Goal: Task Accomplishment & Management: Use online tool/utility

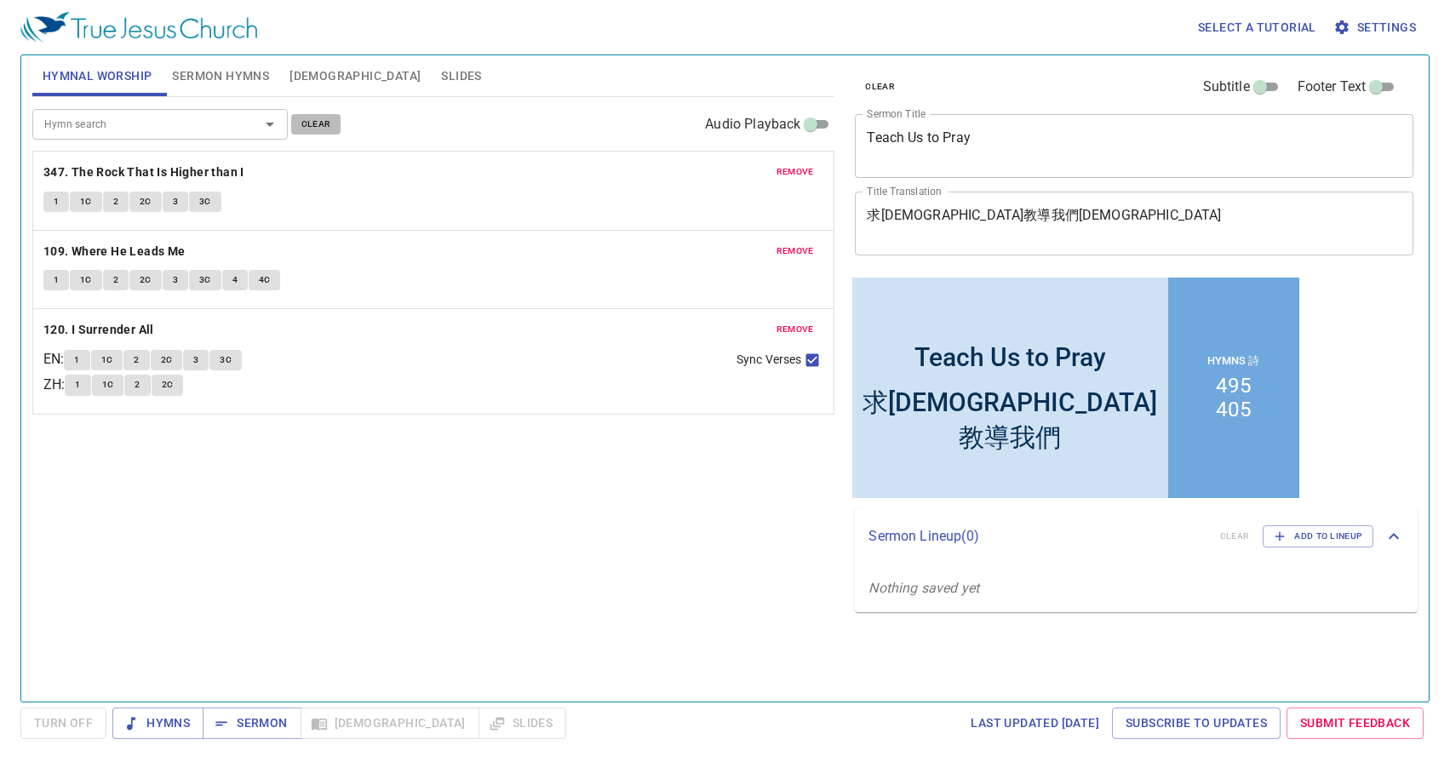
click at [305, 122] on span "clear" at bounding box center [316, 124] width 30 height 15
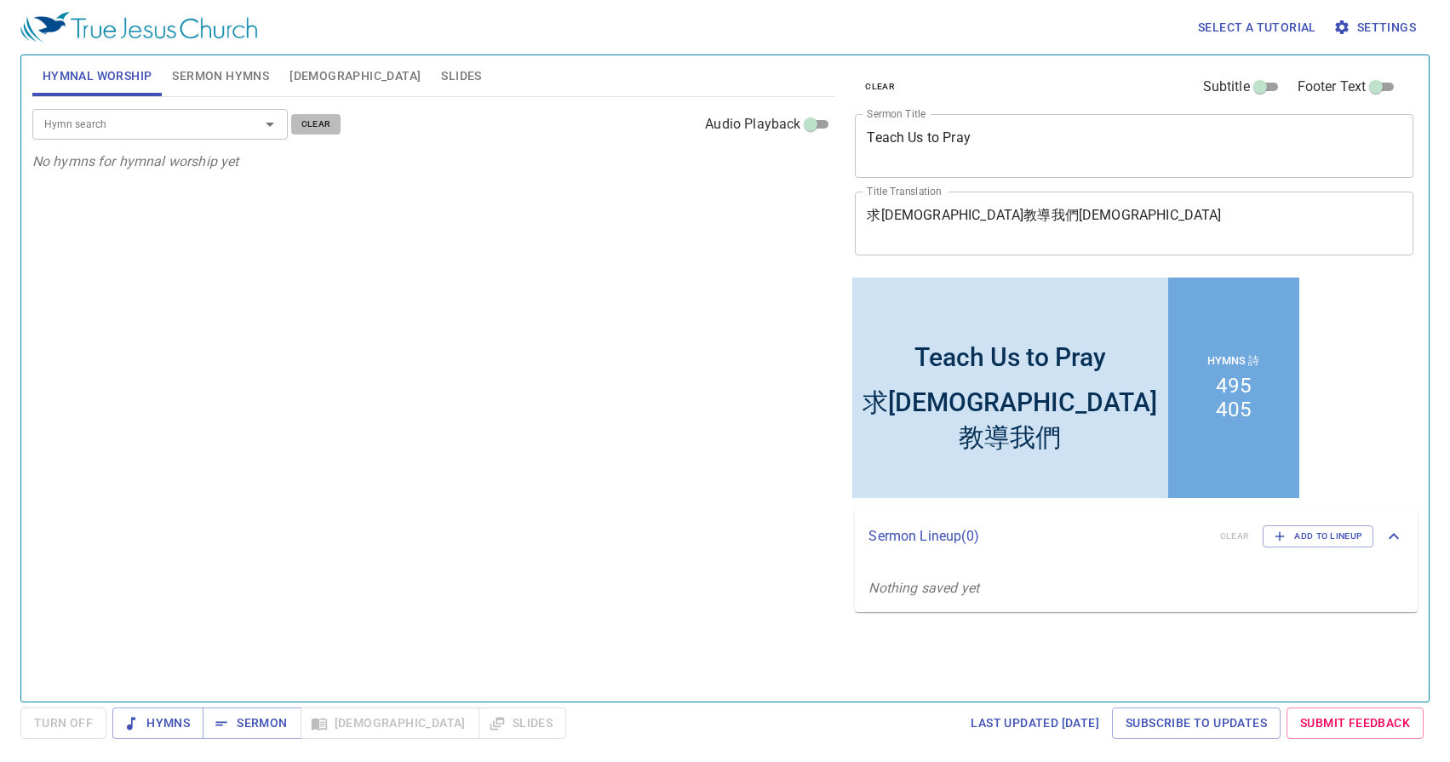
click at [313, 120] on span "clear" at bounding box center [316, 124] width 30 height 15
click at [1011, 145] on textarea "Teach Us to Pray" at bounding box center [1134, 145] width 535 height 32
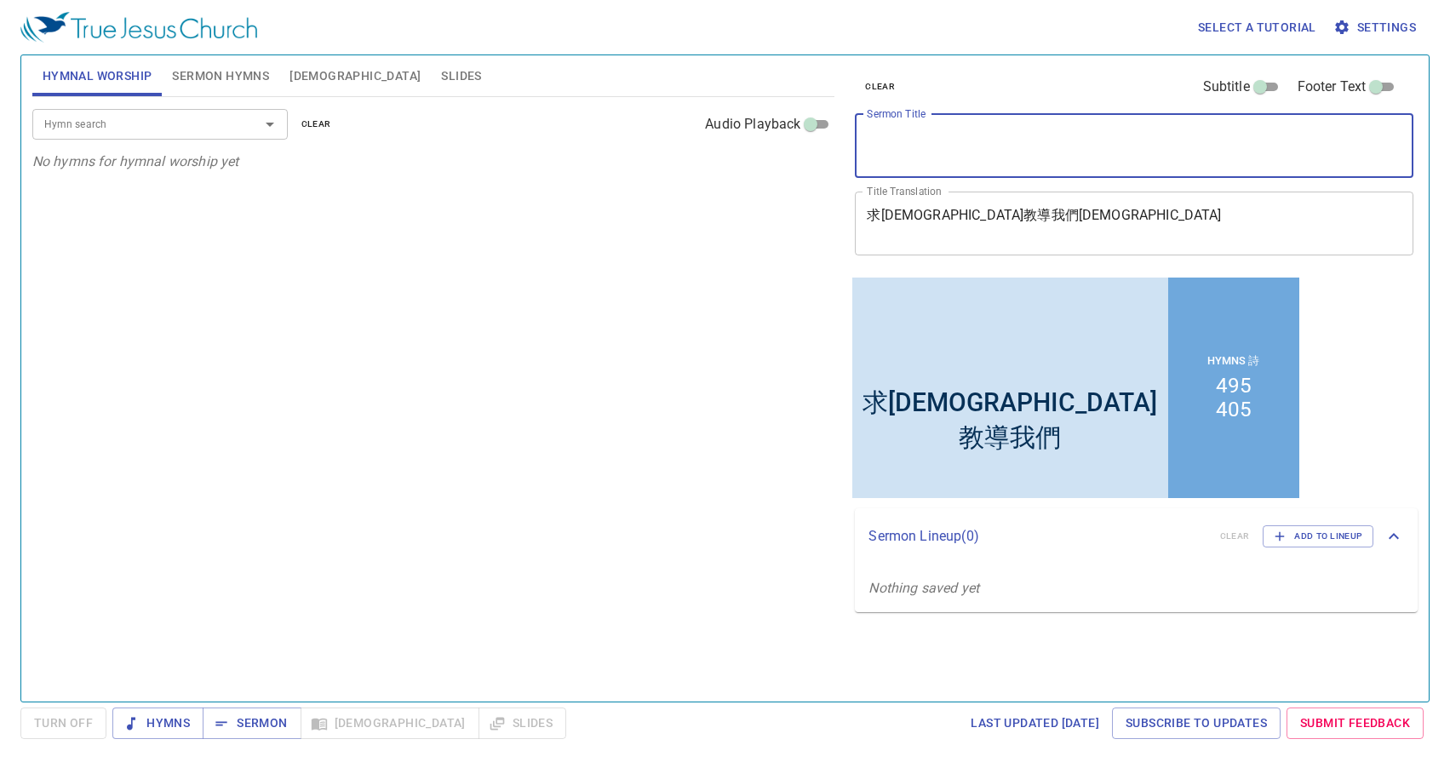
click at [1005, 212] on textarea "求主教導我們禱告" at bounding box center [1134, 223] width 535 height 32
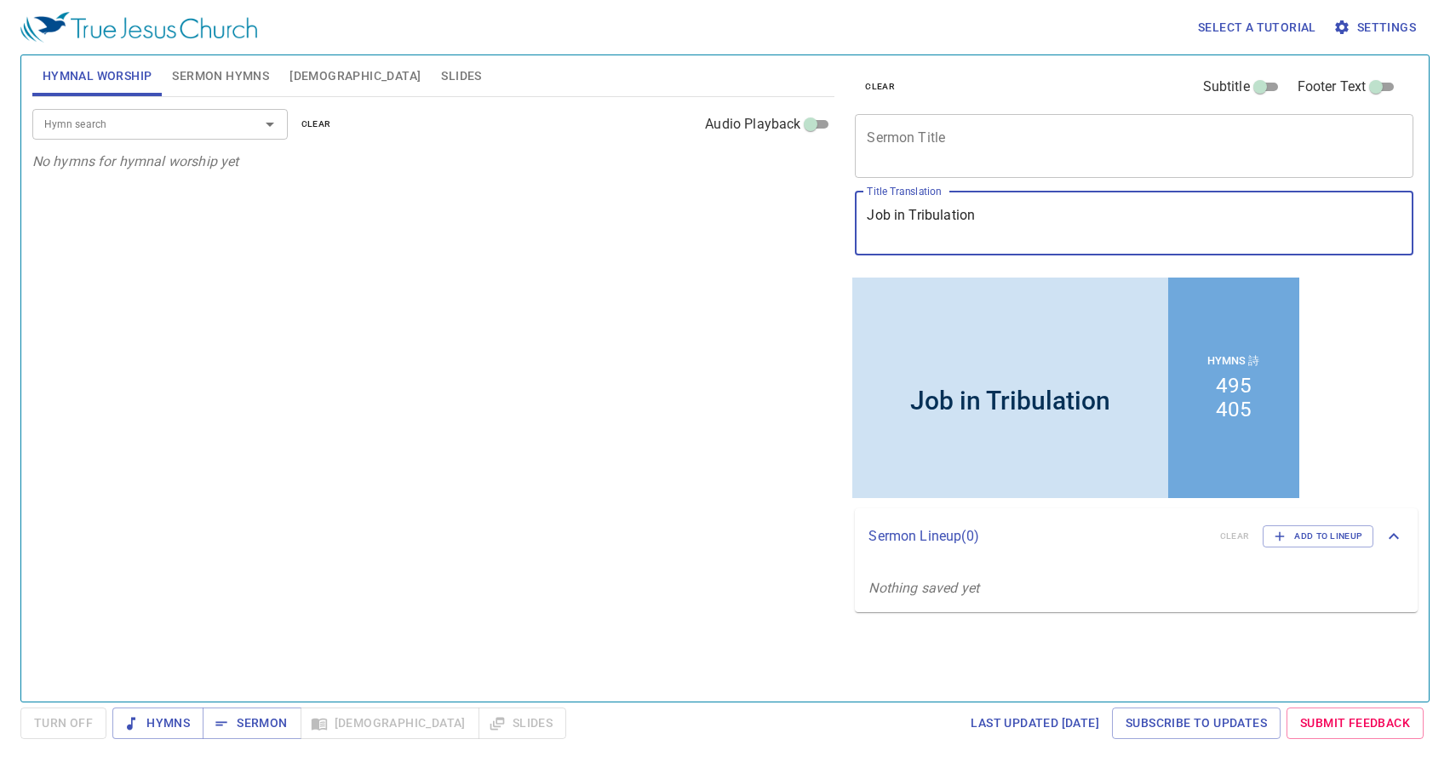
type textarea "Job in Tribulation"
click at [954, 134] on textarea "Sermon Title" at bounding box center [1134, 145] width 535 height 32
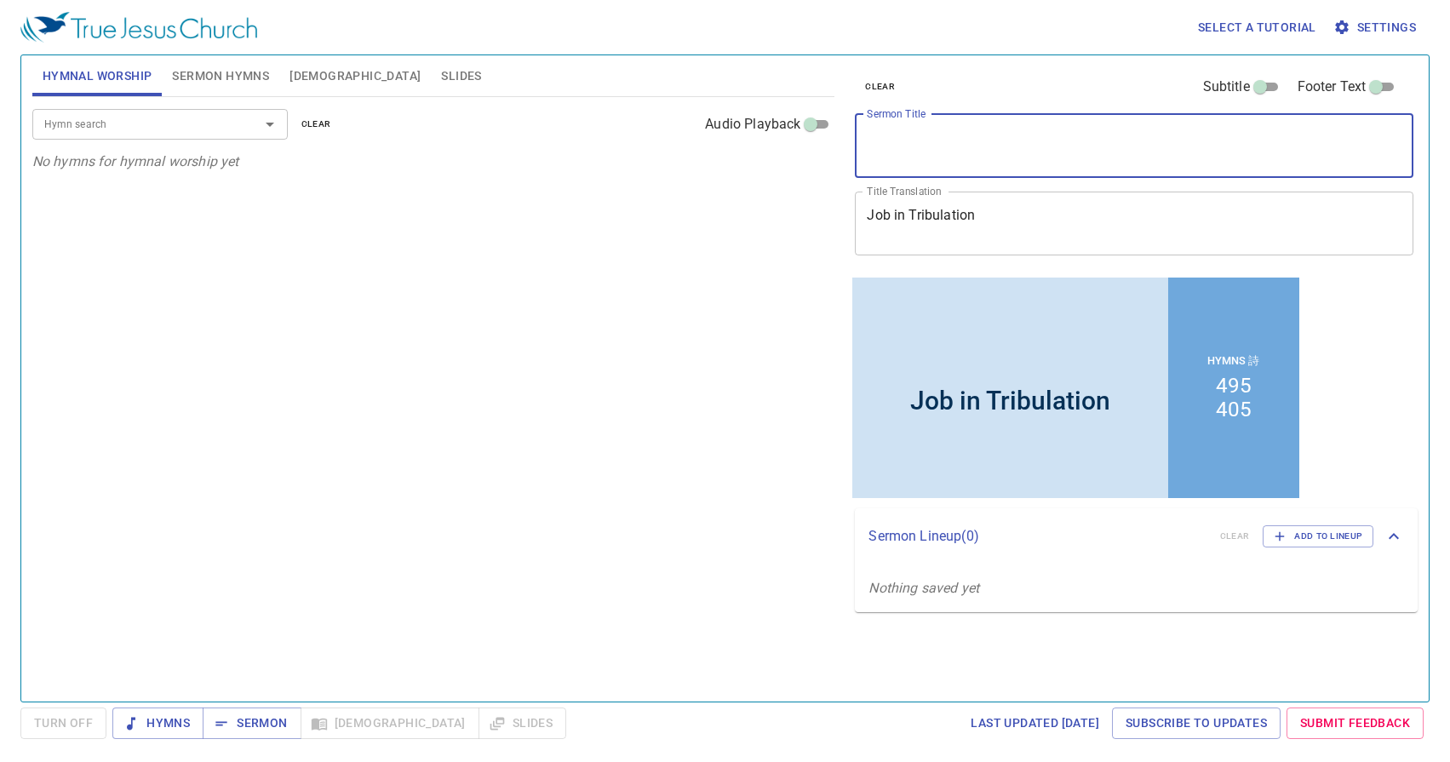
paste textarea "苦難中的約伯"
type textarea "苦難中的約伯"
click at [237, 74] on span "Sermon Hymns" at bounding box center [220, 76] width 97 height 21
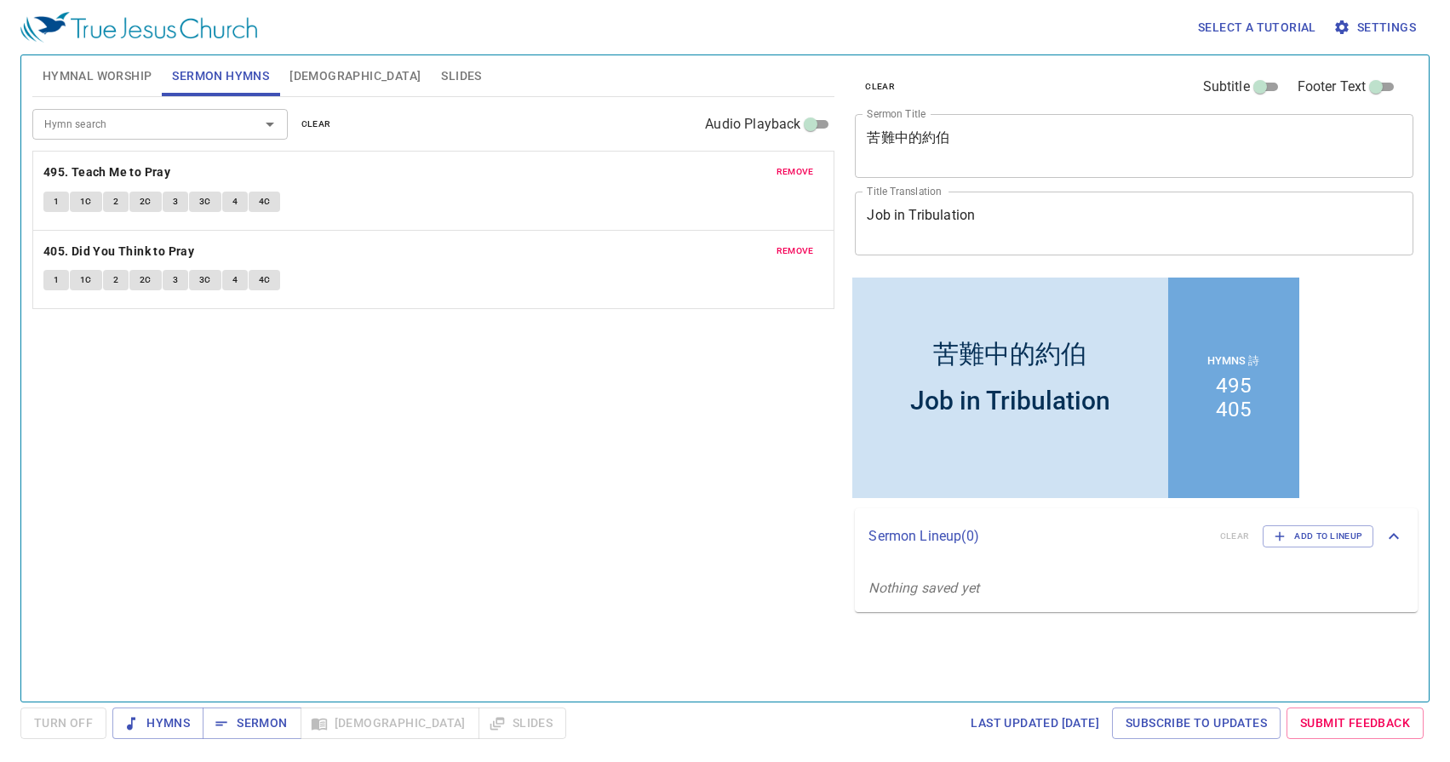
click at [303, 124] on span "clear" at bounding box center [316, 124] width 30 height 15
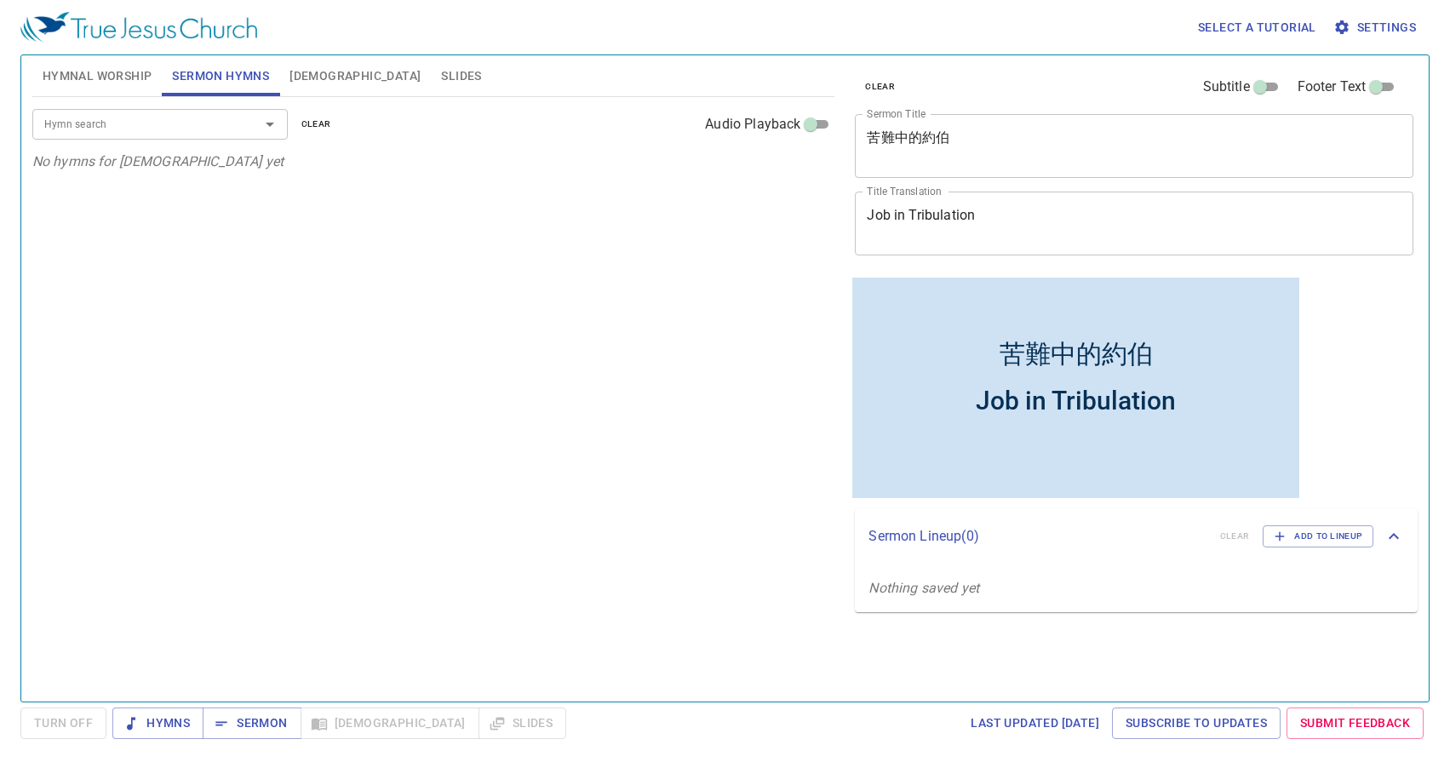
click at [230, 110] on div "Hymn search" at bounding box center [159, 124] width 255 height 30
click at [224, 121] on input "Hymn search" at bounding box center [134, 124] width 195 height 20
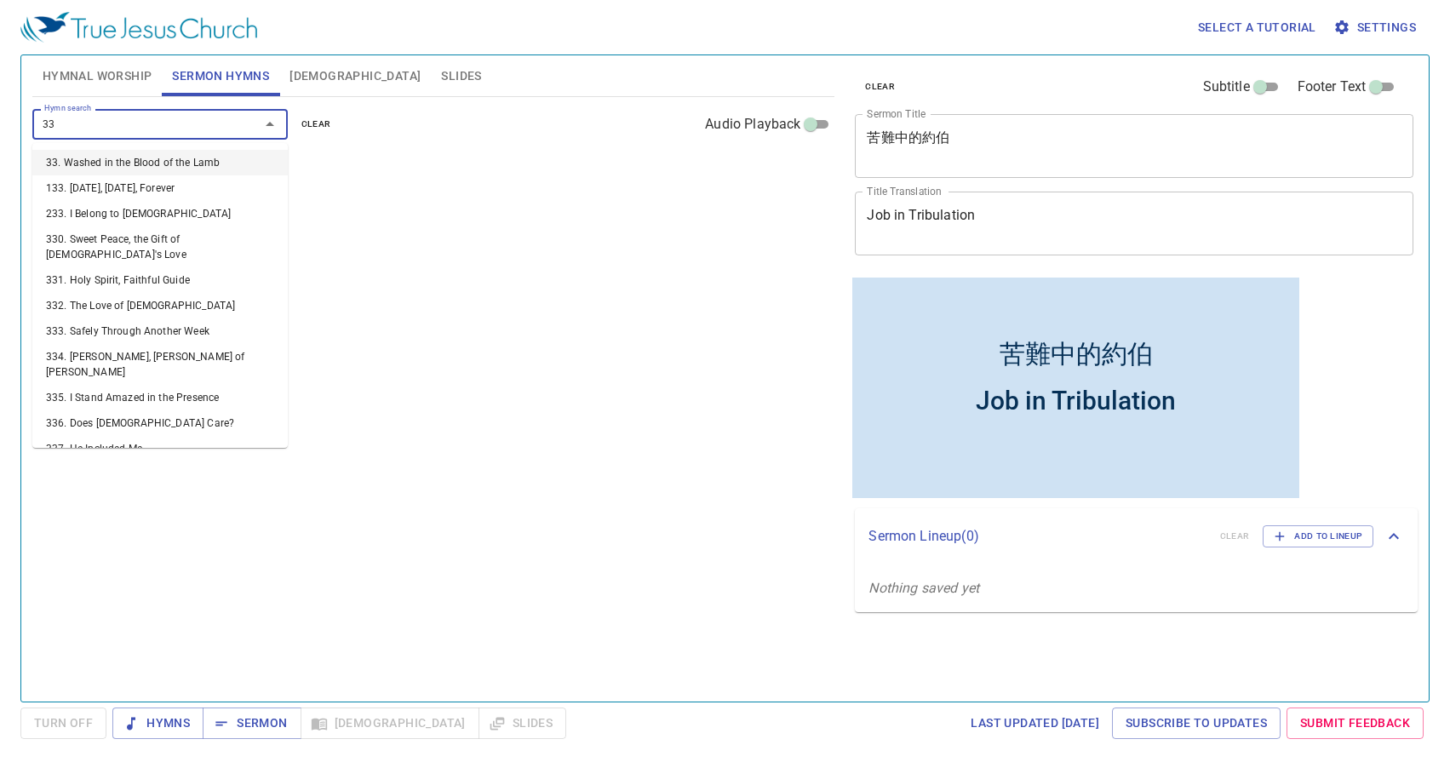
type input "336"
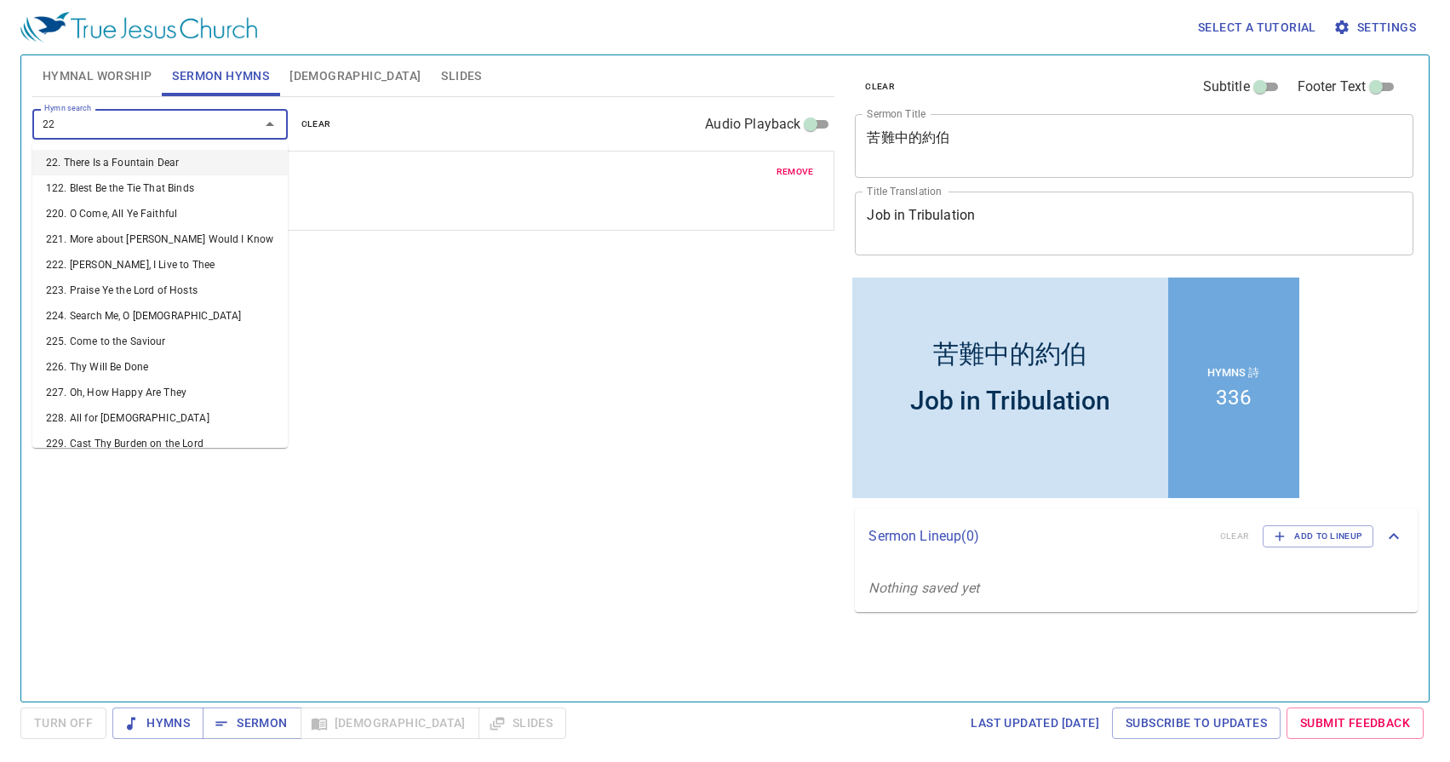
type input "224"
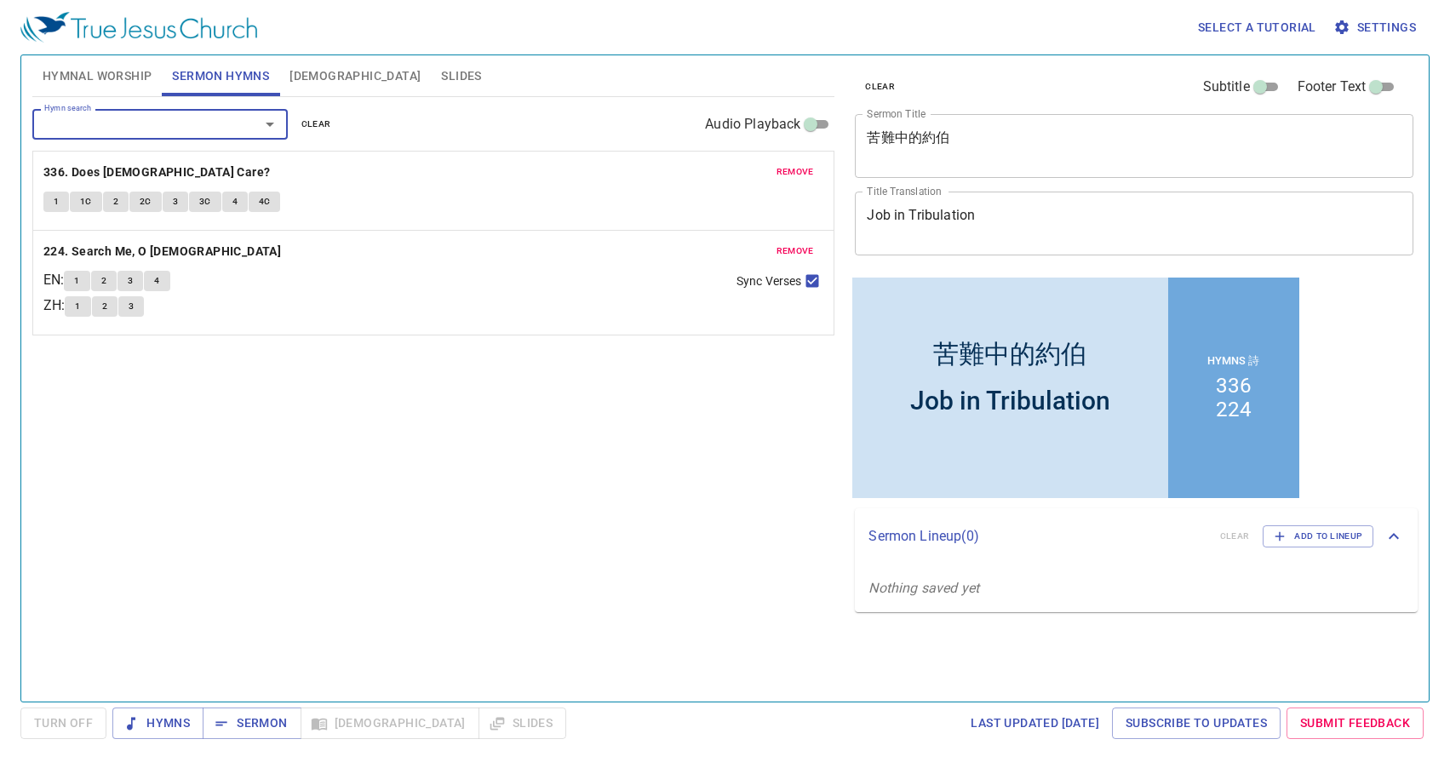
click at [786, 247] on button "remove" at bounding box center [795, 251] width 58 height 20
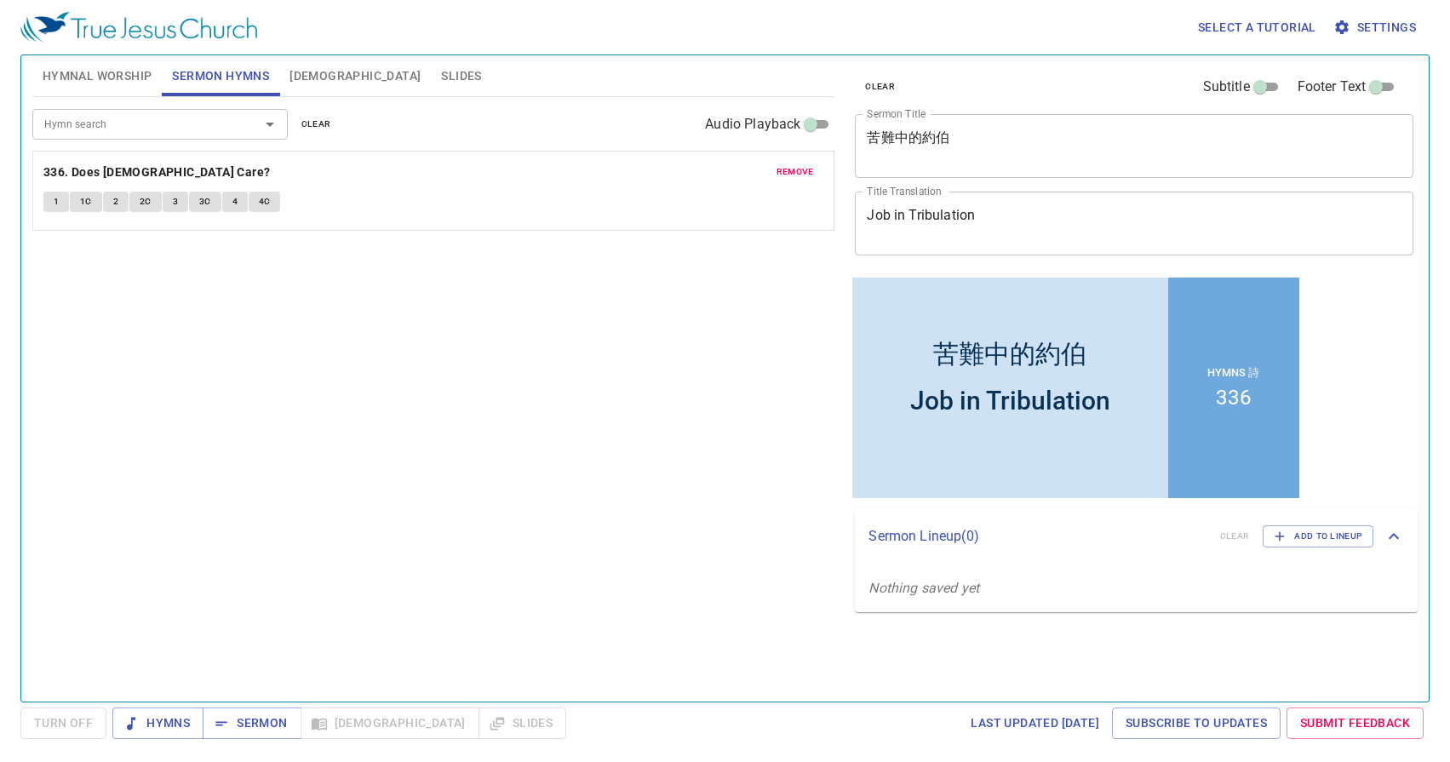
click at [213, 136] on div "Hymn search" at bounding box center [159, 124] width 255 height 30
type input "264"
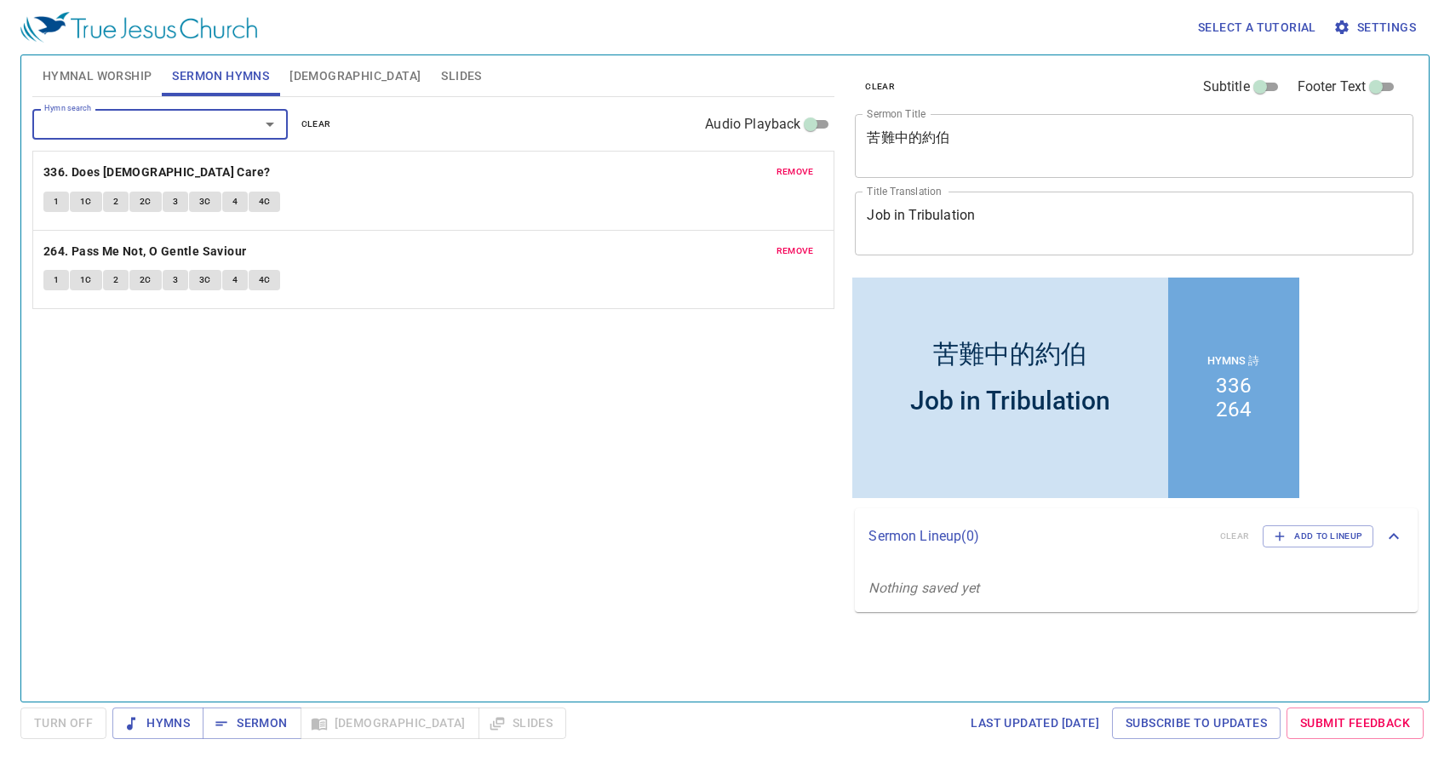
click at [135, 78] on span "Hymnal Worship" at bounding box center [98, 76] width 110 height 21
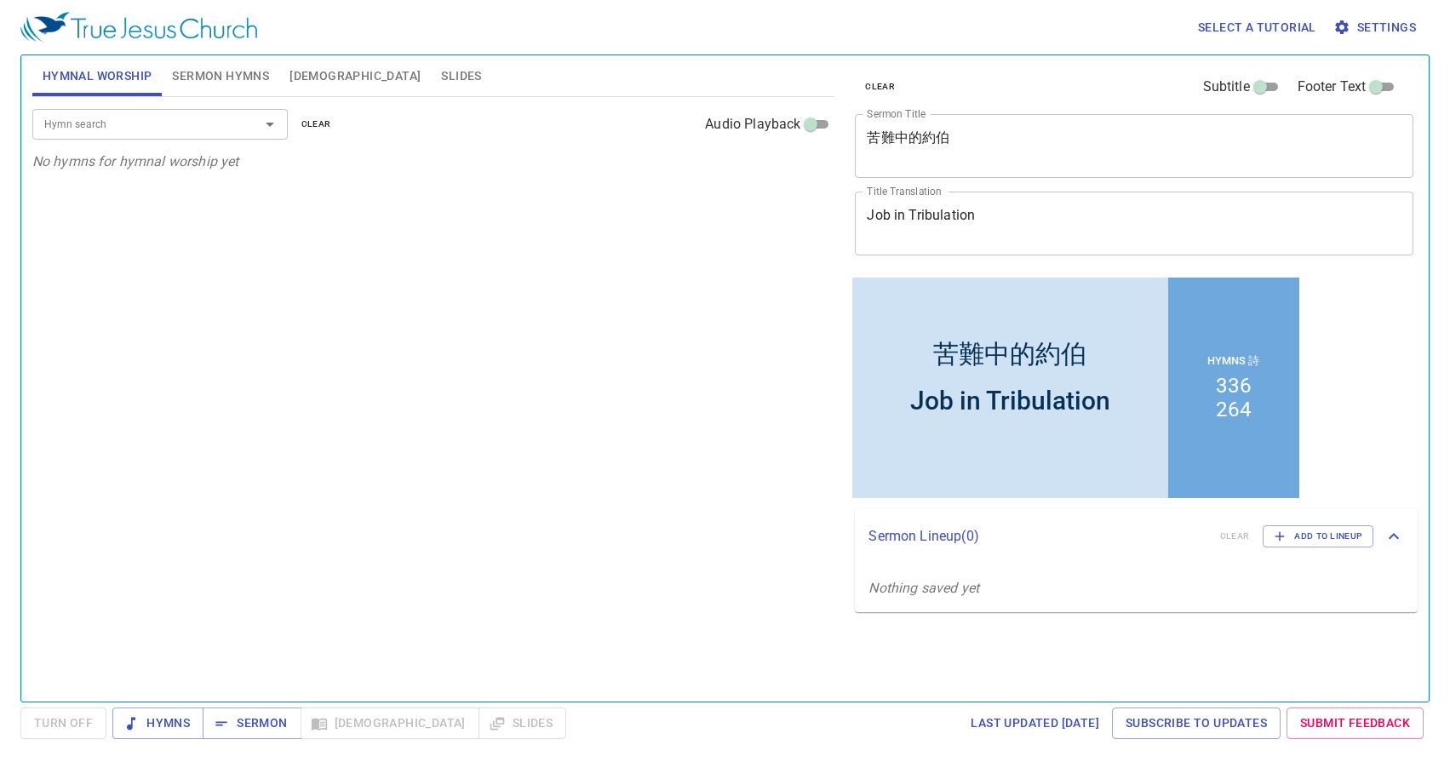
click at [175, 125] on input "Hymn search" at bounding box center [134, 124] width 195 height 20
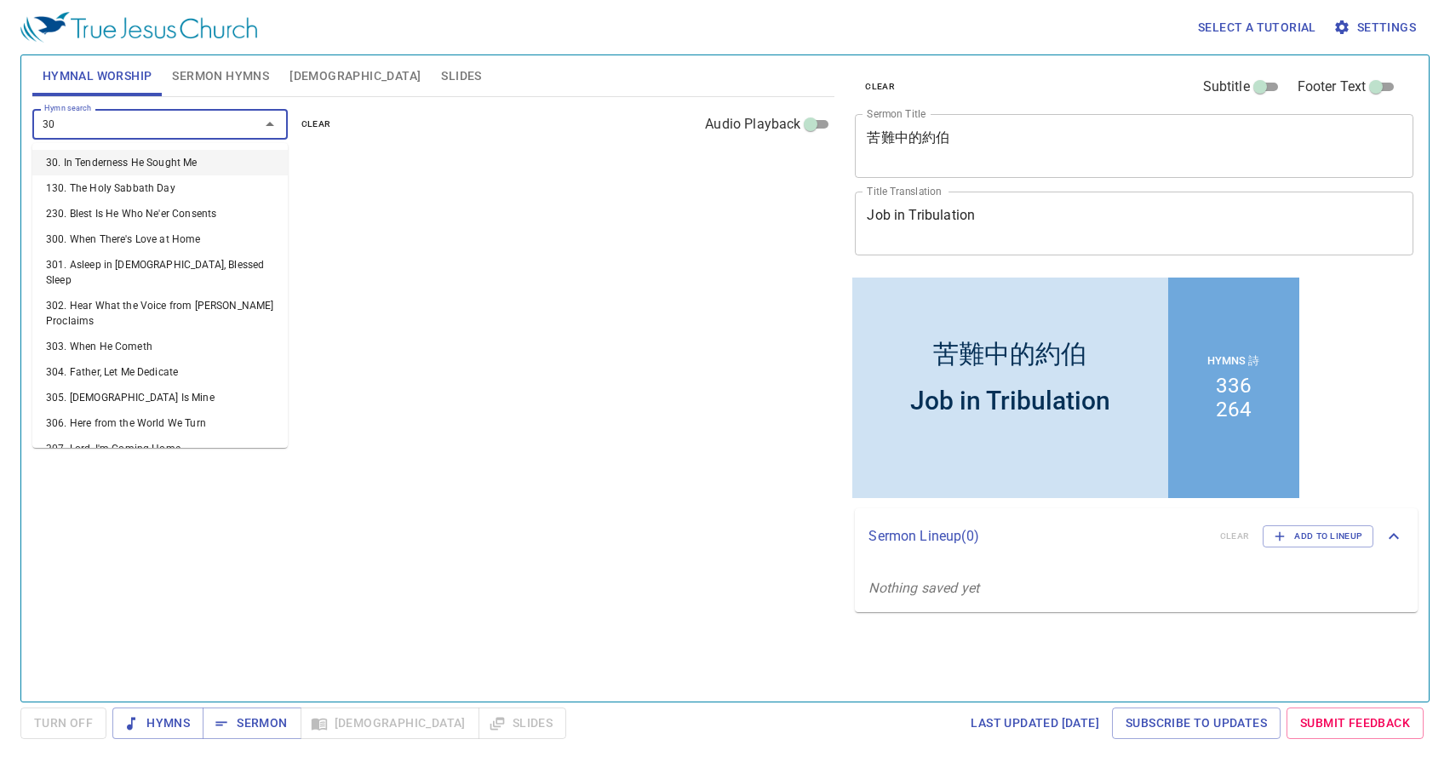
type input "306"
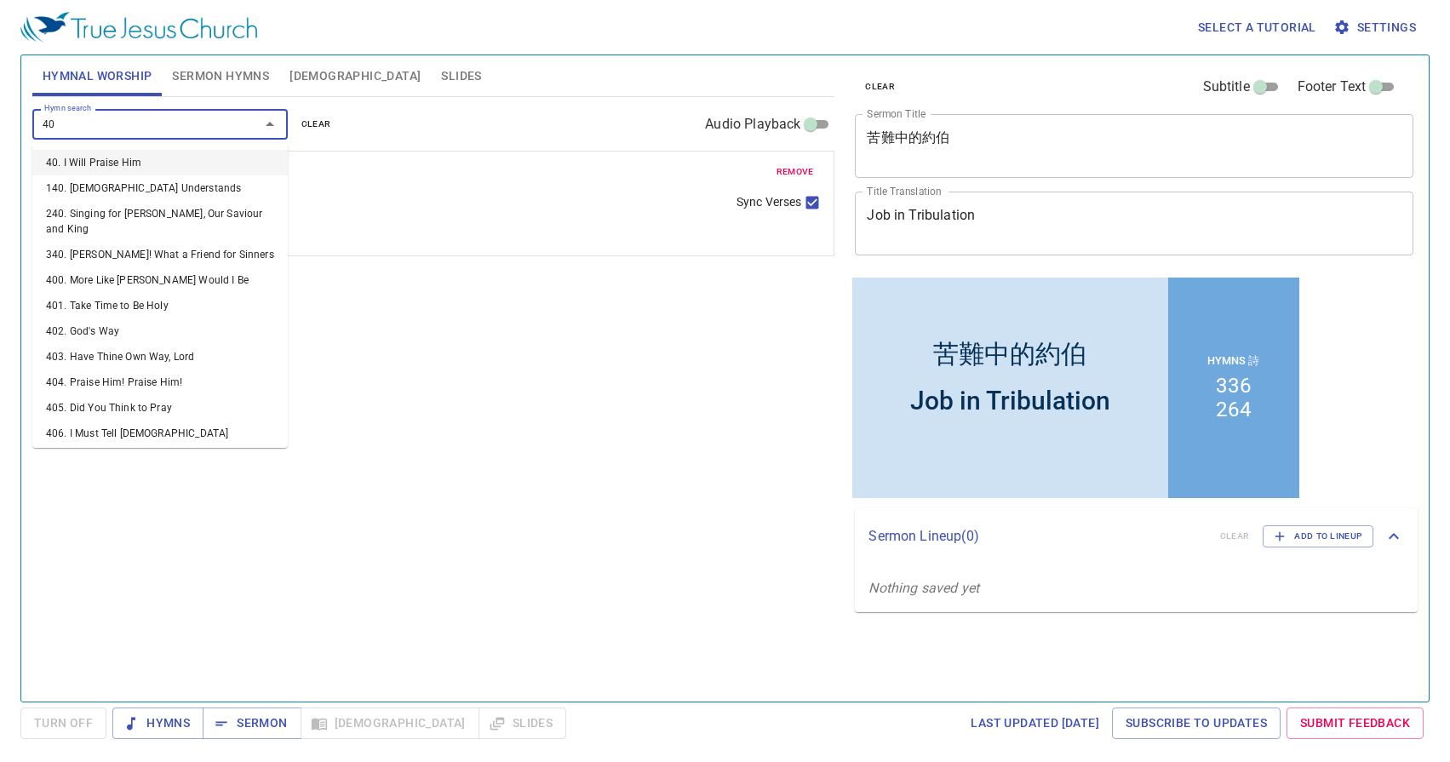
type input "408"
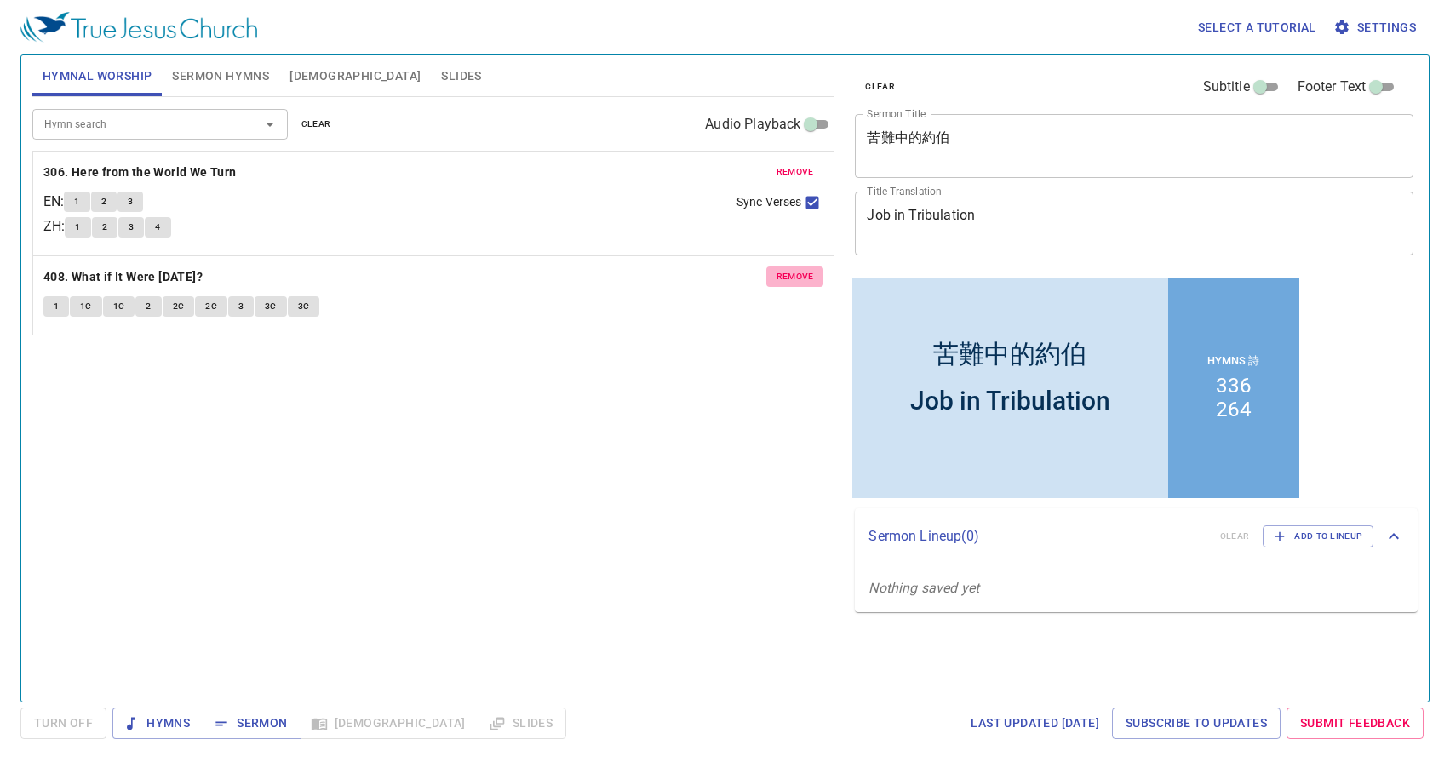
click at [795, 277] on span "remove" at bounding box center [795, 276] width 37 height 15
click at [216, 141] on div "Hymn search Hymn search clear Audio Playback" at bounding box center [433, 124] width 803 height 55
click at [219, 127] on input "Hymn search" at bounding box center [134, 124] width 195 height 20
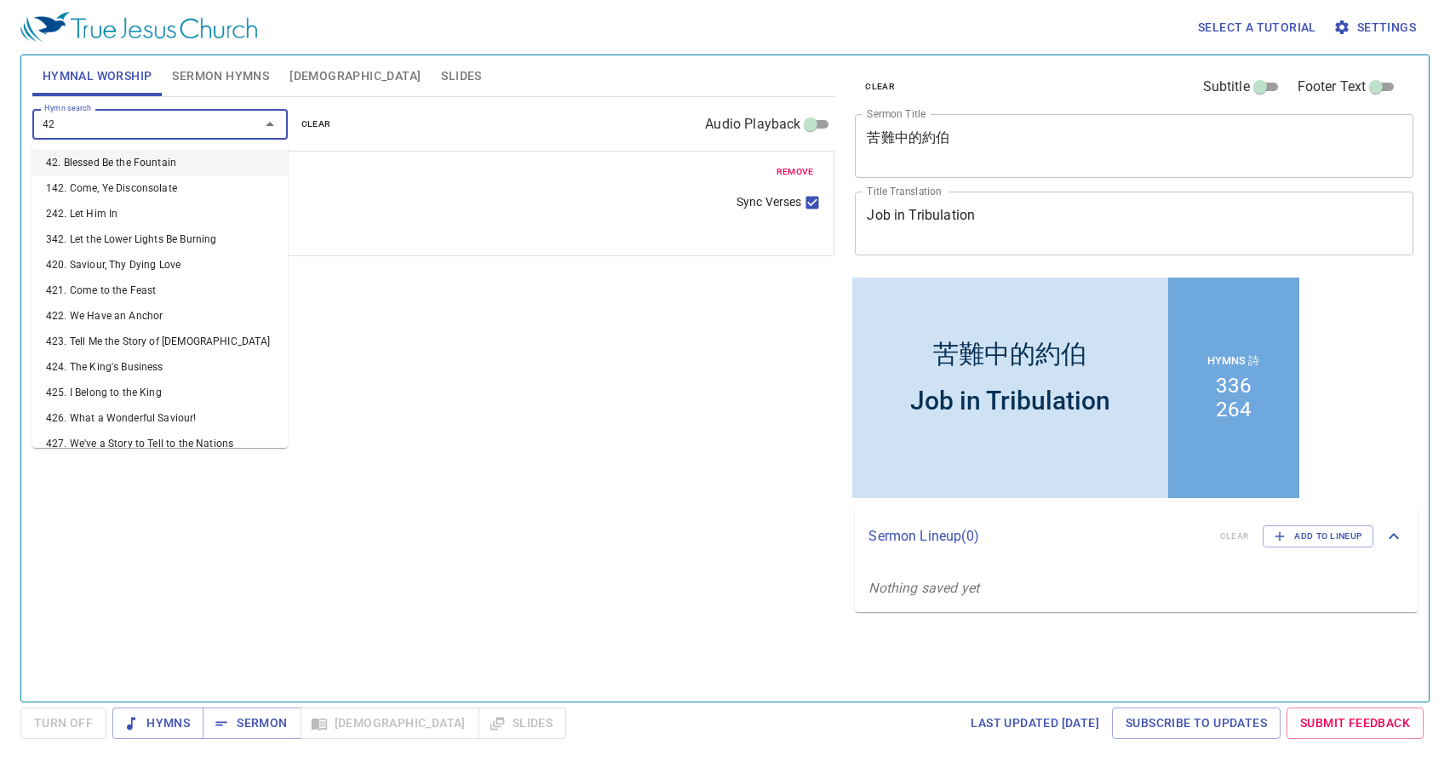
type input "428"
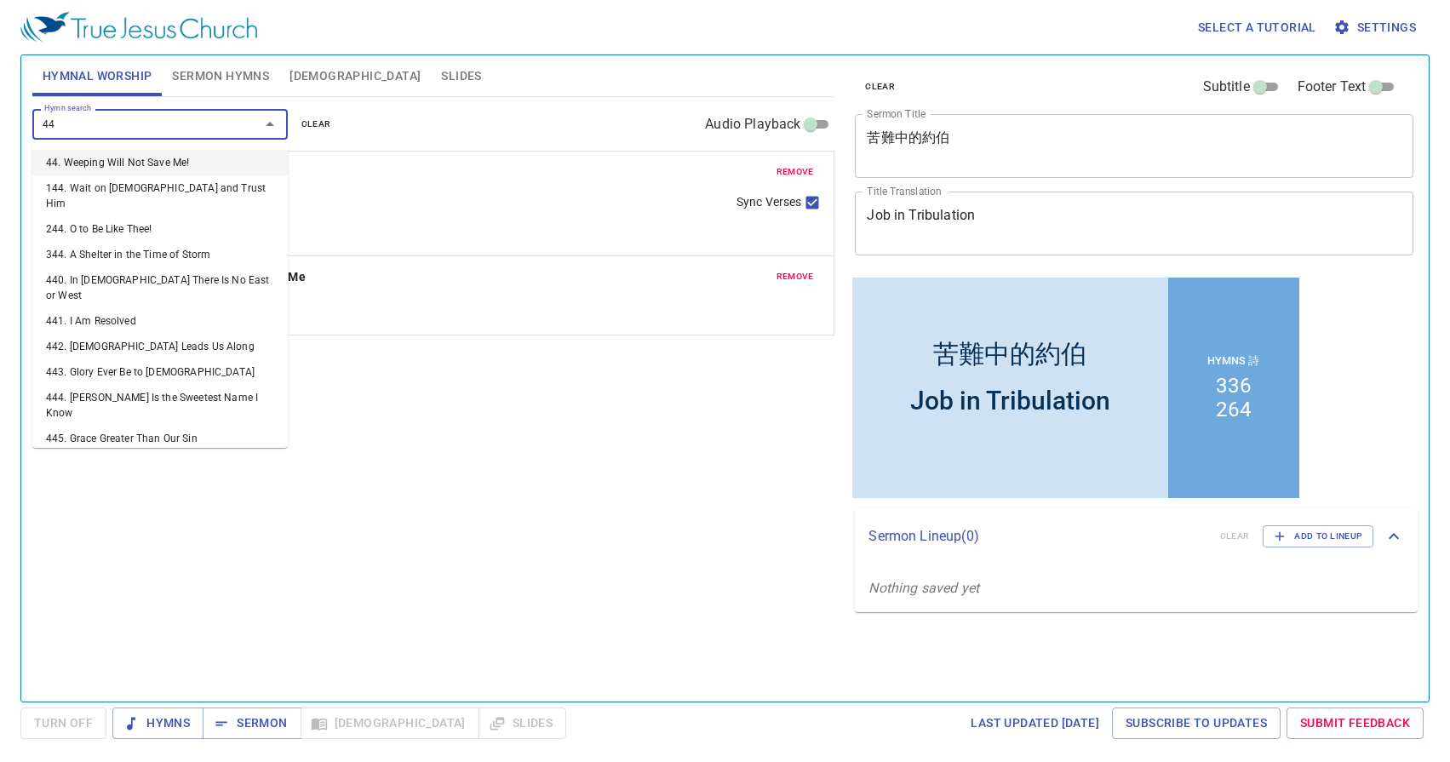
type input "4"
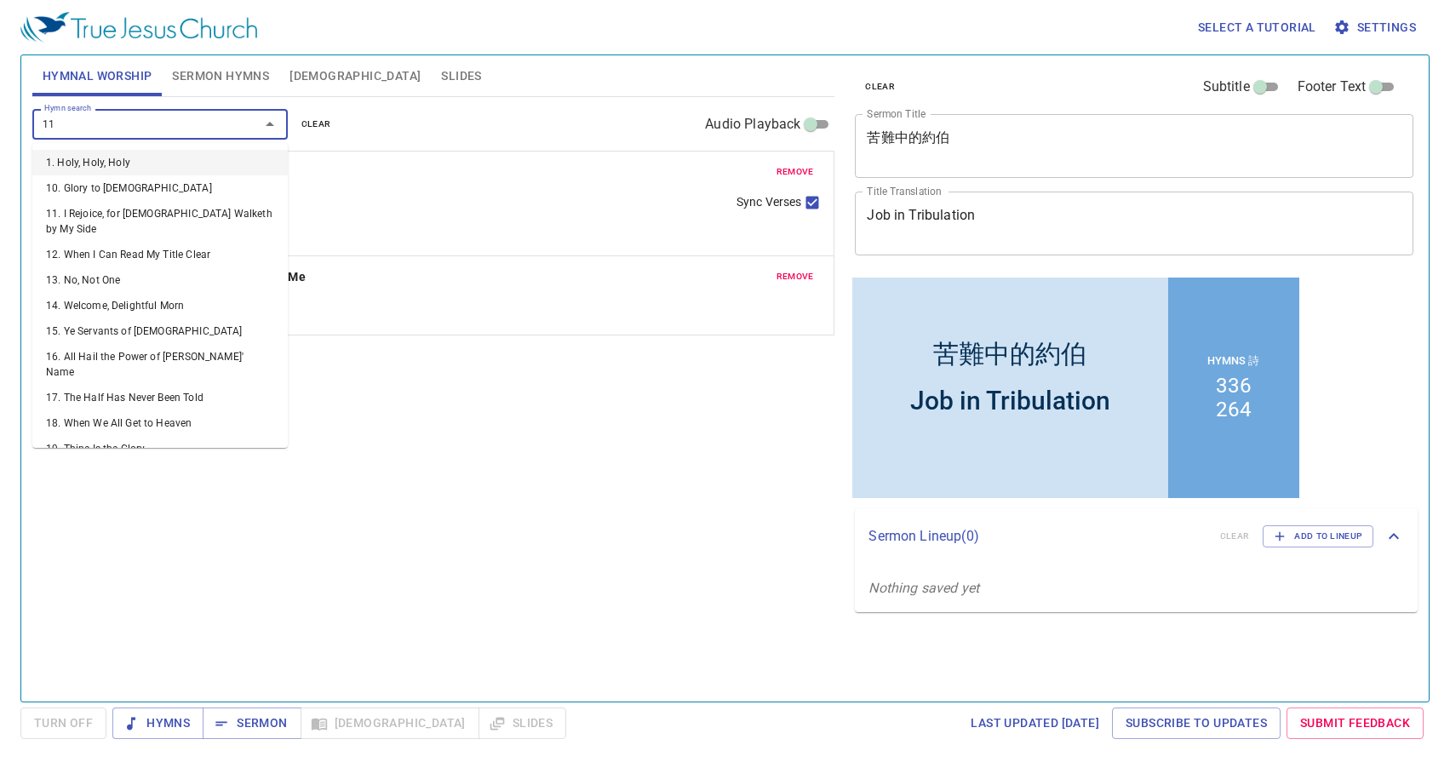
type input "11. I Rejoice, for [DEMOGRAPHIC_DATA] Walketh by My Side"
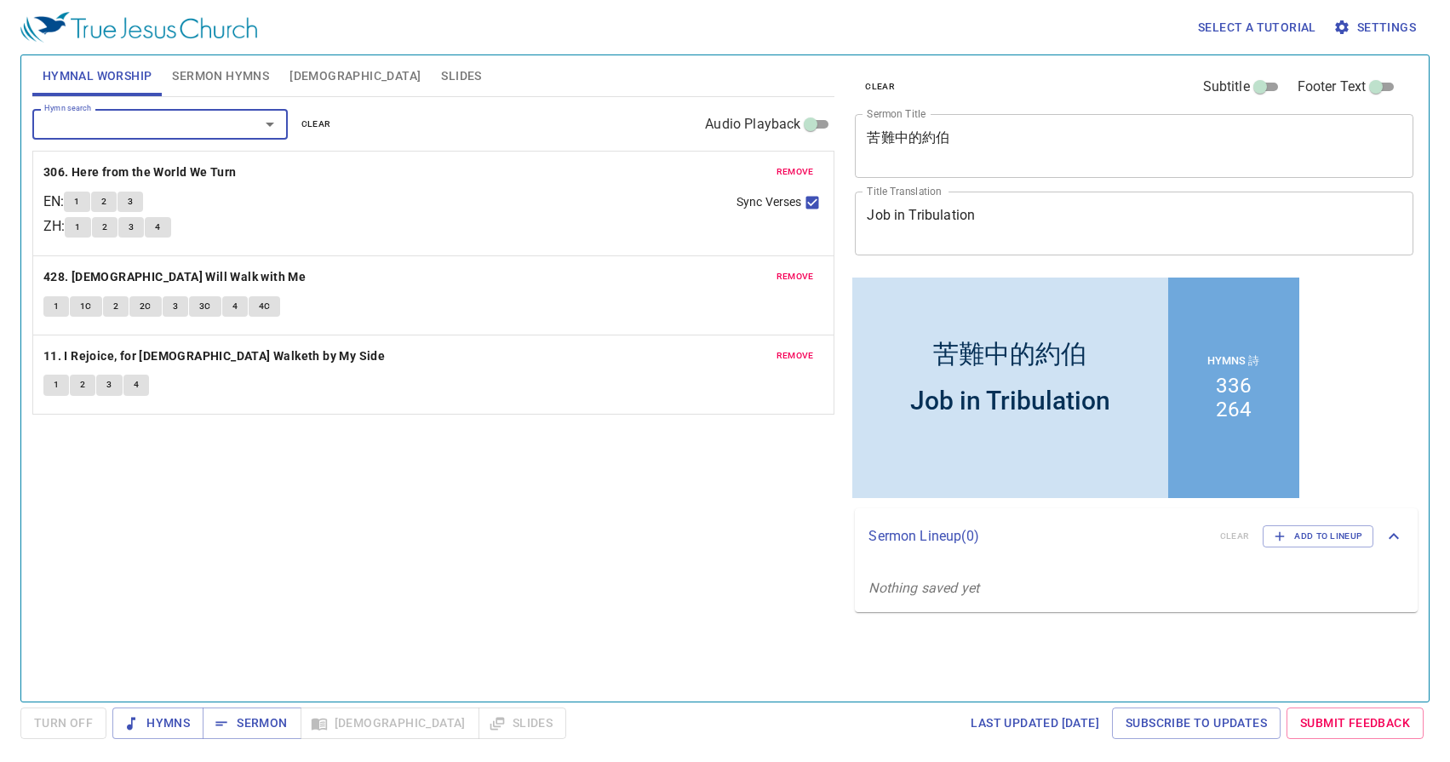
click at [531, 520] on div "Hymn search Hymn search clear Audio Playback remove 306. Here from the World We…" at bounding box center [433, 392] width 803 height 590
click at [441, 82] on span "Slides" at bounding box center [461, 76] width 40 height 21
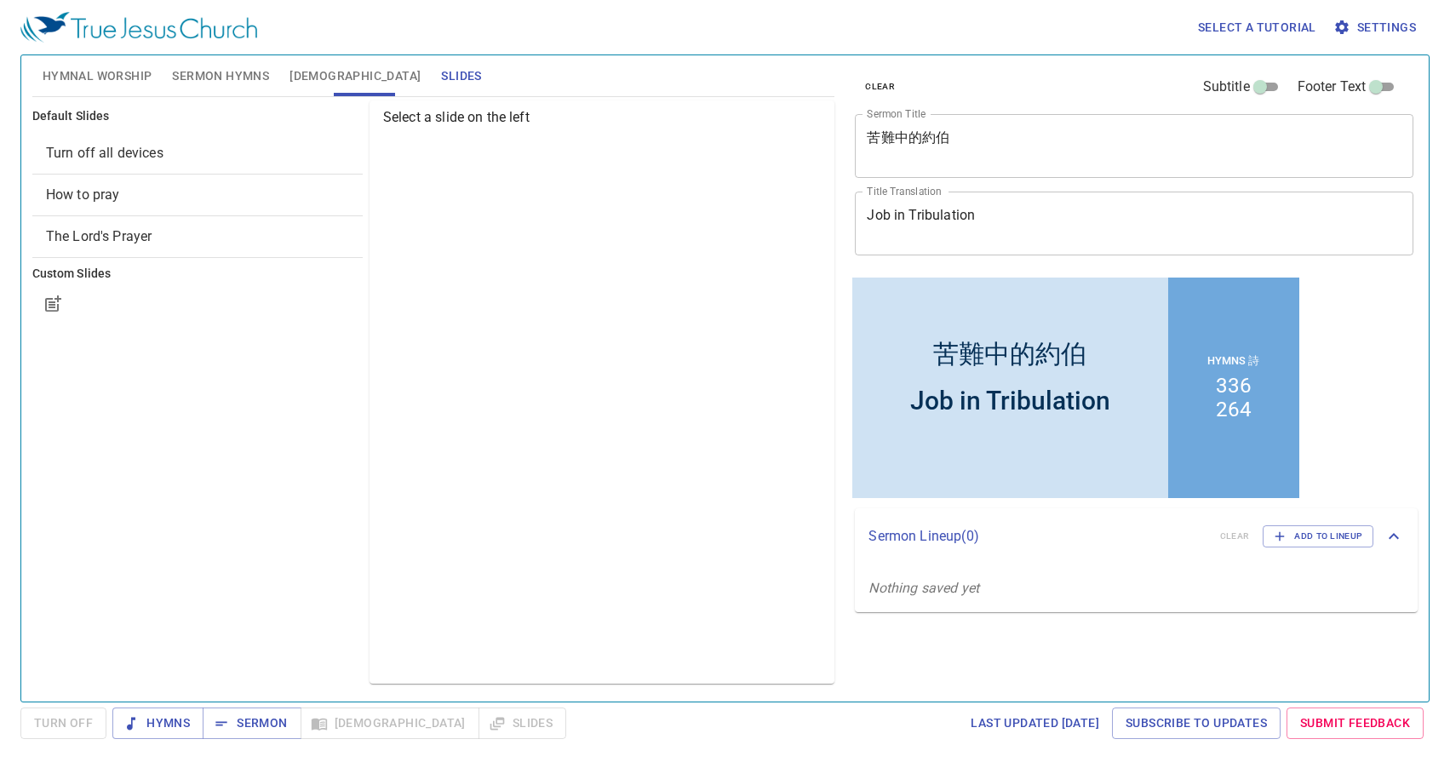
click at [156, 377] on div "Default Slides Turn off all devices How to pray The Lord's Prayer Custom Slides" at bounding box center [197, 392] width 337 height 590
click at [60, 307] on icon "button" at bounding box center [53, 304] width 20 height 20
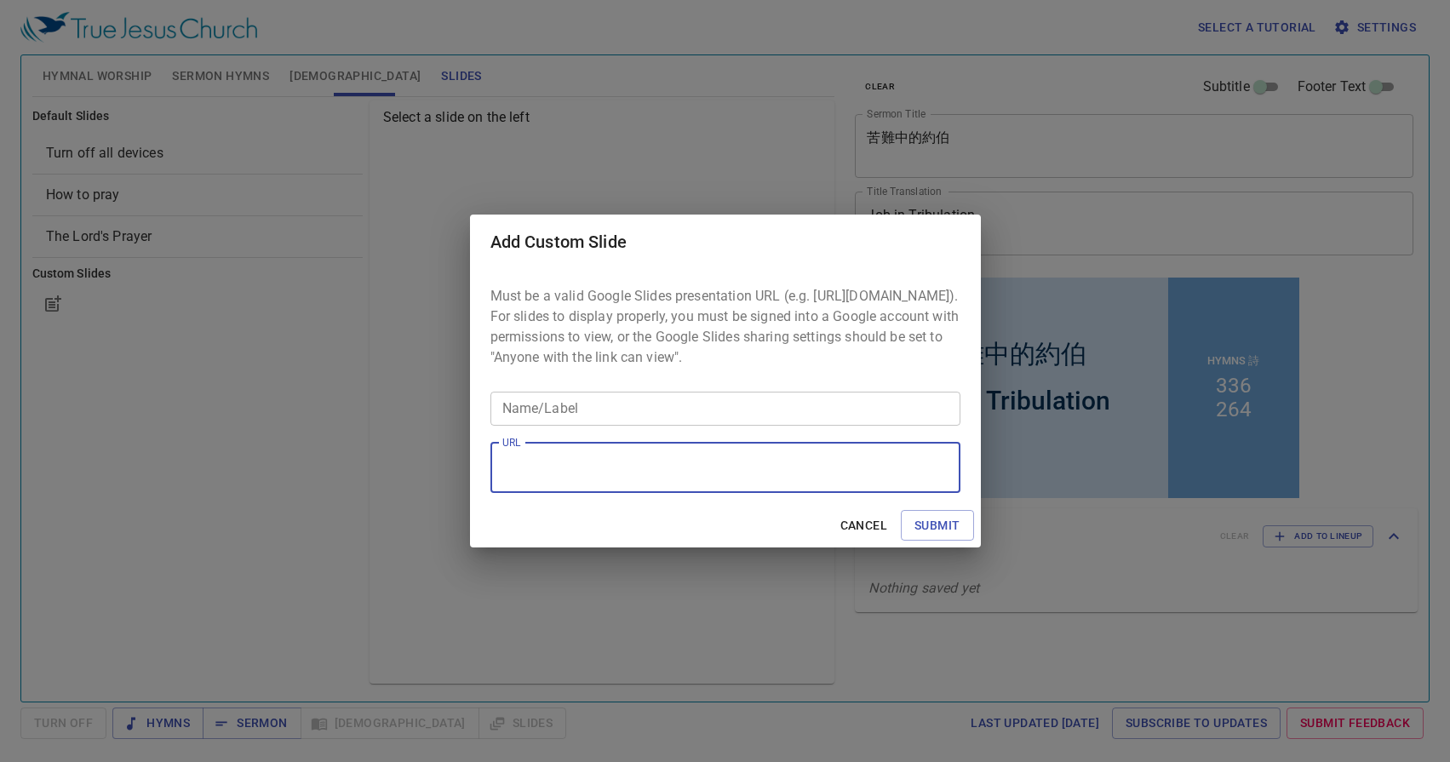
click at [659, 475] on textarea "URL" at bounding box center [725, 467] width 446 height 32
paste textarea "https://docs.google.com/presentation/d/19hvE5V_2XT4pX2yi7AYo-MkoE7ZWkpYUdYHZWgs…"
type textarea "https://docs.google.com/presentation/d/19hvE5V_2XT4pX2yi7AYo-MkoE7ZWkpYUdYHZWgs…"
click at [629, 422] on input "Name/Label" at bounding box center [726, 409] width 470 height 34
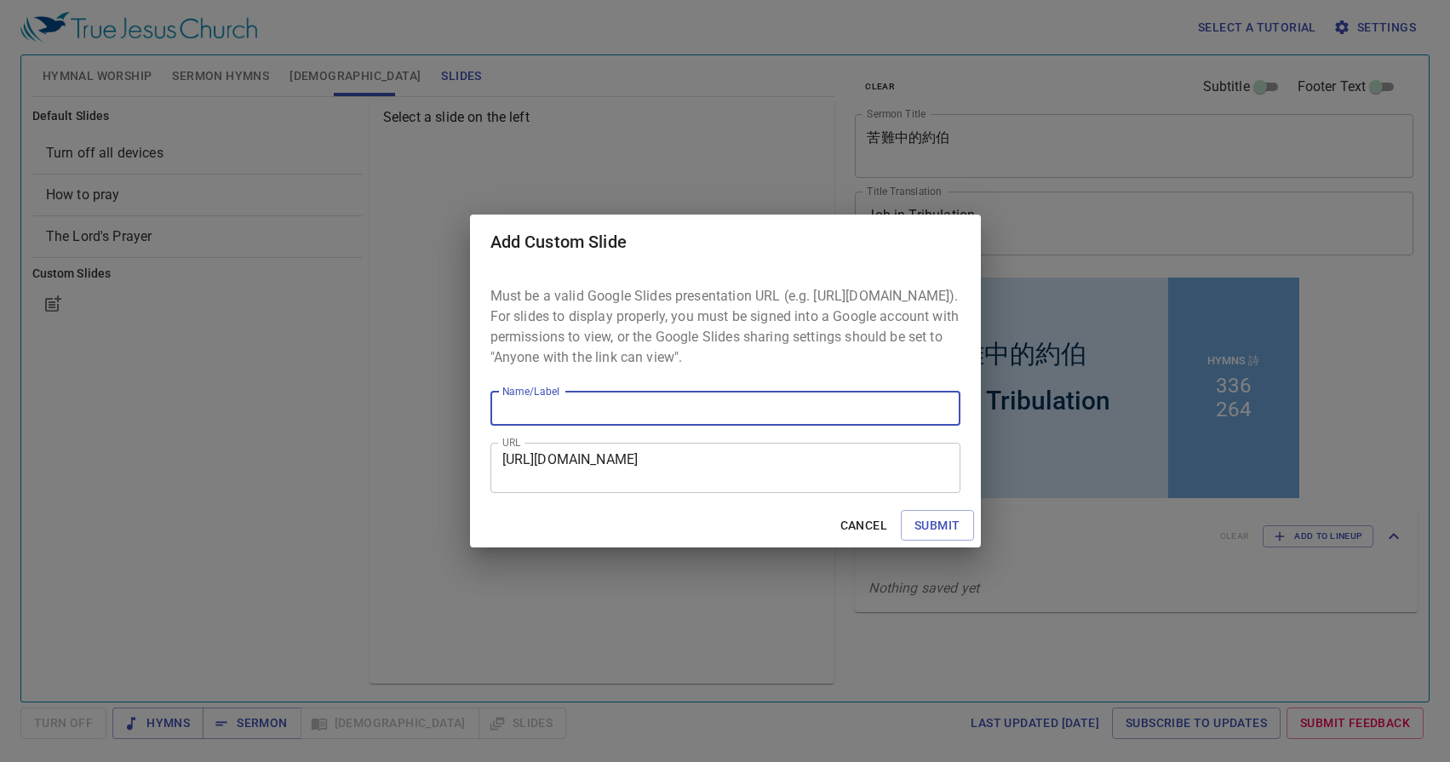
type input "A"
type input "2025 Announcements"
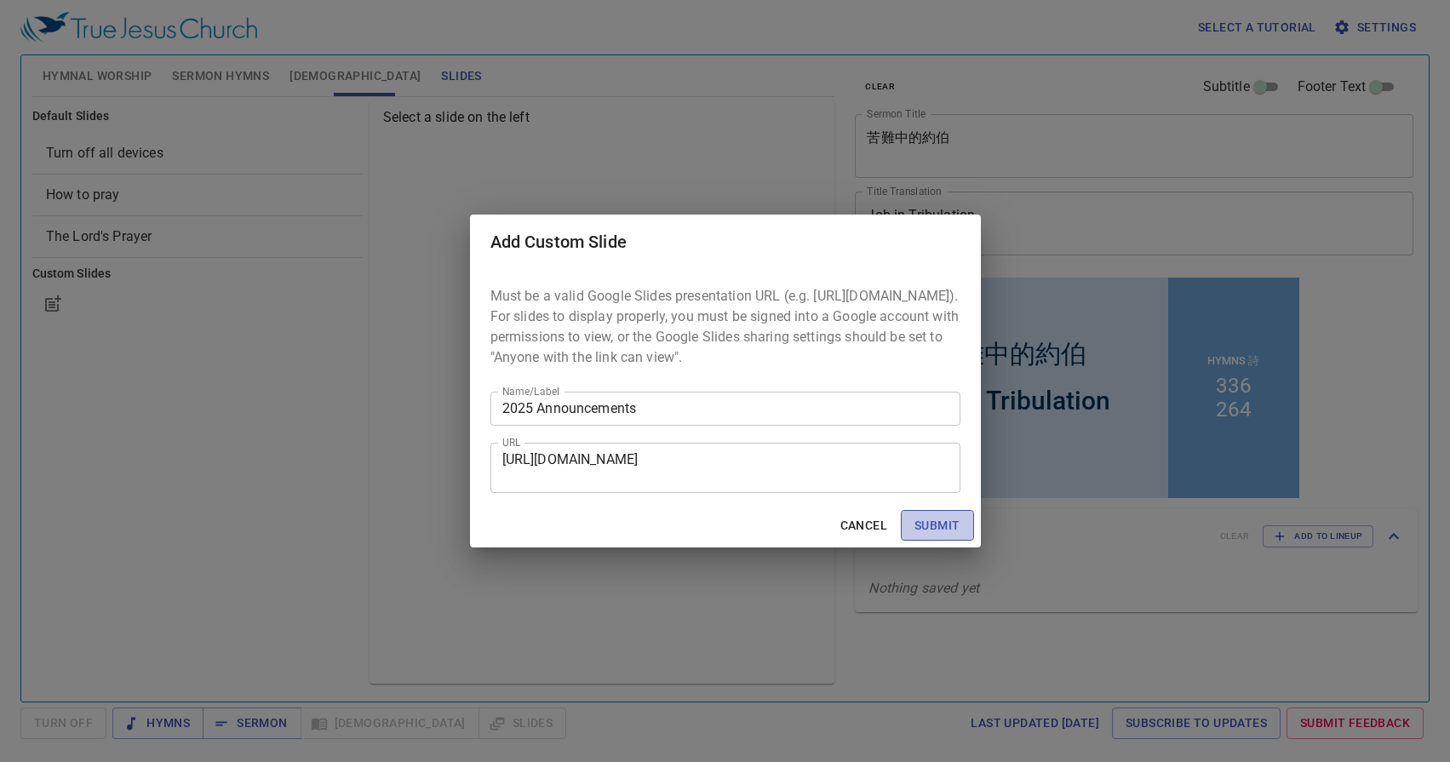
click at [954, 537] on span "Submit" at bounding box center [937, 525] width 45 height 21
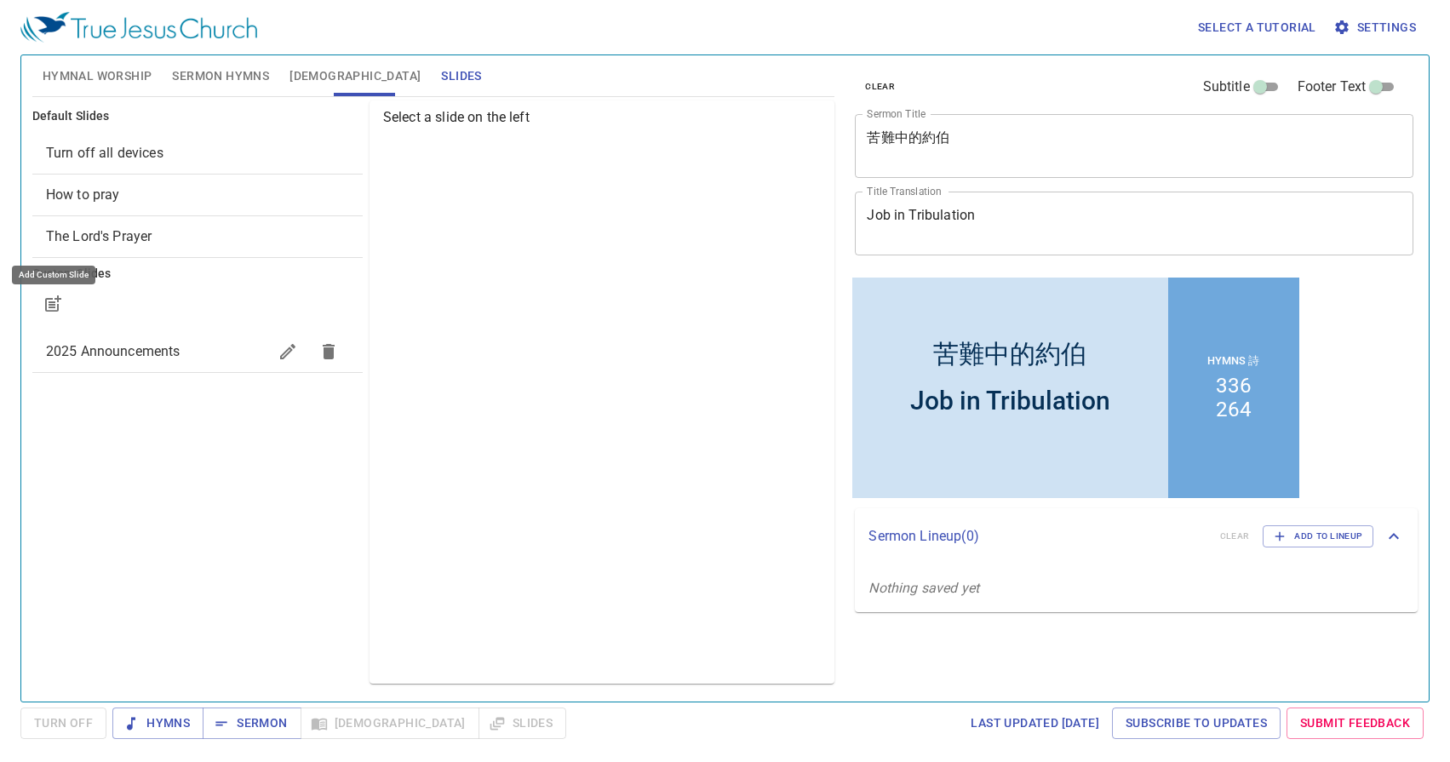
scroll to position [0, 0]
click at [165, 361] on span "2025 Announcements" at bounding box center [156, 352] width 221 height 20
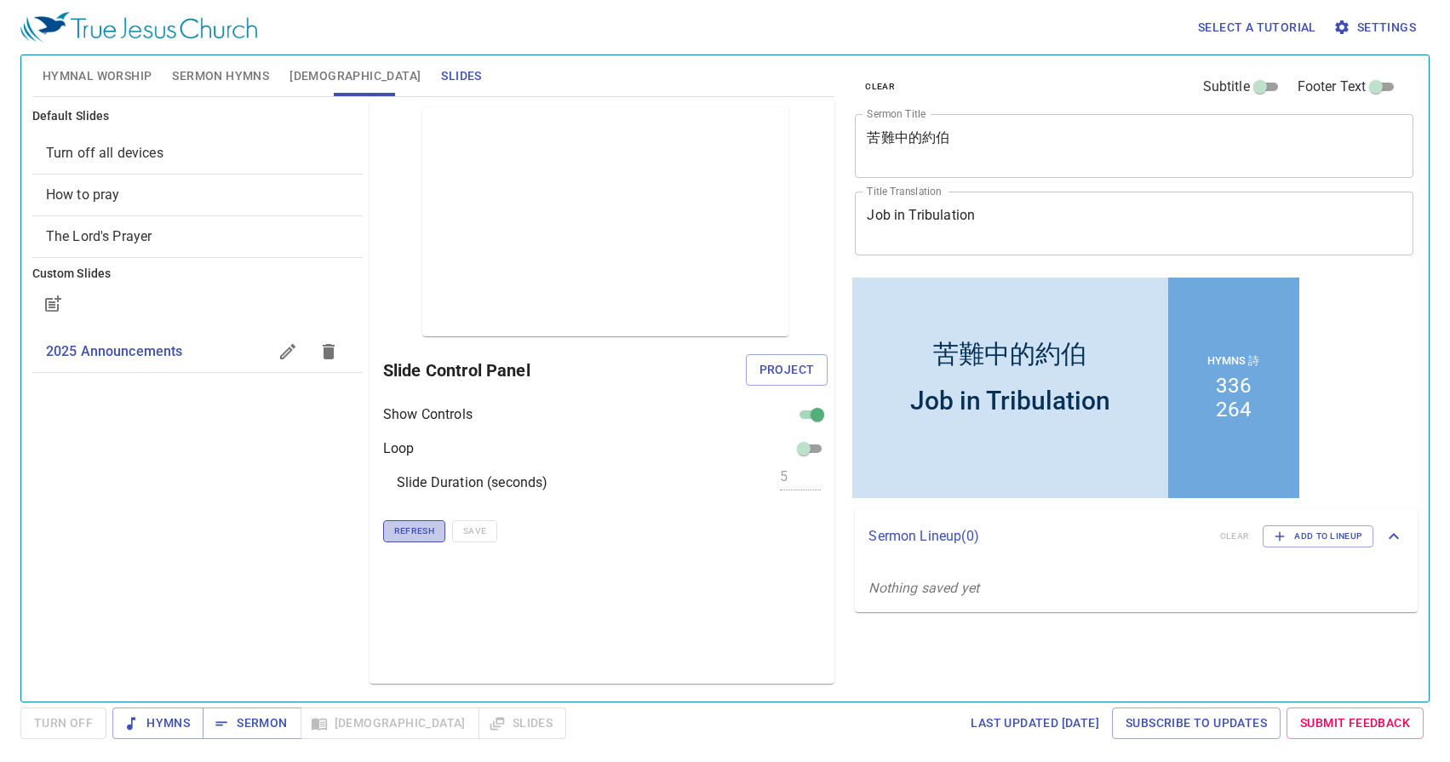
click at [413, 526] on span "Refresh" at bounding box center [414, 531] width 40 height 15
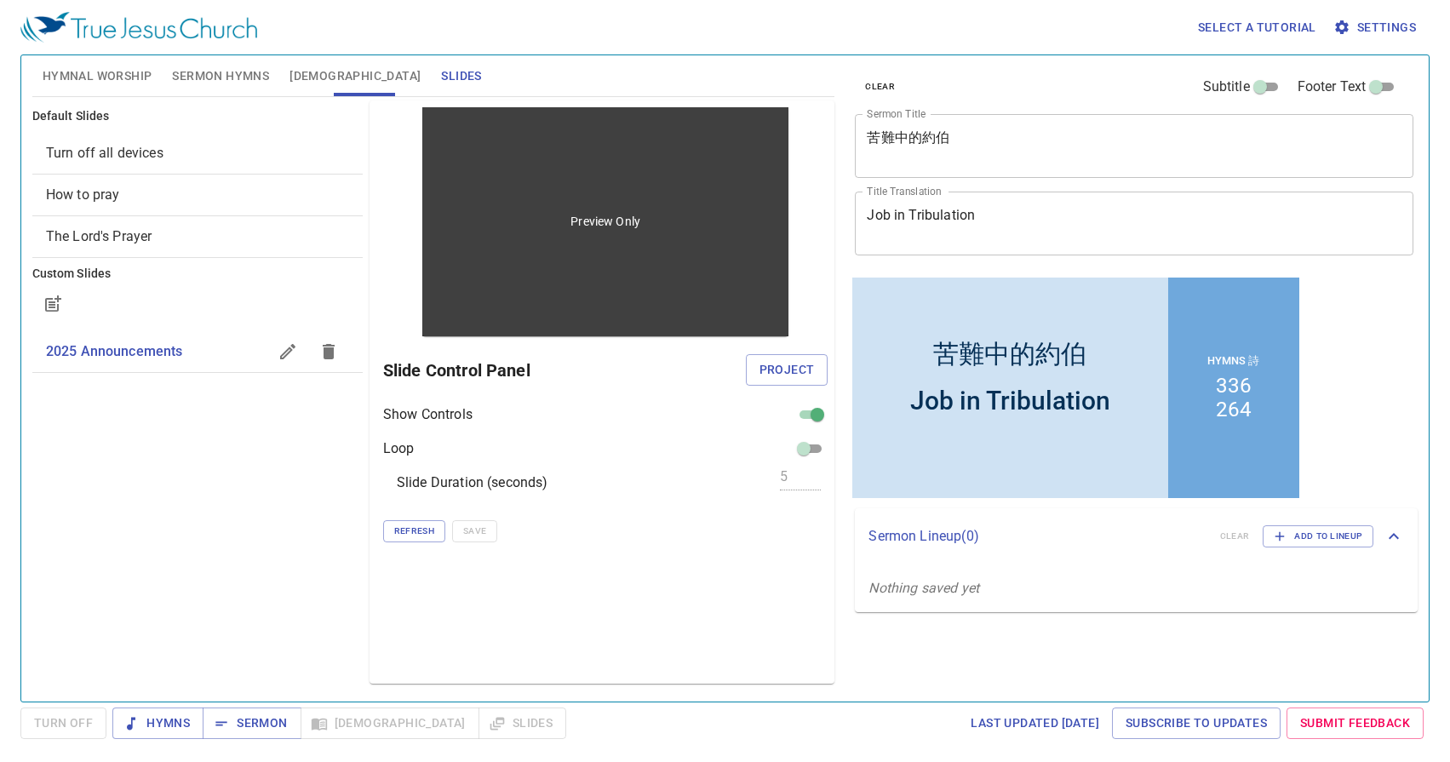
click at [435, 324] on div "Preview Only" at bounding box center [605, 221] width 366 height 229
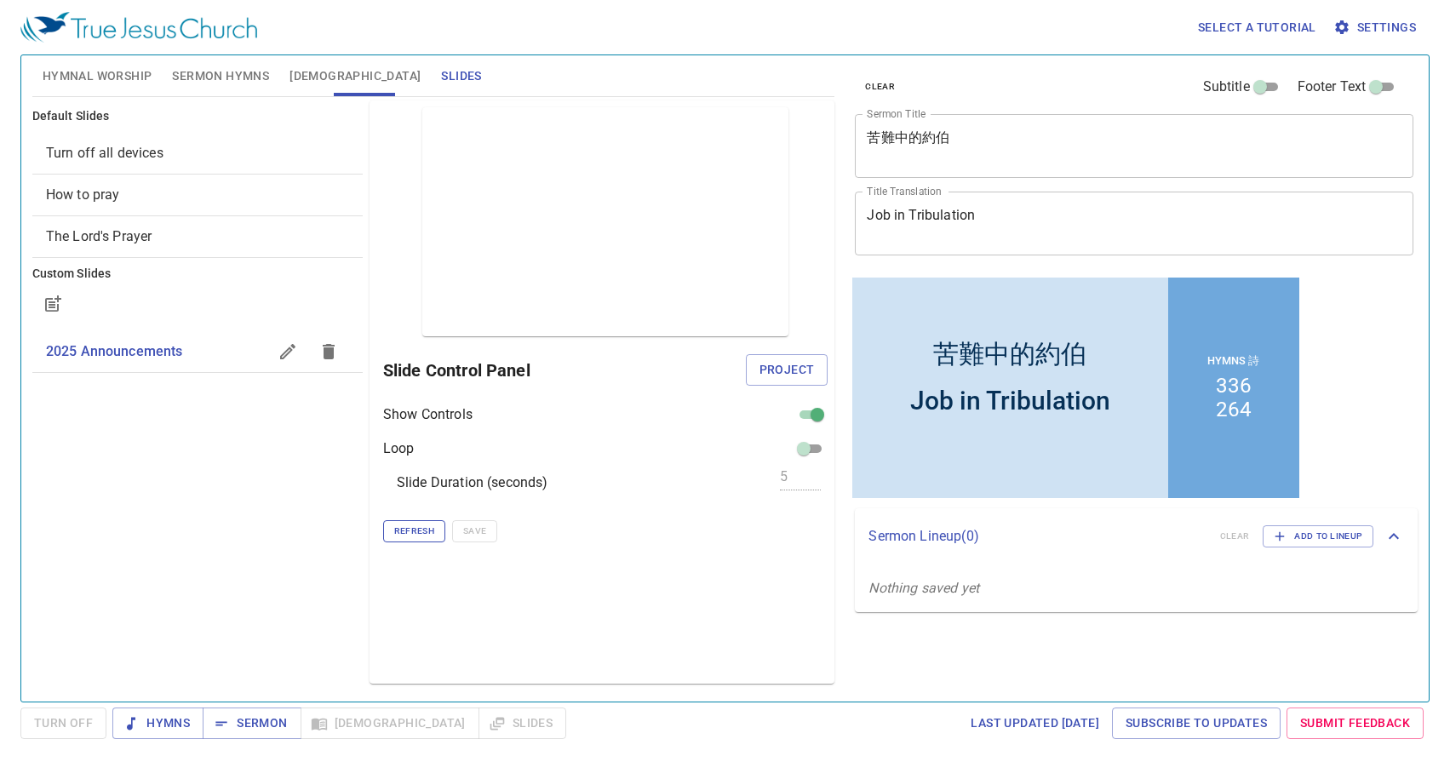
click at [409, 532] on span "Refresh" at bounding box center [414, 531] width 40 height 15
click at [778, 372] on span "Project" at bounding box center [787, 369] width 55 height 21
click at [817, 418] on input "checkbox" at bounding box center [817, 418] width 61 height 20
checkbox input "false"
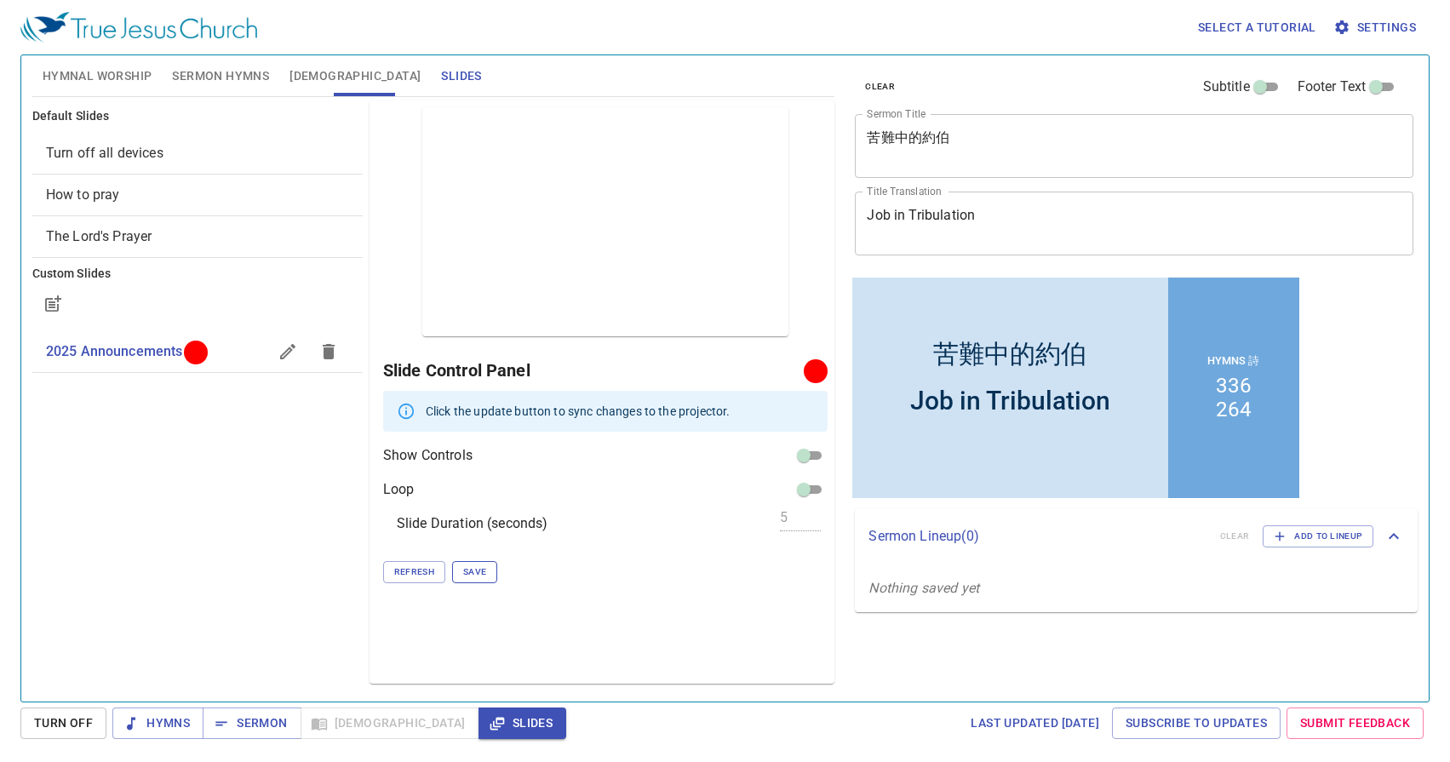
click at [479, 573] on span "Save" at bounding box center [474, 572] width 23 height 15
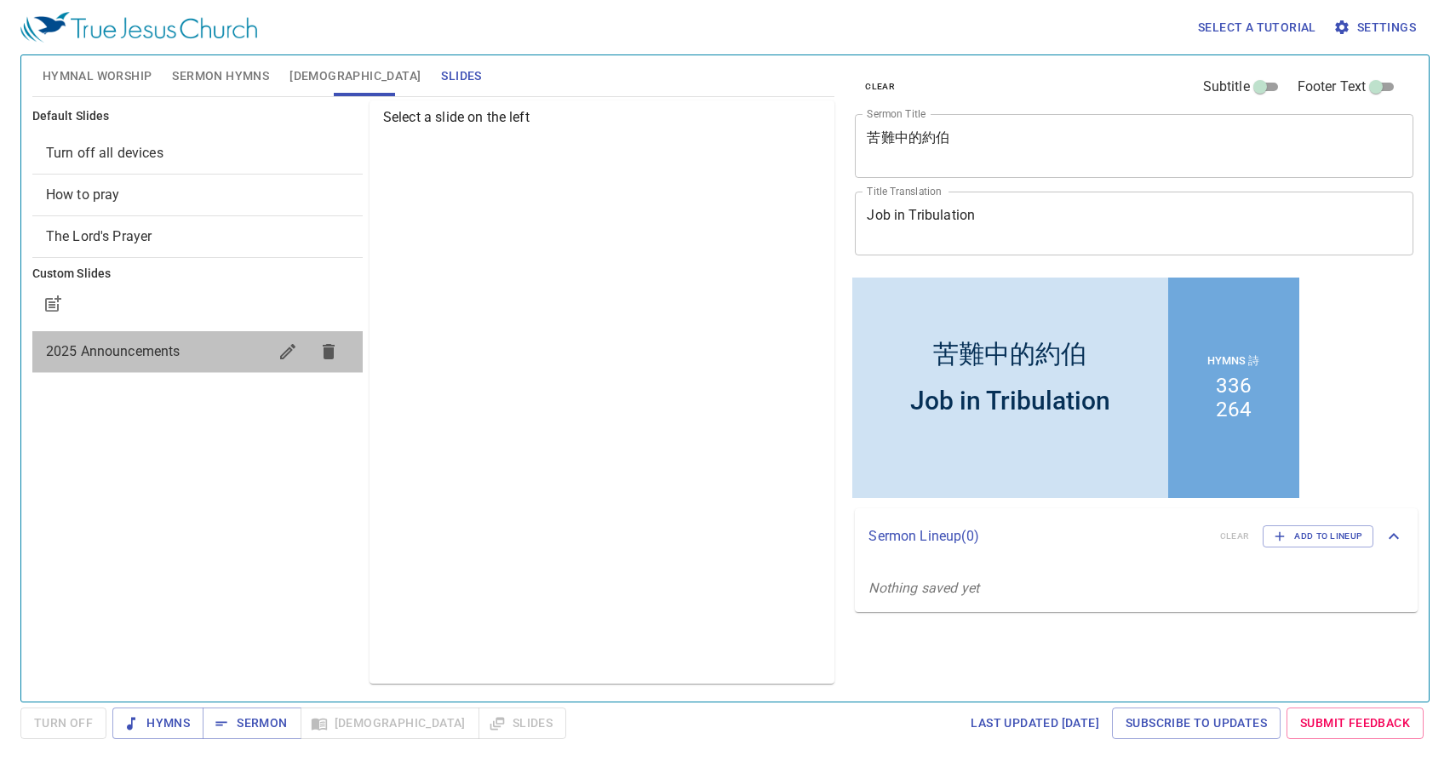
click at [82, 342] on span "2025 Announcements" at bounding box center [156, 352] width 221 height 20
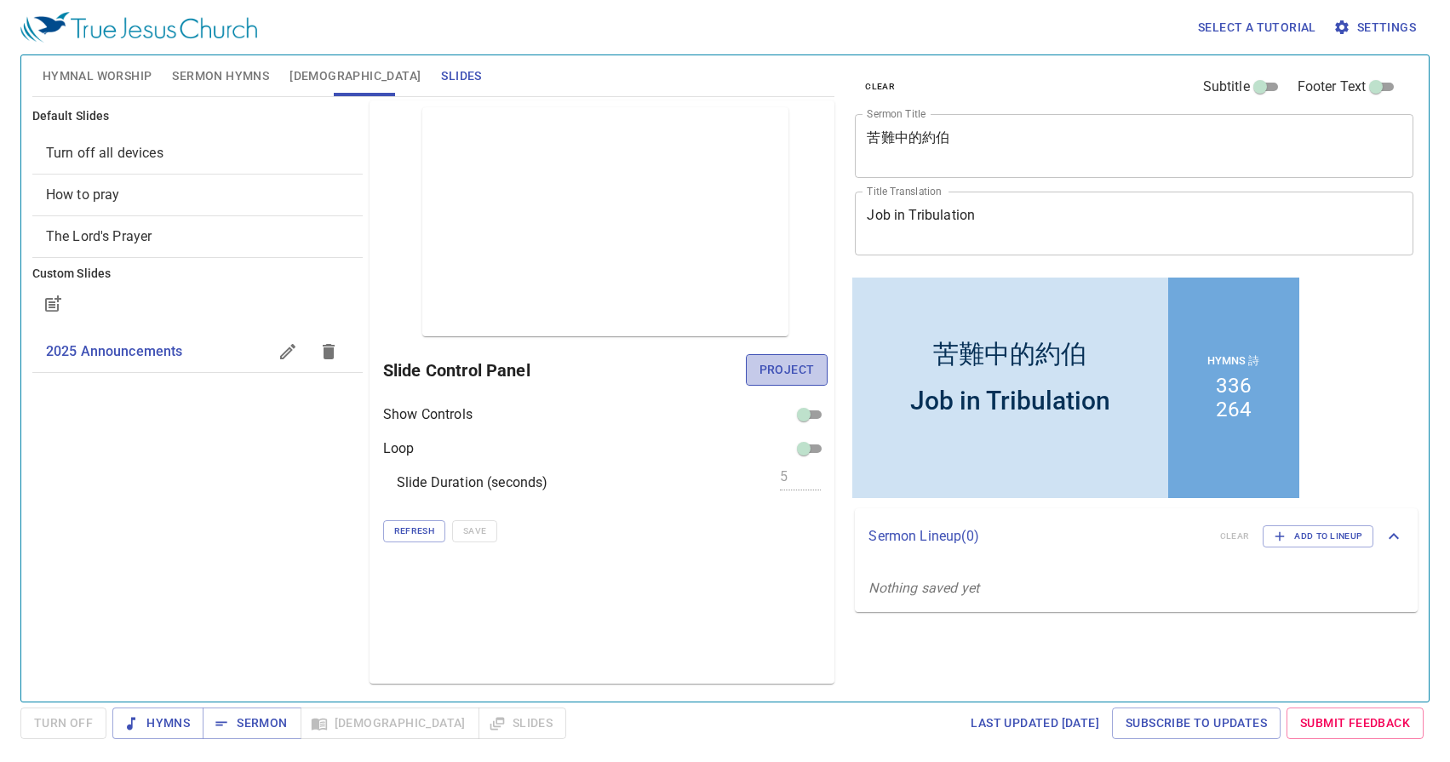
click at [784, 362] on span "Project" at bounding box center [787, 369] width 55 height 21
click at [90, 79] on span "Hymnal Worship" at bounding box center [98, 76] width 110 height 21
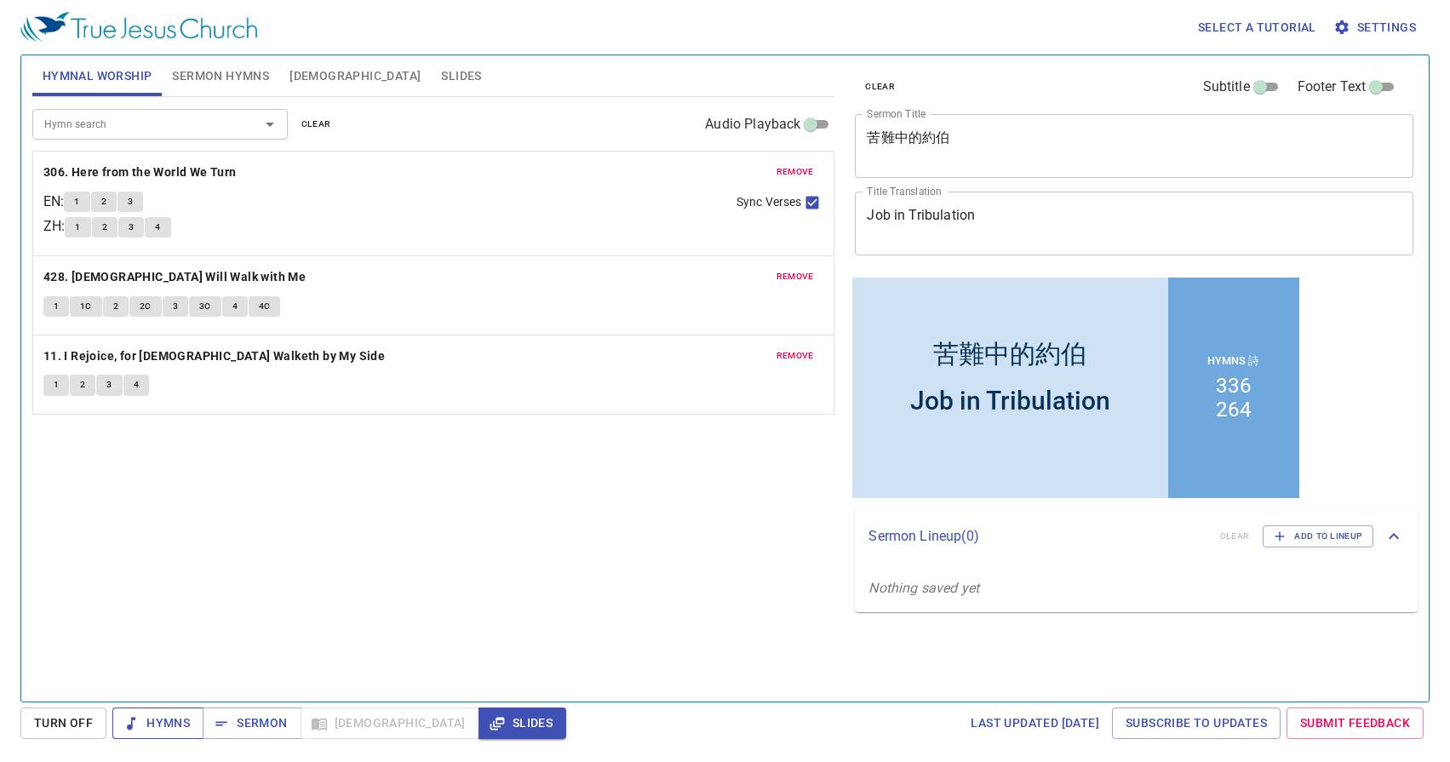
click at [152, 721] on span "Hymns" at bounding box center [158, 723] width 64 height 21
click at [114, 166] on b "306. Here from the World We Turn" at bounding box center [139, 172] width 193 height 21
click at [79, 202] on span "1" at bounding box center [76, 201] width 5 height 15
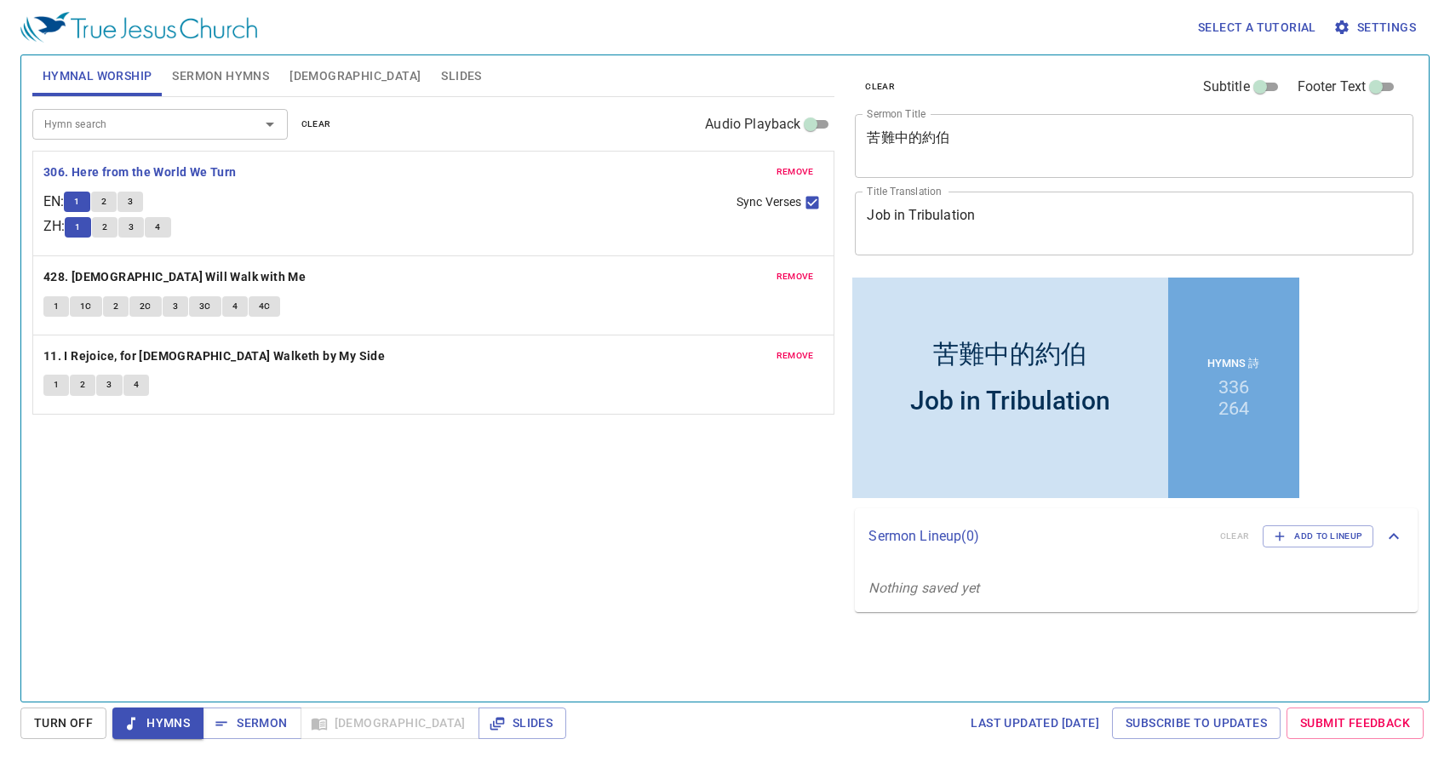
click at [106, 200] on span "2" at bounding box center [103, 201] width 5 height 15
click at [133, 196] on span "3" at bounding box center [130, 201] width 5 height 15
click at [171, 273] on b "428. [DEMOGRAPHIC_DATA] Will Walk with Me" at bounding box center [174, 277] width 262 height 21
click at [54, 308] on span "1" at bounding box center [56, 306] width 5 height 15
click at [84, 308] on span "1C" at bounding box center [86, 306] width 12 height 15
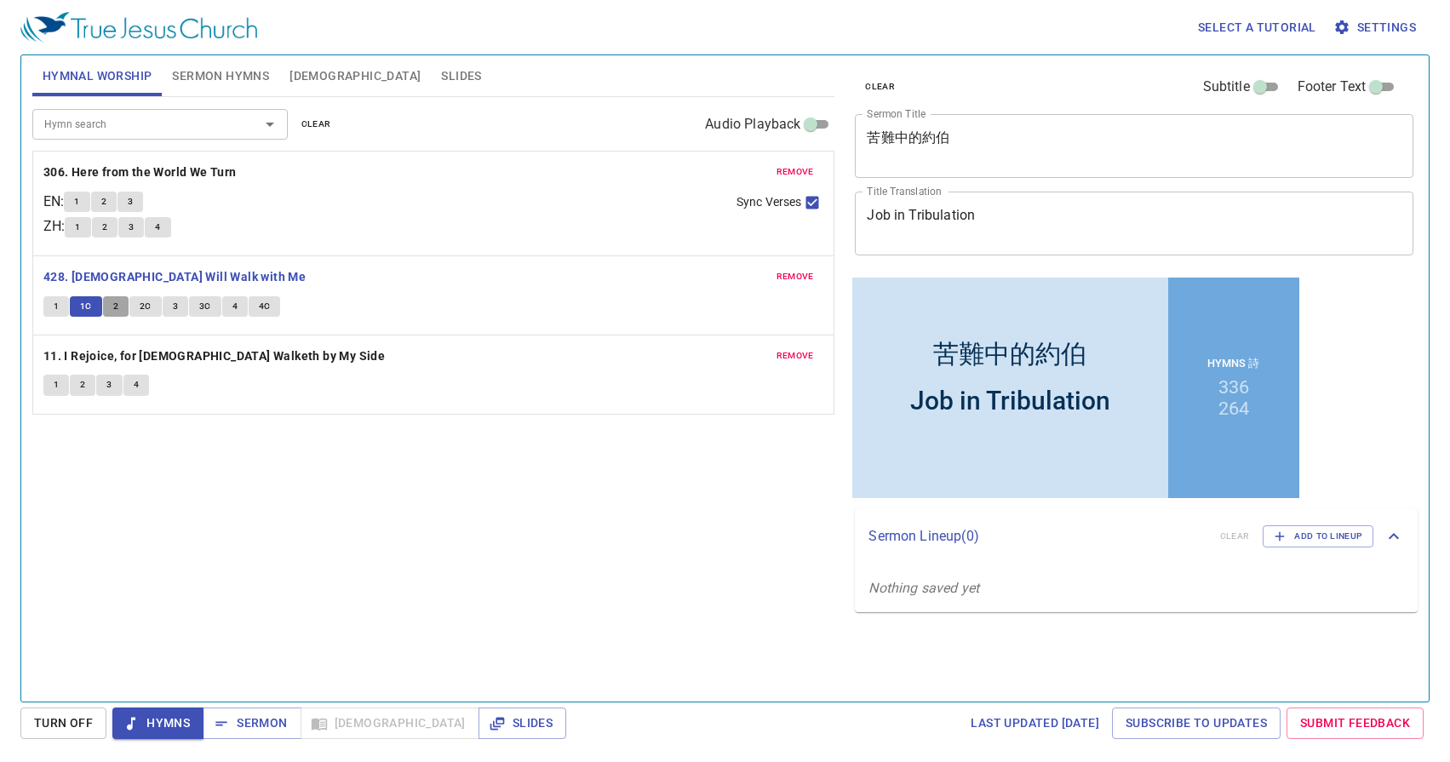
click at [117, 306] on span "2" at bounding box center [115, 306] width 5 height 15
click at [138, 306] on button "2C" at bounding box center [145, 306] width 32 height 20
click at [169, 305] on button "3" at bounding box center [176, 306] width 26 height 20
click at [199, 305] on span "3C" at bounding box center [205, 306] width 12 height 15
click at [227, 305] on button "4" at bounding box center [235, 306] width 26 height 20
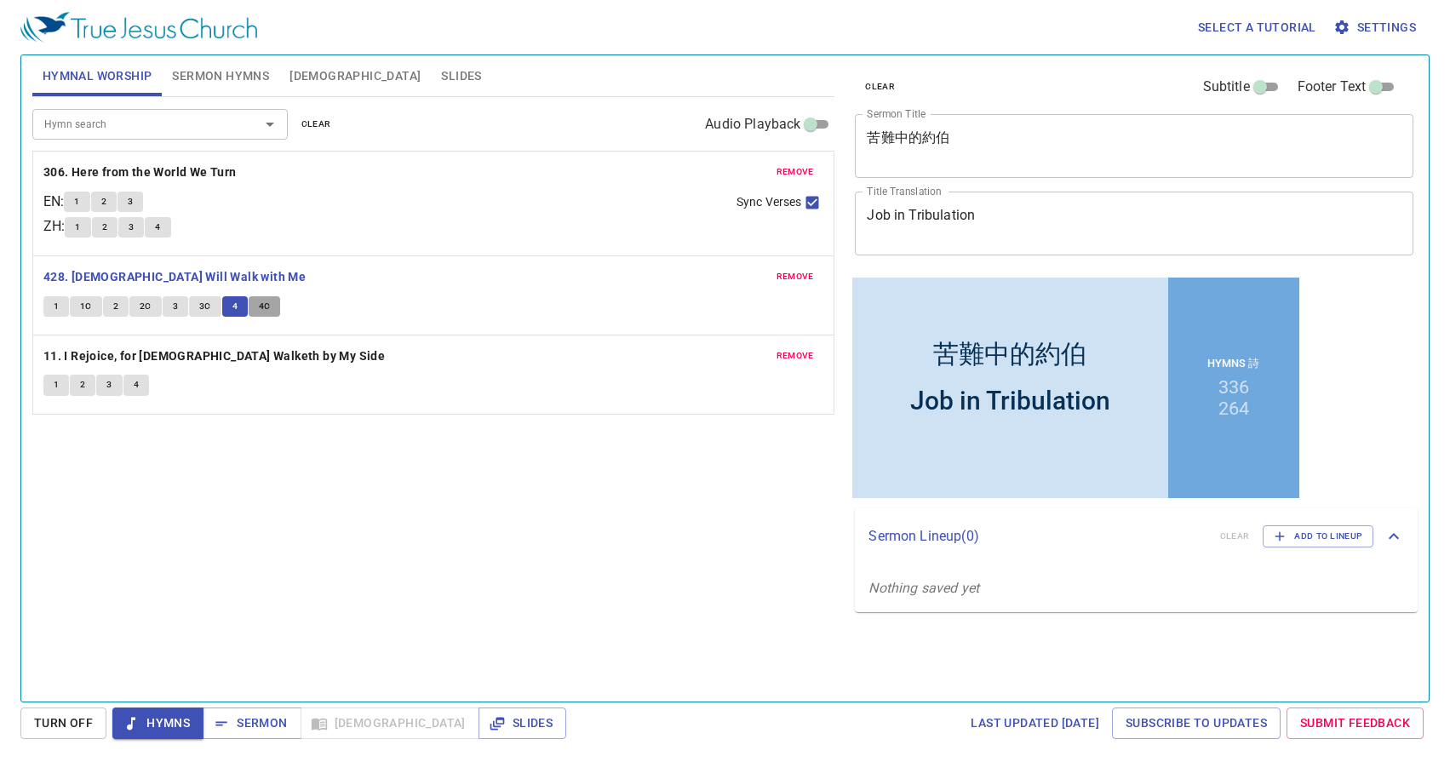
click at [259, 301] on span "4C" at bounding box center [265, 306] width 12 height 15
click at [230, 359] on b "11. I Rejoice, for [DEMOGRAPHIC_DATA] Walketh by My Side" at bounding box center [214, 356] width 342 height 21
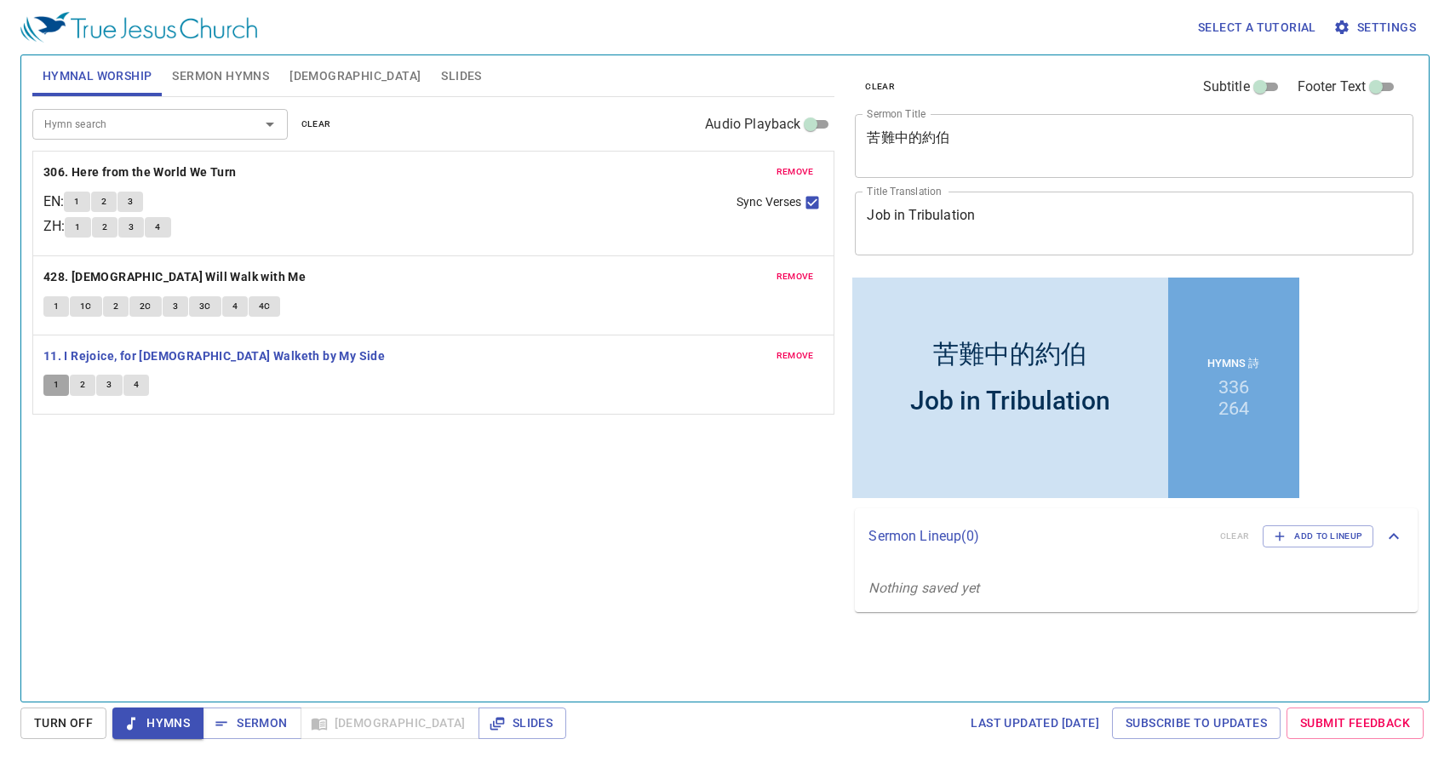
click at [59, 387] on button "1" at bounding box center [56, 385] width 26 height 20
click at [77, 387] on button "2" at bounding box center [83, 385] width 26 height 20
click at [106, 385] on span "3" at bounding box center [108, 384] width 5 height 15
click at [141, 385] on button "4" at bounding box center [136, 385] width 26 height 20
click at [249, 718] on span "Sermon" at bounding box center [251, 723] width 71 height 21
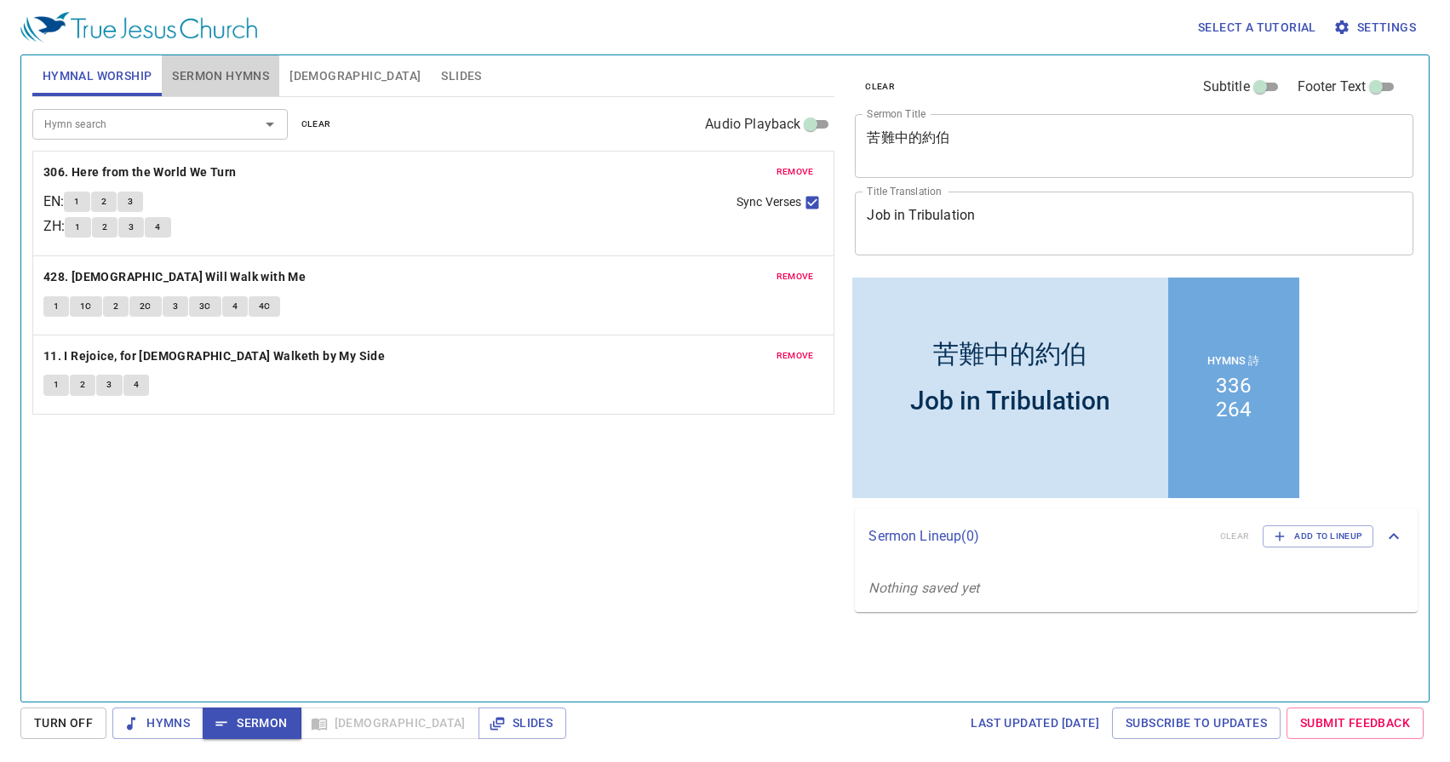
click at [212, 81] on span "Sermon Hymns" at bounding box center [220, 76] width 97 height 21
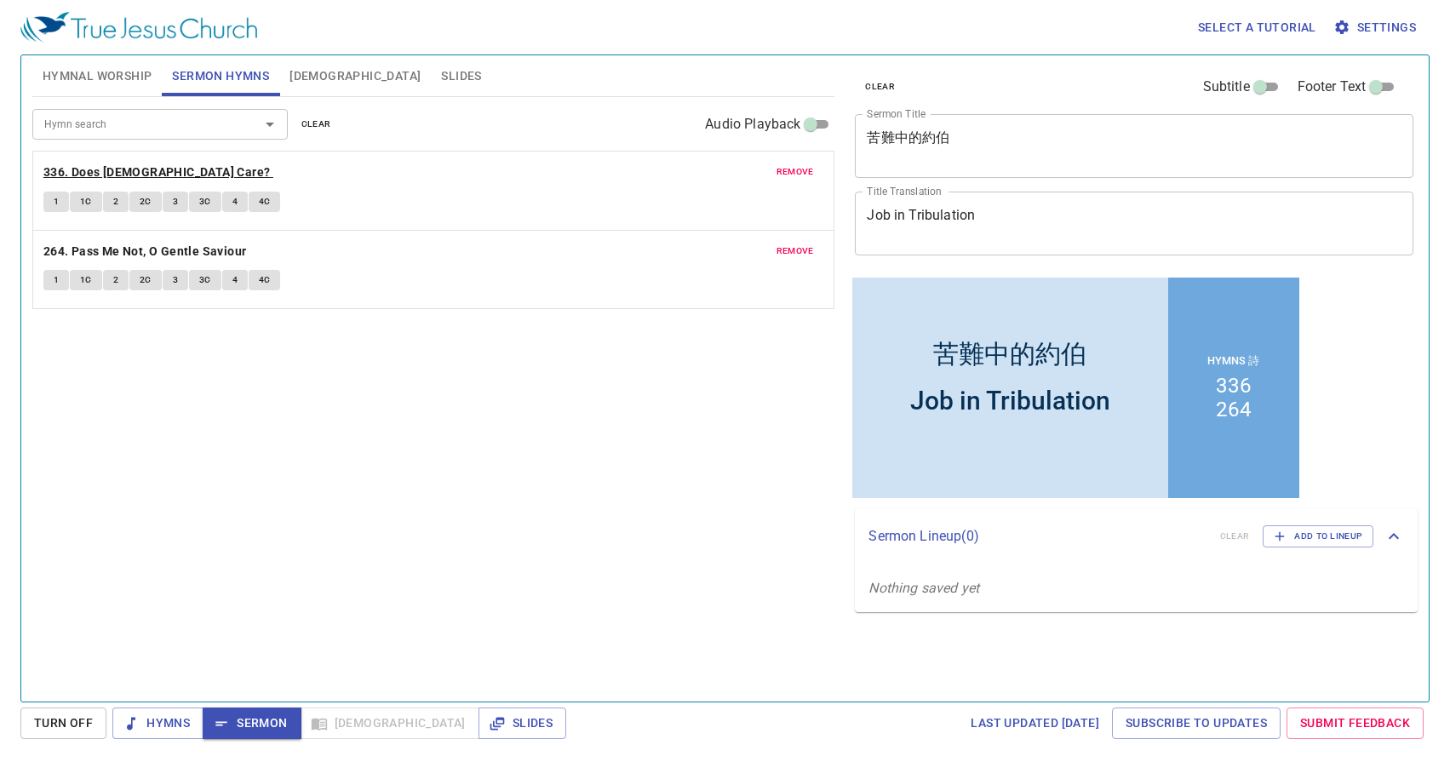
click at [149, 170] on b "336. Does [DEMOGRAPHIC_DATA] Care?" at bounding box center [156, 172] width 227 height 21
click at [49, 198] on button "1" at bounding box center [56, 202] width 26 height 20
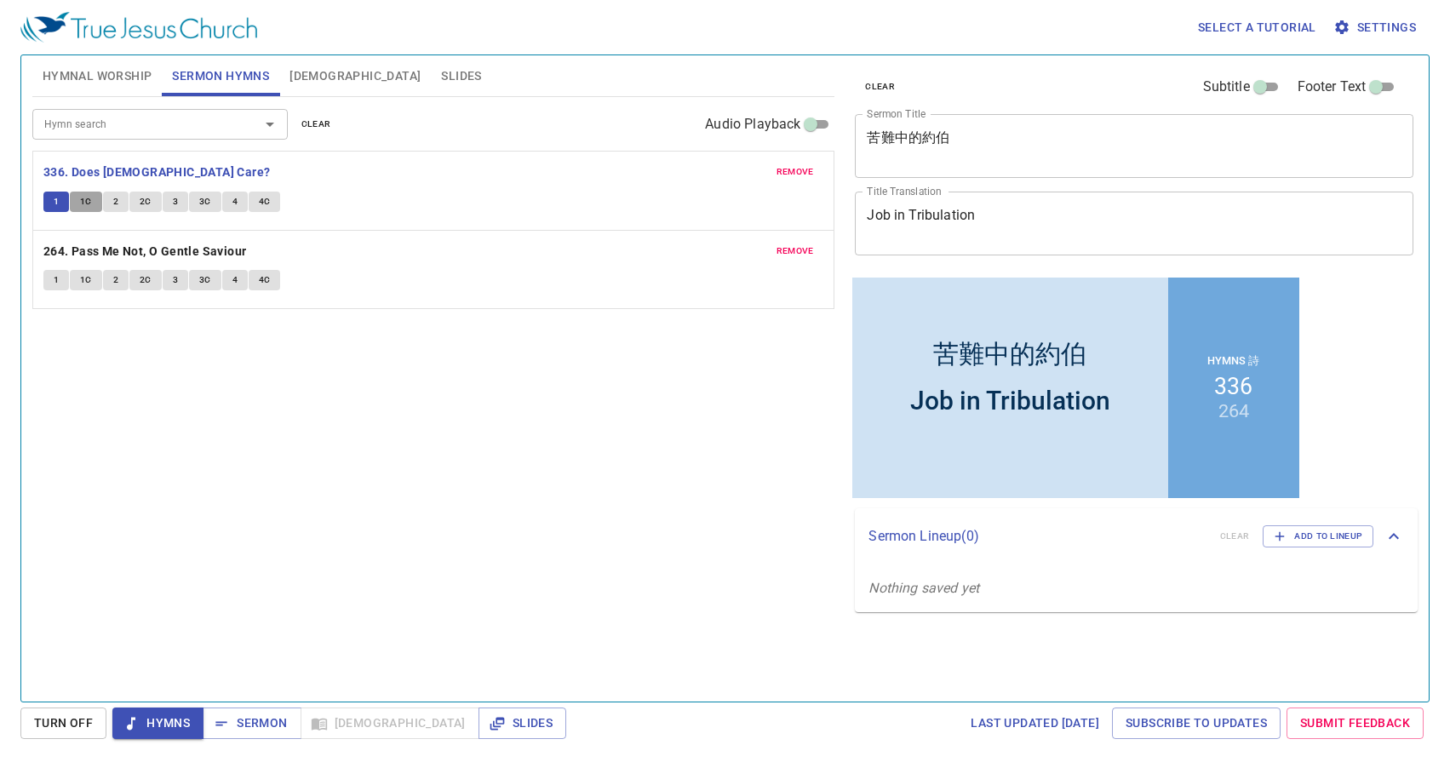
click at [83, 201] on span "1C" at bounding box center [86, 201] width 12 height 15
click at [113, 201] on span "2" at bounding box center [115, 201] width 5 height 15
click at [144, 202] on span "2C" at bounding box center [146, 201] width 12 height 15
click at [169, 198] on button "3" at bounding box center [176, 202] width 26 height 20
click at [193, 200] on button "3C" at bounding box center [205, 202] width 32 height 20
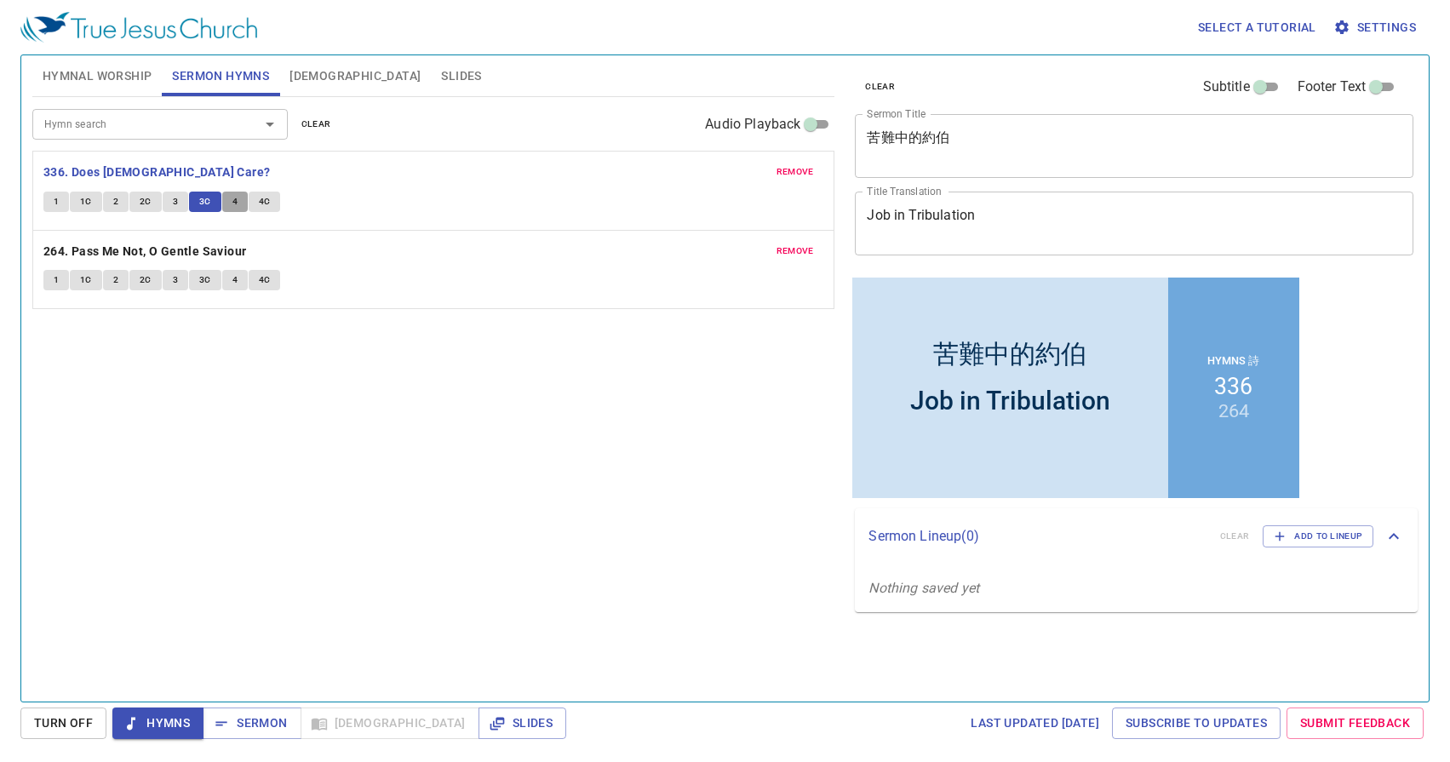
click at [233, 204] on span "4" at bounding box center [234, 201] width 5 height 15
click at [255, 201] on button "4C" at bounding box center [265, 202] width 32 height 20
click at [260, 719] on span "Sermon" at bounding box center [251, 723] width 71 height 21
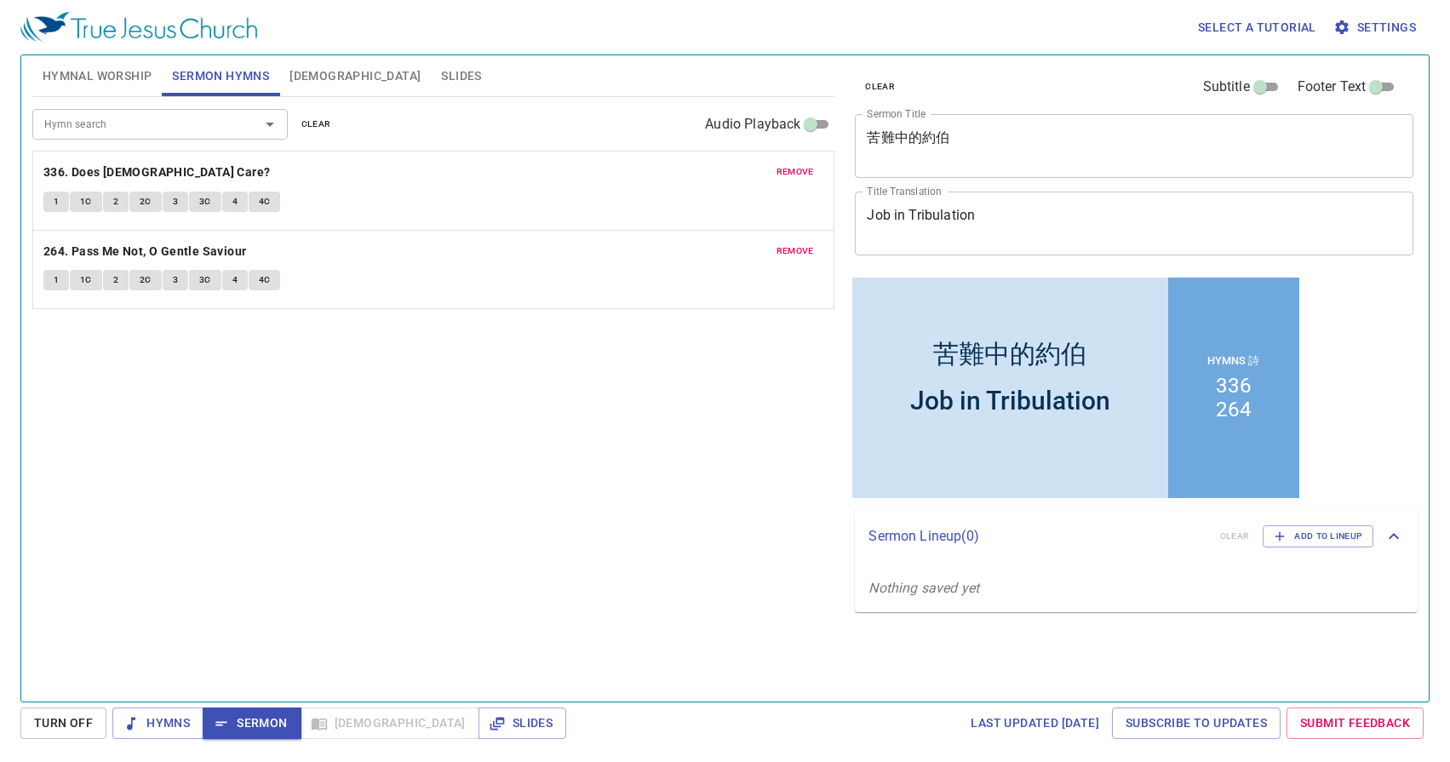
click at [308, 75] on span "[DEMOGRAPHIC_DATA]" at bounding box center [355, 76] width 131 height 21
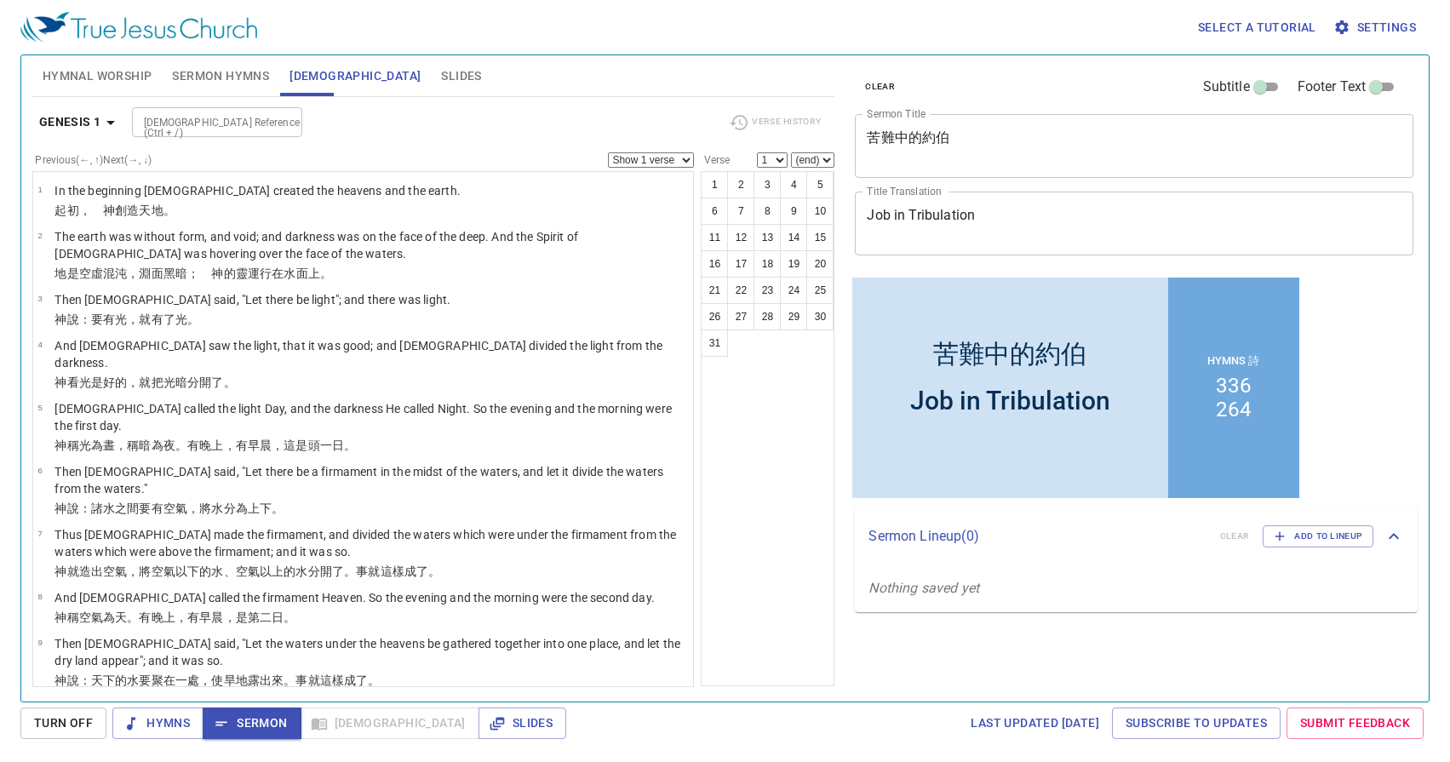
click at [198, 128] on input "[DEMOGRAPHIC_DATA] Reference (Ctrl + /)" at bounding box center [203, 122] width 132 height 20
click at [217, 120] on div "2 king 4 1 Bible Reference (Ctrl + /)" at bounding box center [217, 105] width 170 height 30
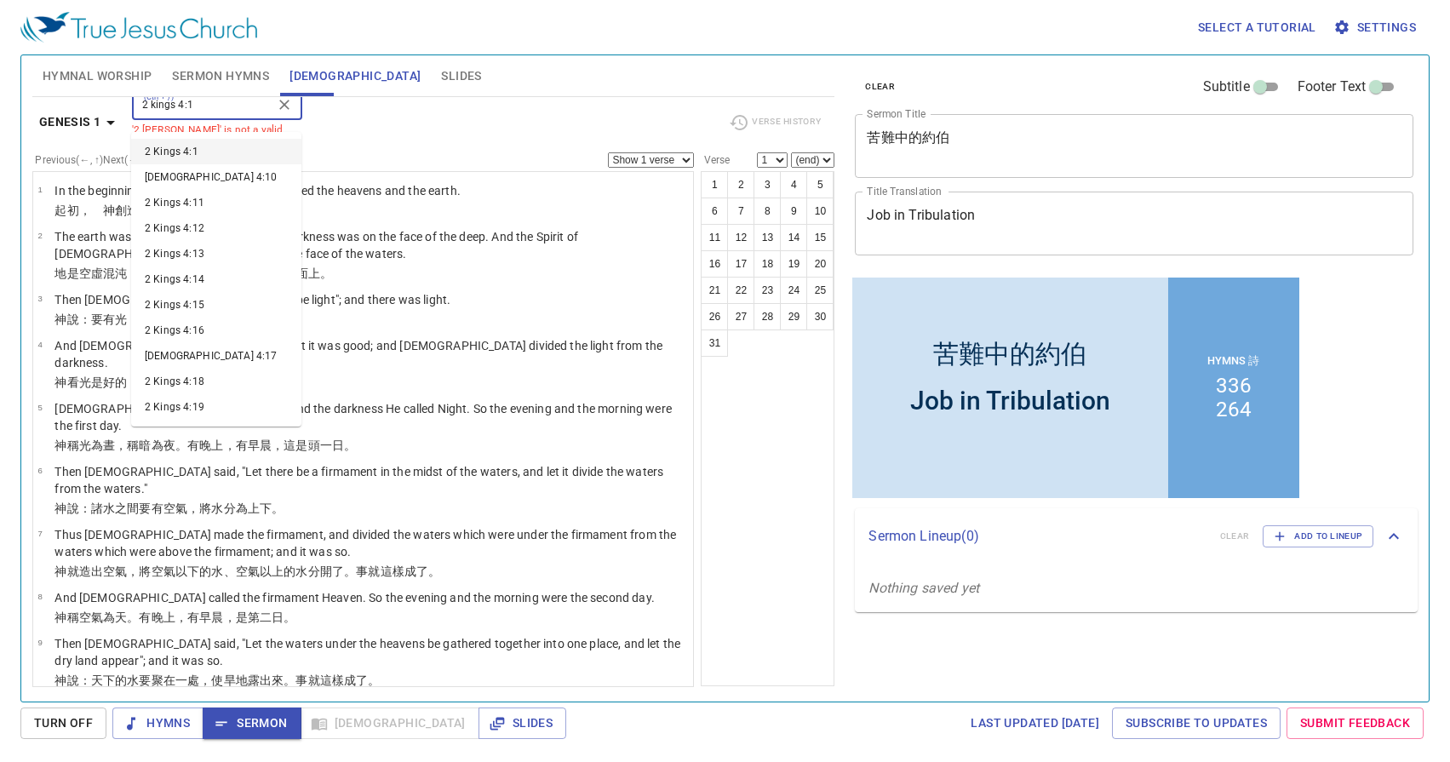
type input "2 kings 4:1"
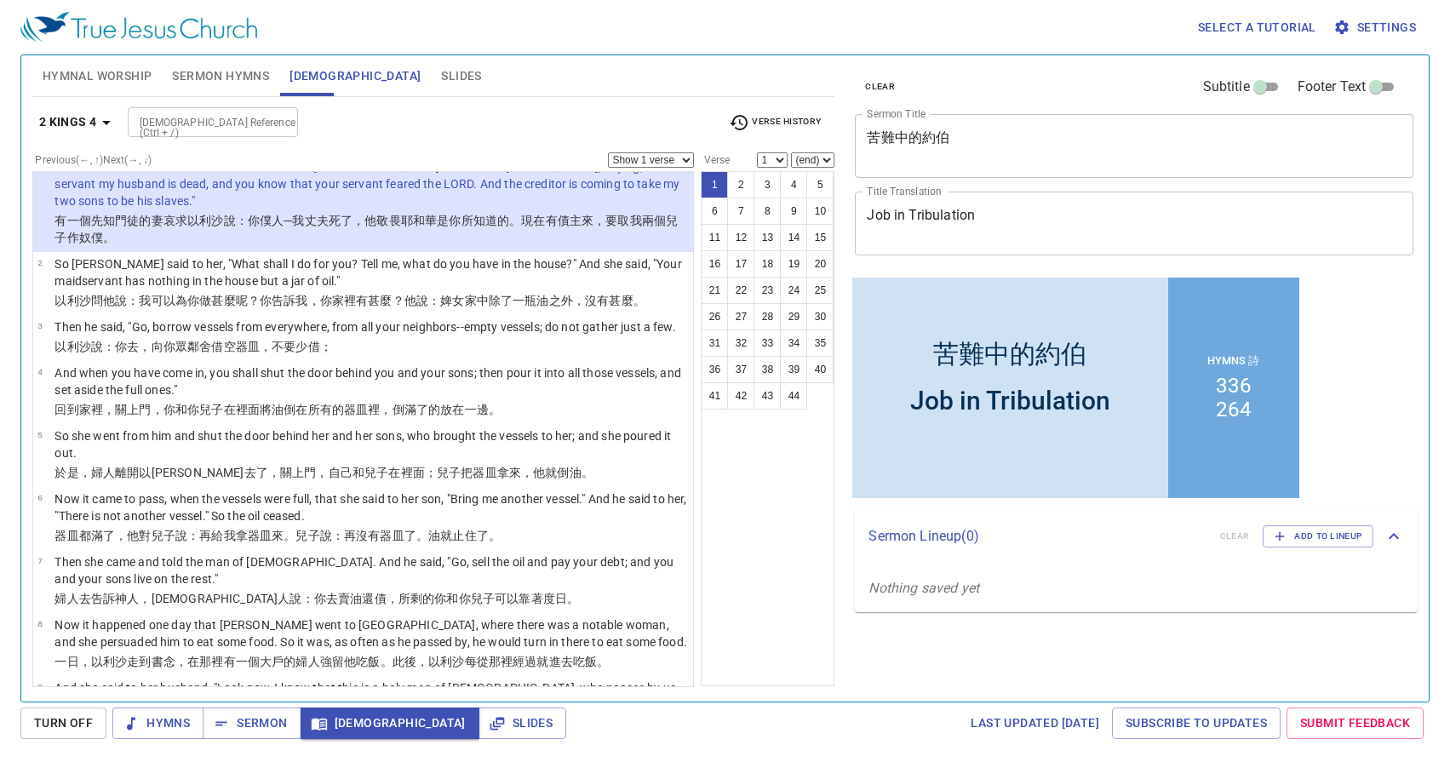
scroll to position [25, 0]
click at [248, 721] on span "Sermon" at bounding box center [251, 723] width 71 height 21
click at [173, 123] on input "[DEMOGRAPHIC_DATA] Reference (Ctrl + /)" at bounding box center [199, 122] width 132 height 20
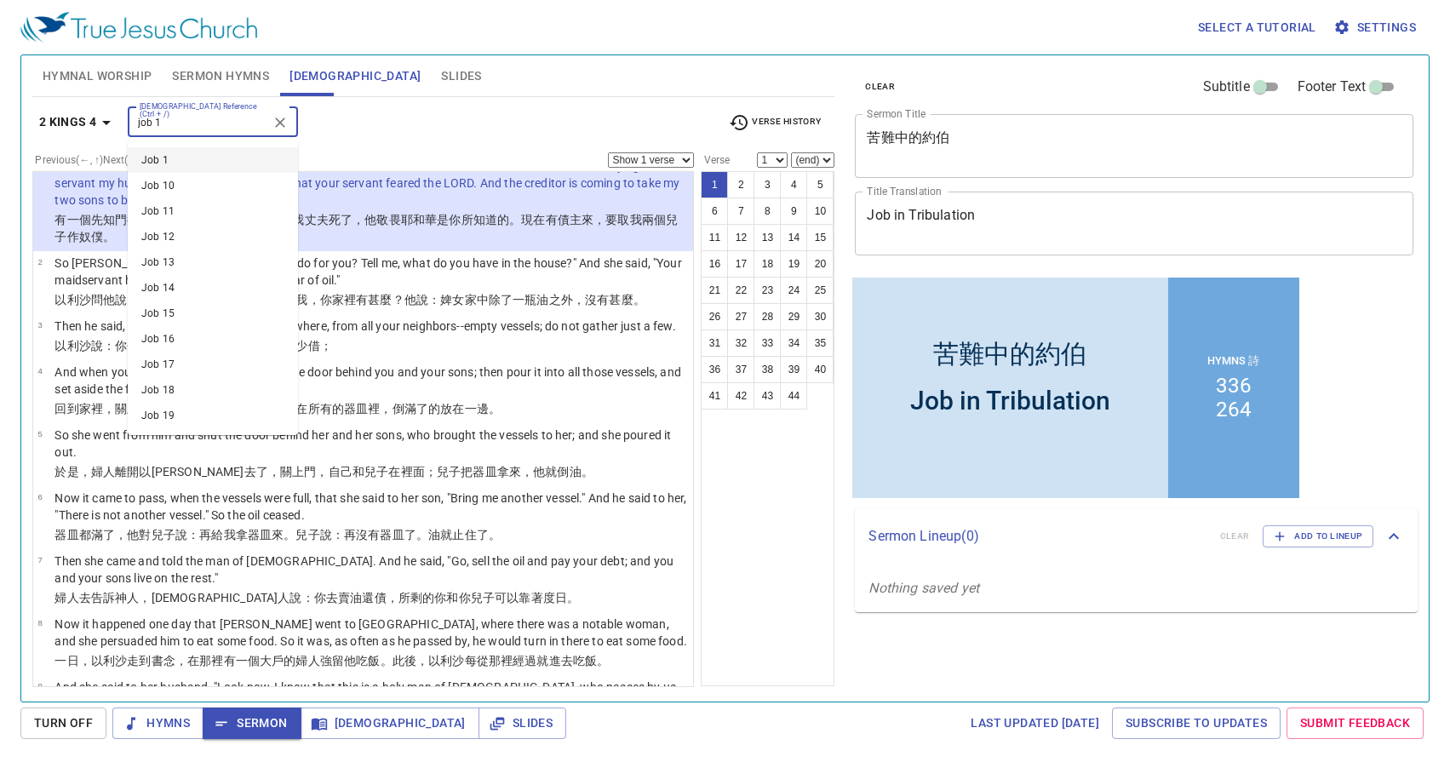
click at [184, 123] on input "job 1" at bounding box center [199, 122] width 132 height 20
type input "job 1 1"
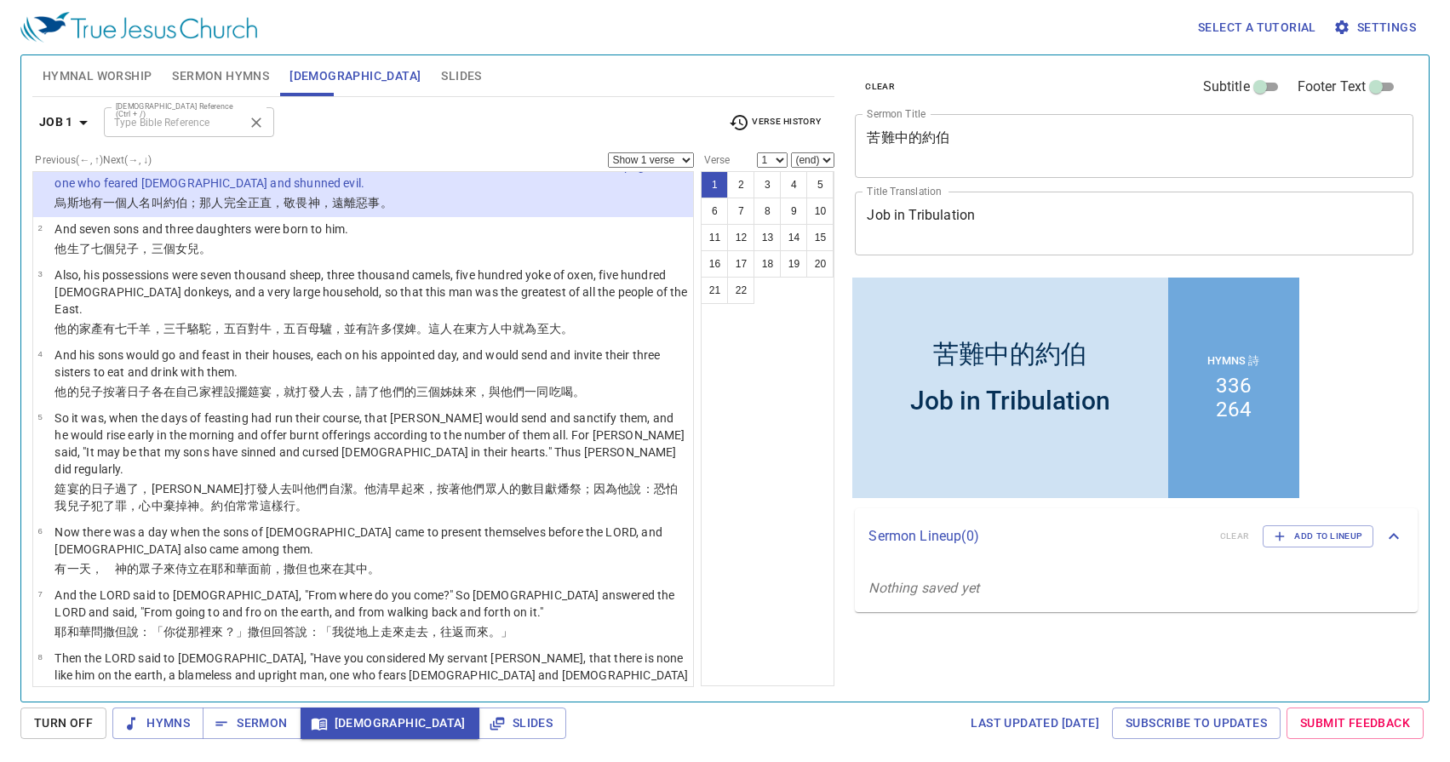
scroll to position [0, 0]
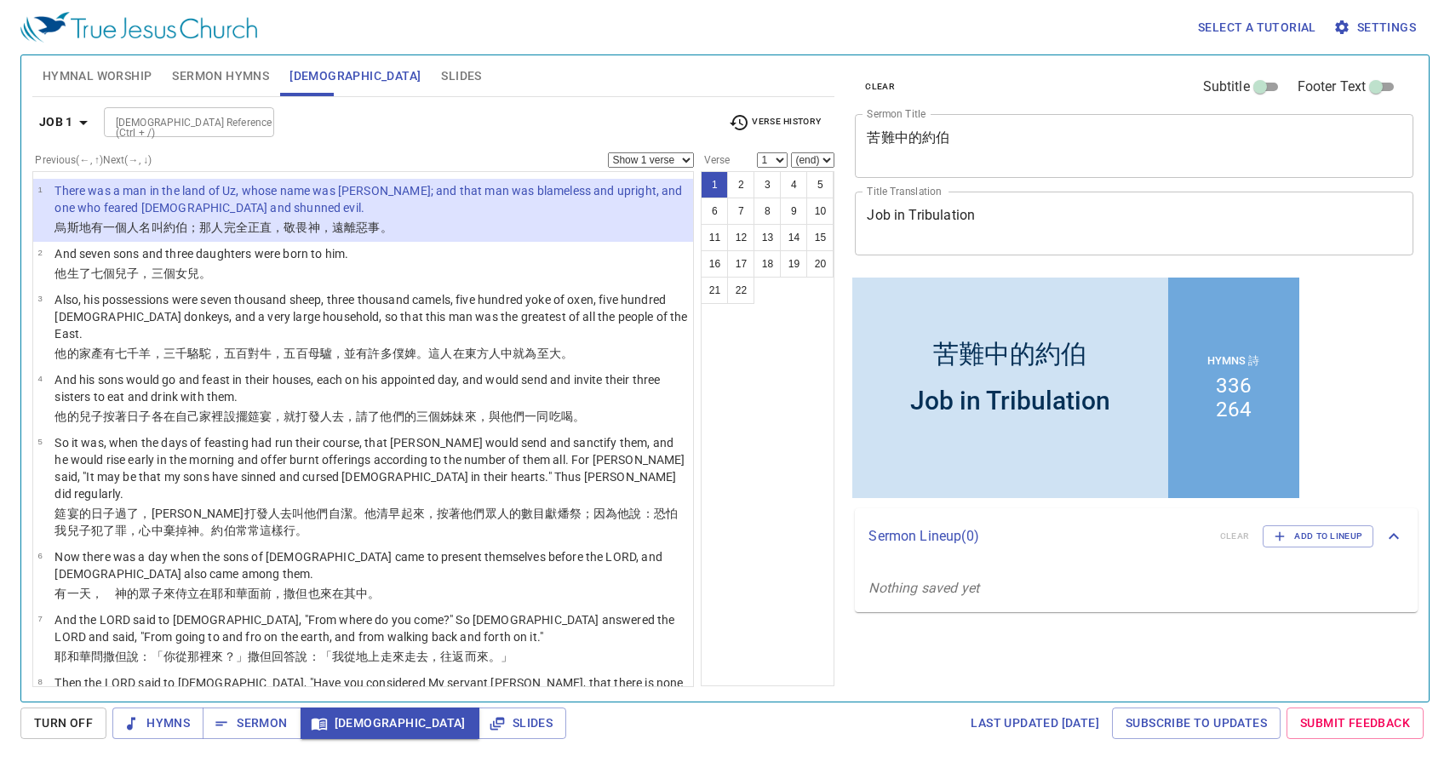
click at [426, 130] on div "Bible Reference (Ctrl + /) Bible Reference (Ctrl + /)" at bounding box center [409, 122] width 611 height 30
click at [528, 103] on div "Job 1 Bible Reference (Ctrl + /) Bible Reference (Ctrl + /) Verse History Previ…" at bounding box center [433, 392] width 803 height 590
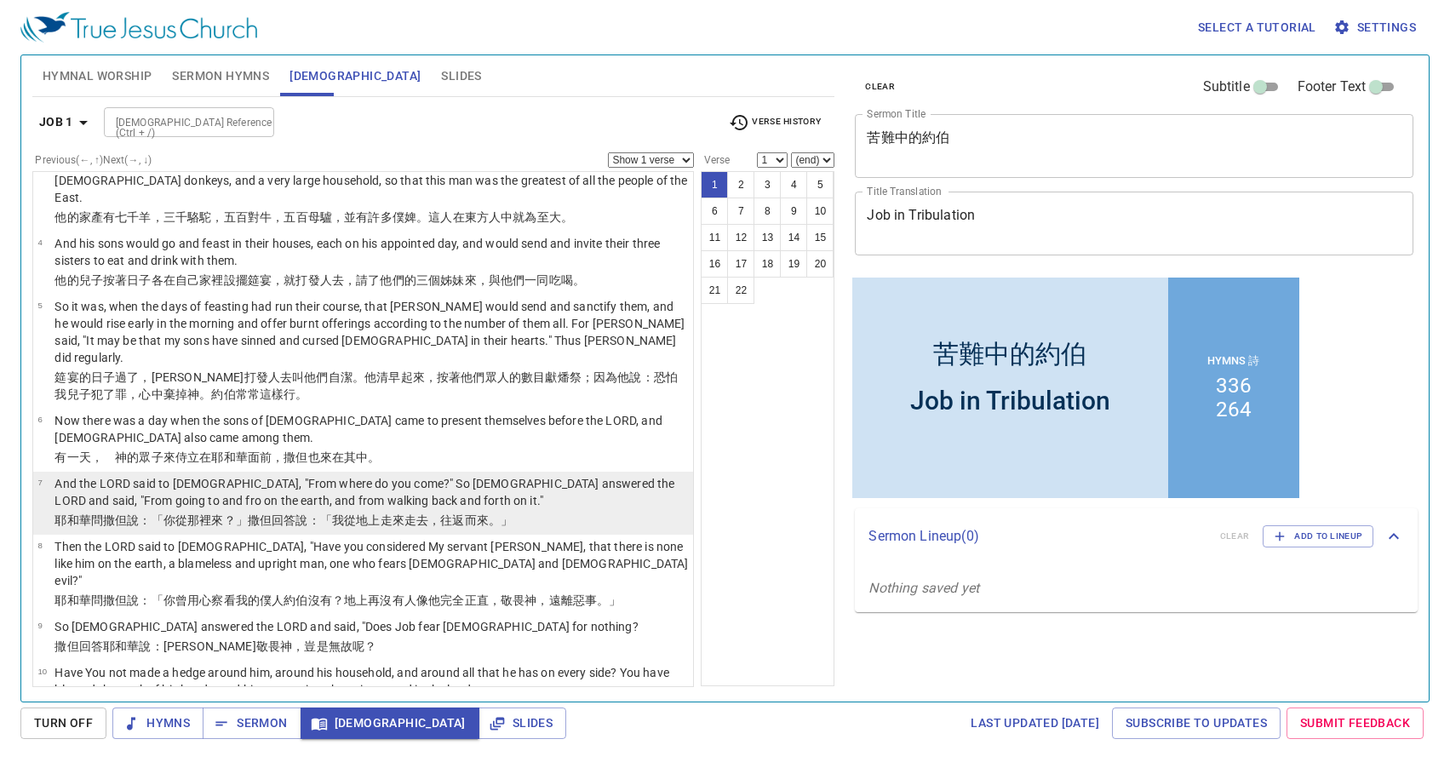
scroll to position [141, 0]
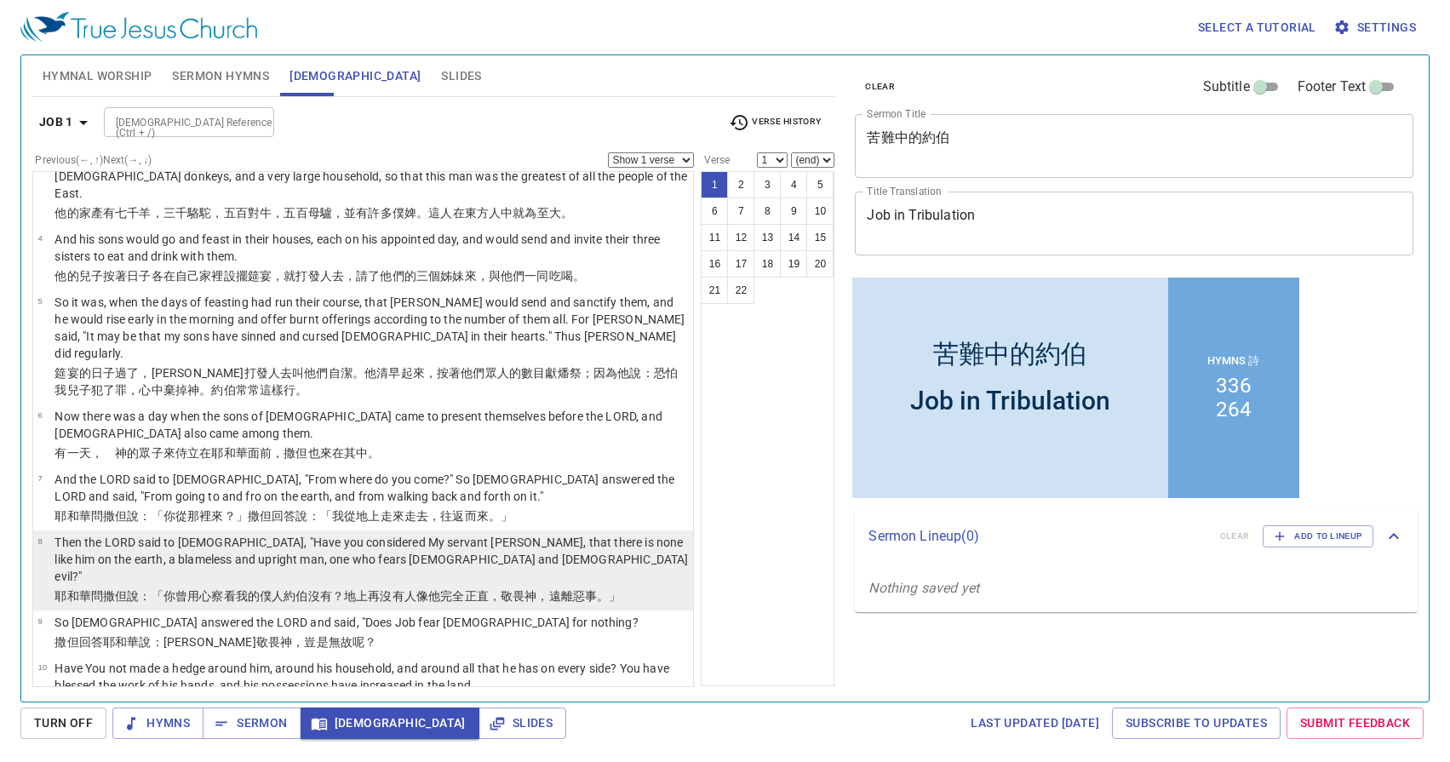
click at [475, 534] on p "Then the LORD said to [DEMOGRAPHIC_DATA], "Have you considered My servant [PERS…" at bounding box center [372, 559] width 634 height 51
select select "8"
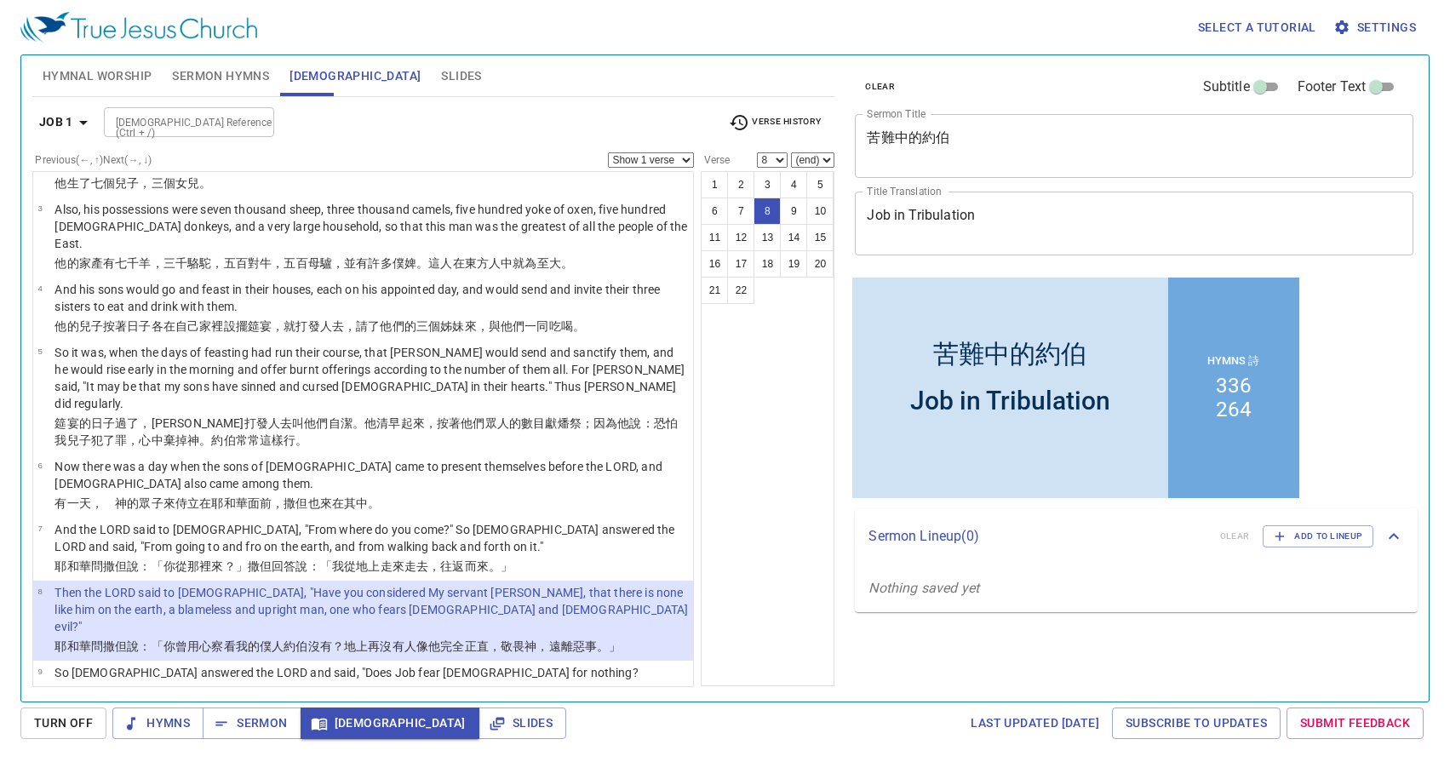
scroll to position [0, 0]
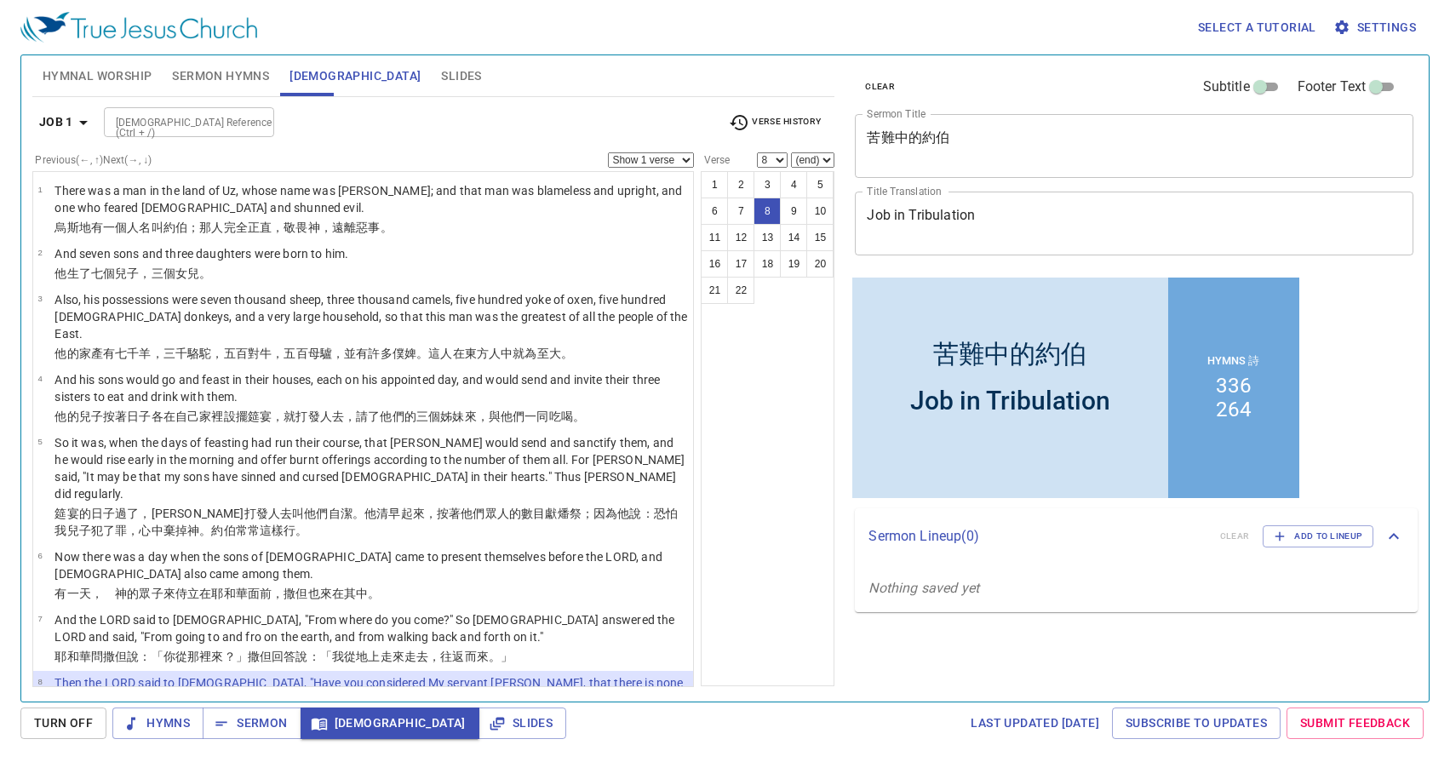
click at [229, 125] on input "[DEMOGRAPHIC_DATA] Reference (Ctrl + /)" at bounding box center [175, 122] width 132 height 20
type input "gen 22 12"
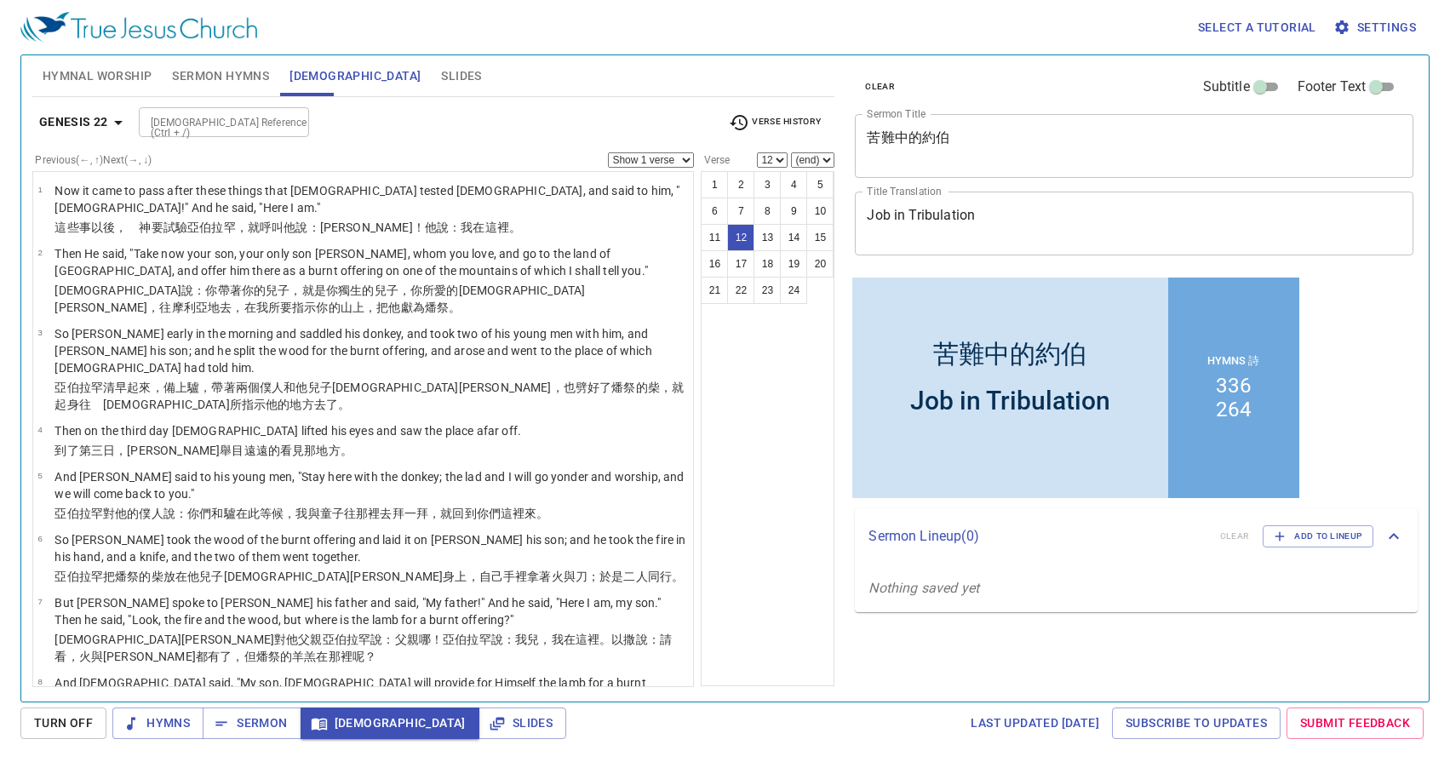
scroll to position [483, 0]
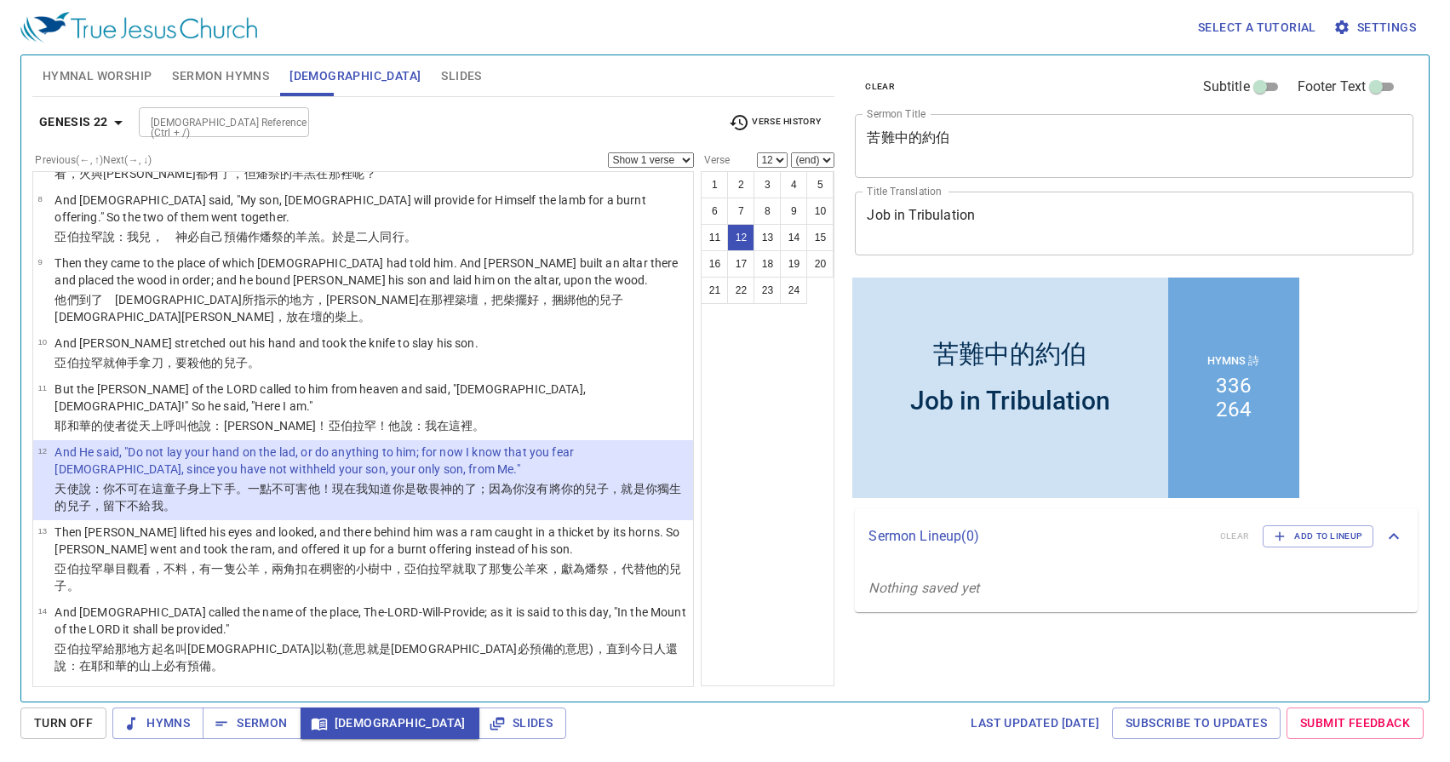
click at [767, 115] on span "Verse History" at bounding box center [775, 122] width 92 height 20
click at [774, 181] on li "Job 1:8" at bounding box center [761, 177] width 82 height 27
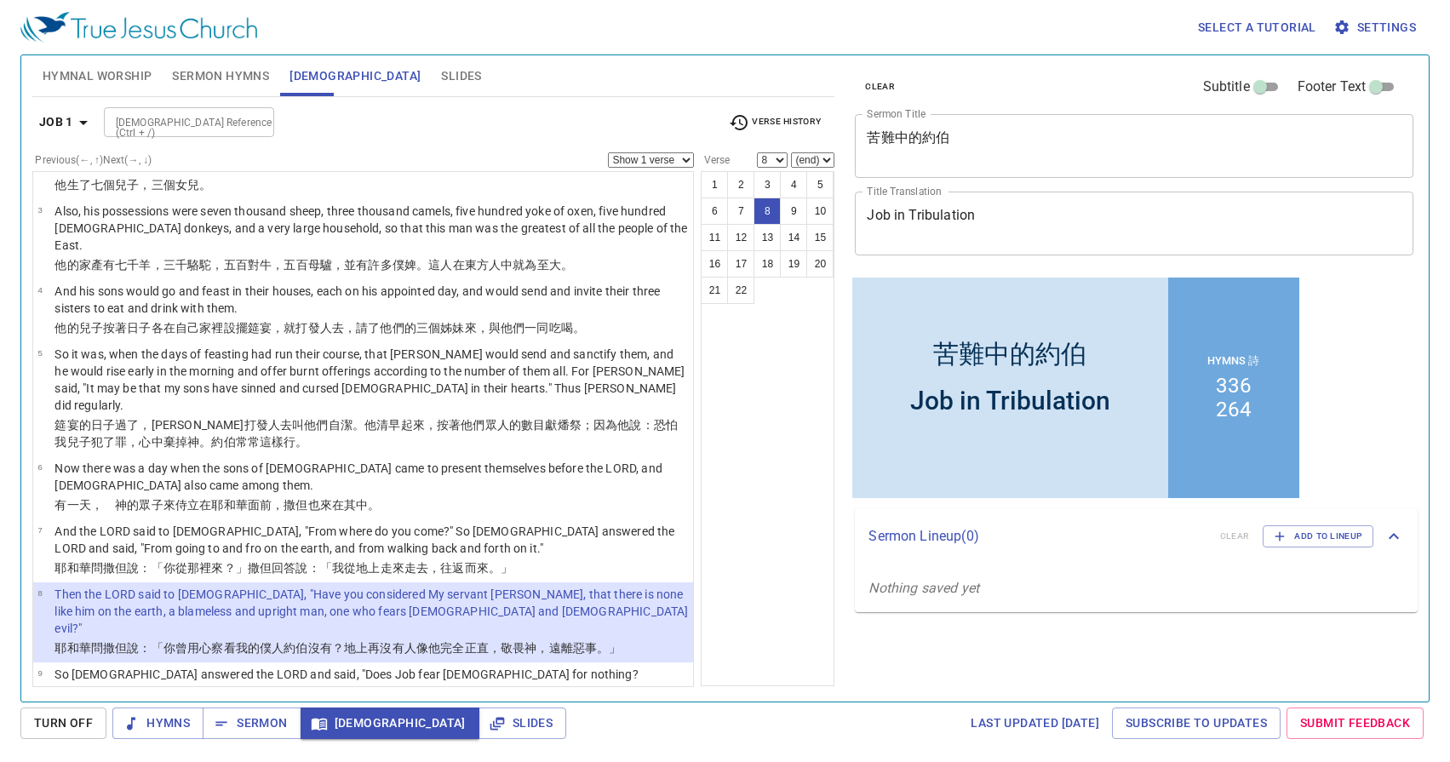
scroll to position [78, 0]
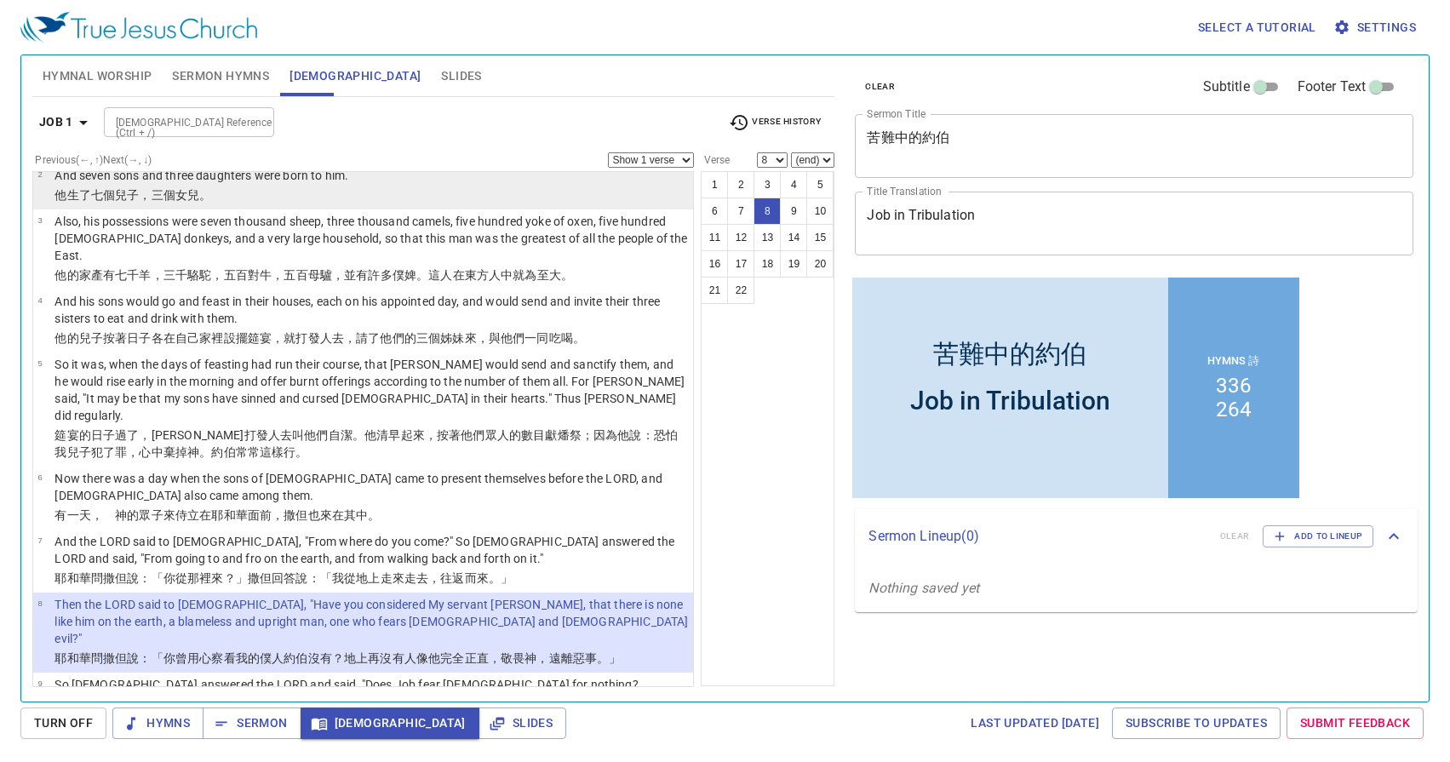
click at [267, 193] on p "他生了 七個 兒子 ，三個 女兒 。" at bounding box center [202, 195] width 294 height 17
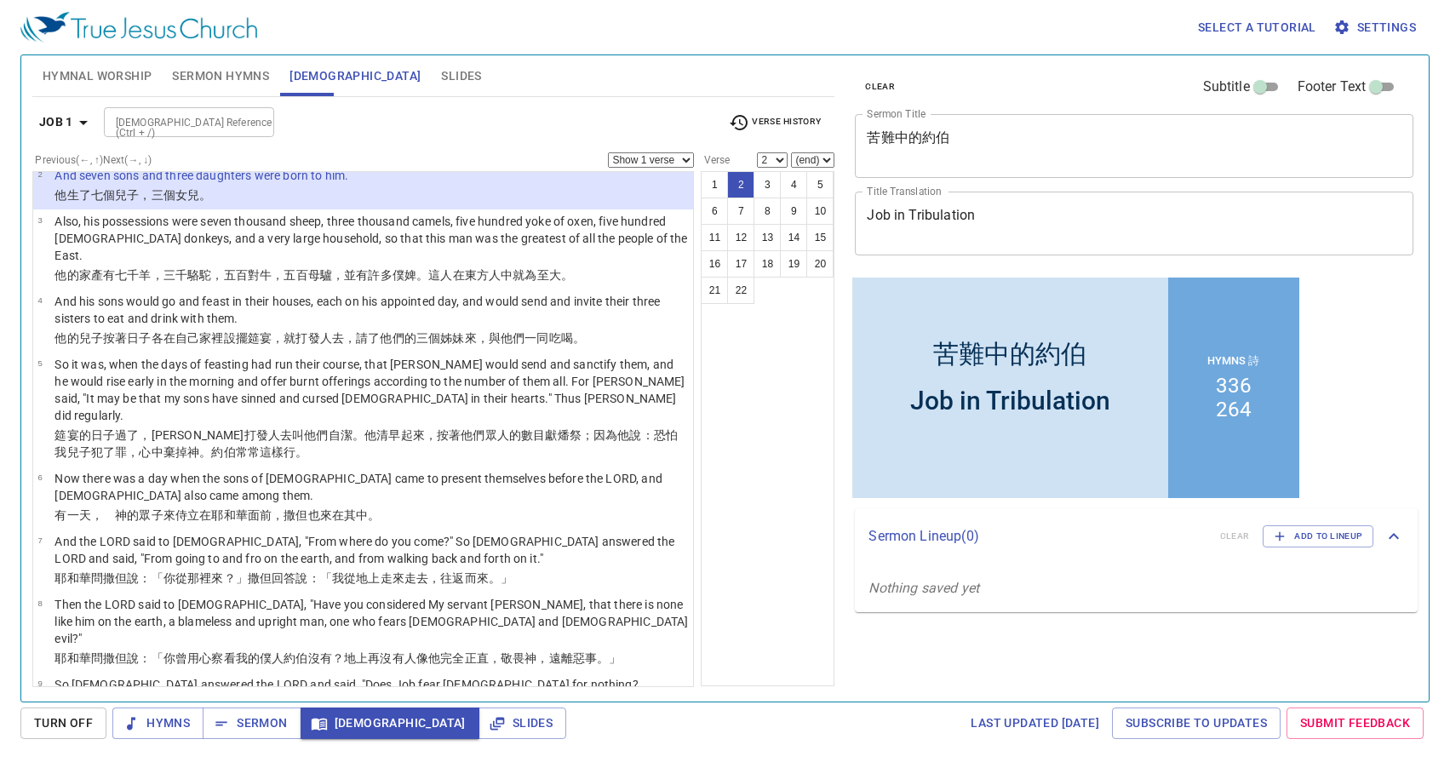
scroll to position [0, 0]
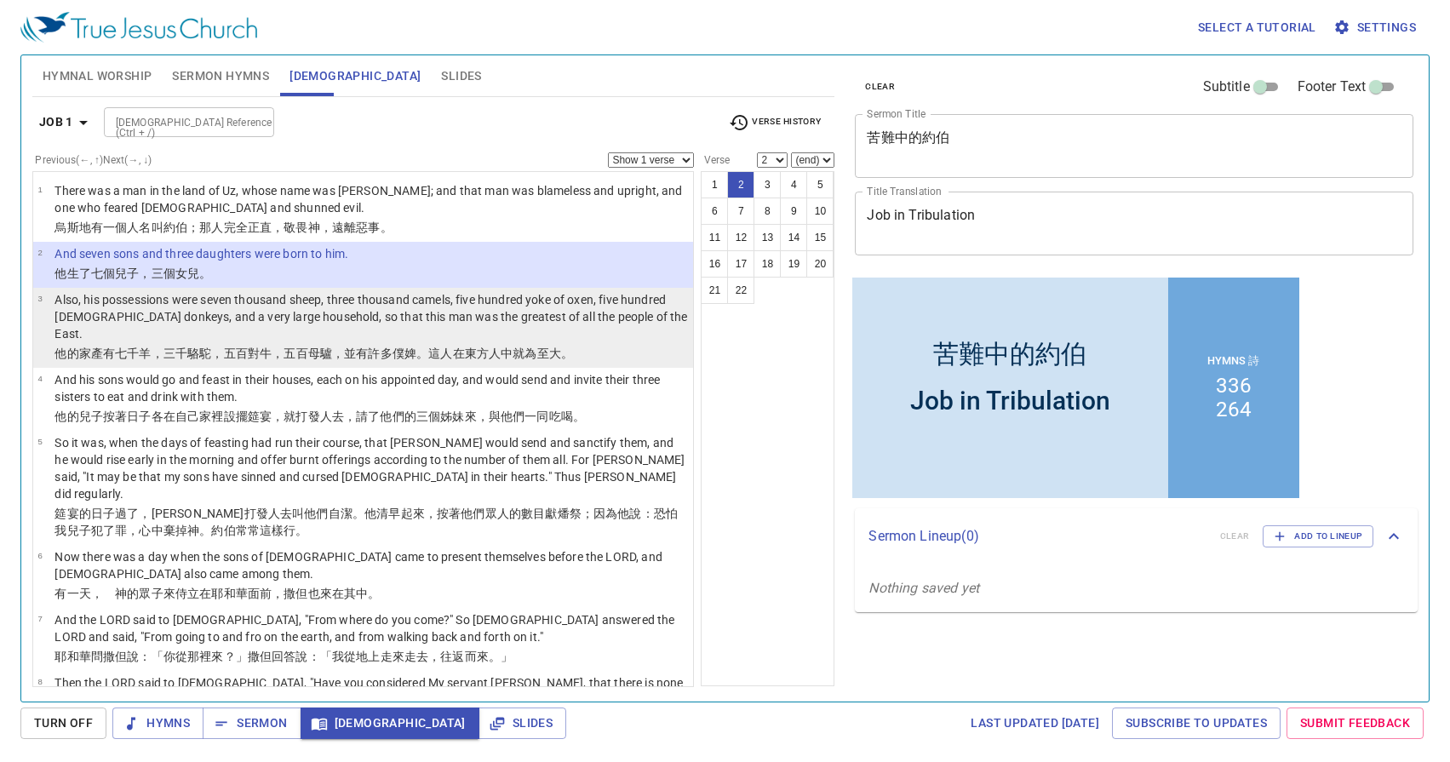
click at [399, 347] on wh7227 "僕婢 。這人 在東方 人 中就為至大 。" at bounding box center [483, 354] width 181 height 14
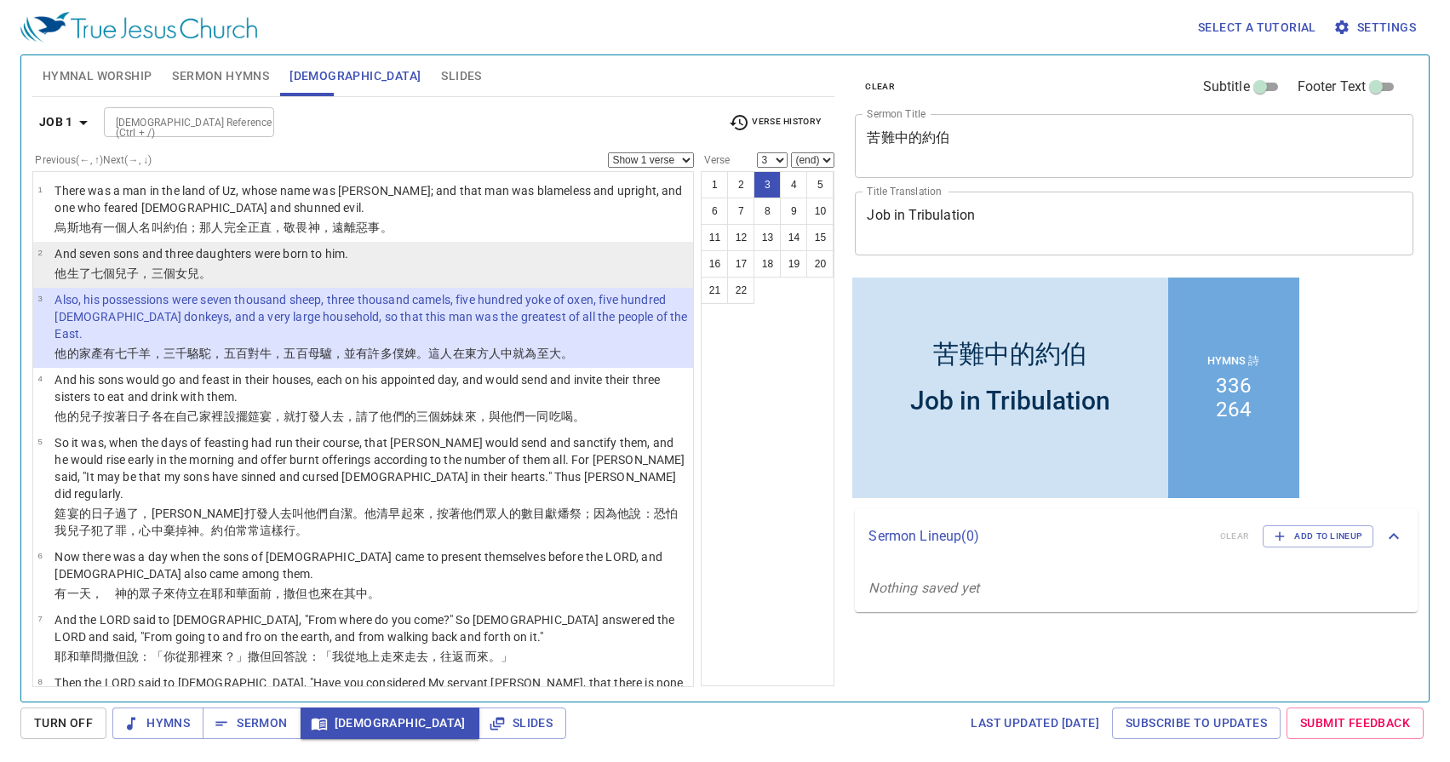
click at [330, 267] on p "他生了 七個 兒子 ，三個 女兒 。" at bounding box center [202, 273] width 294 height 17
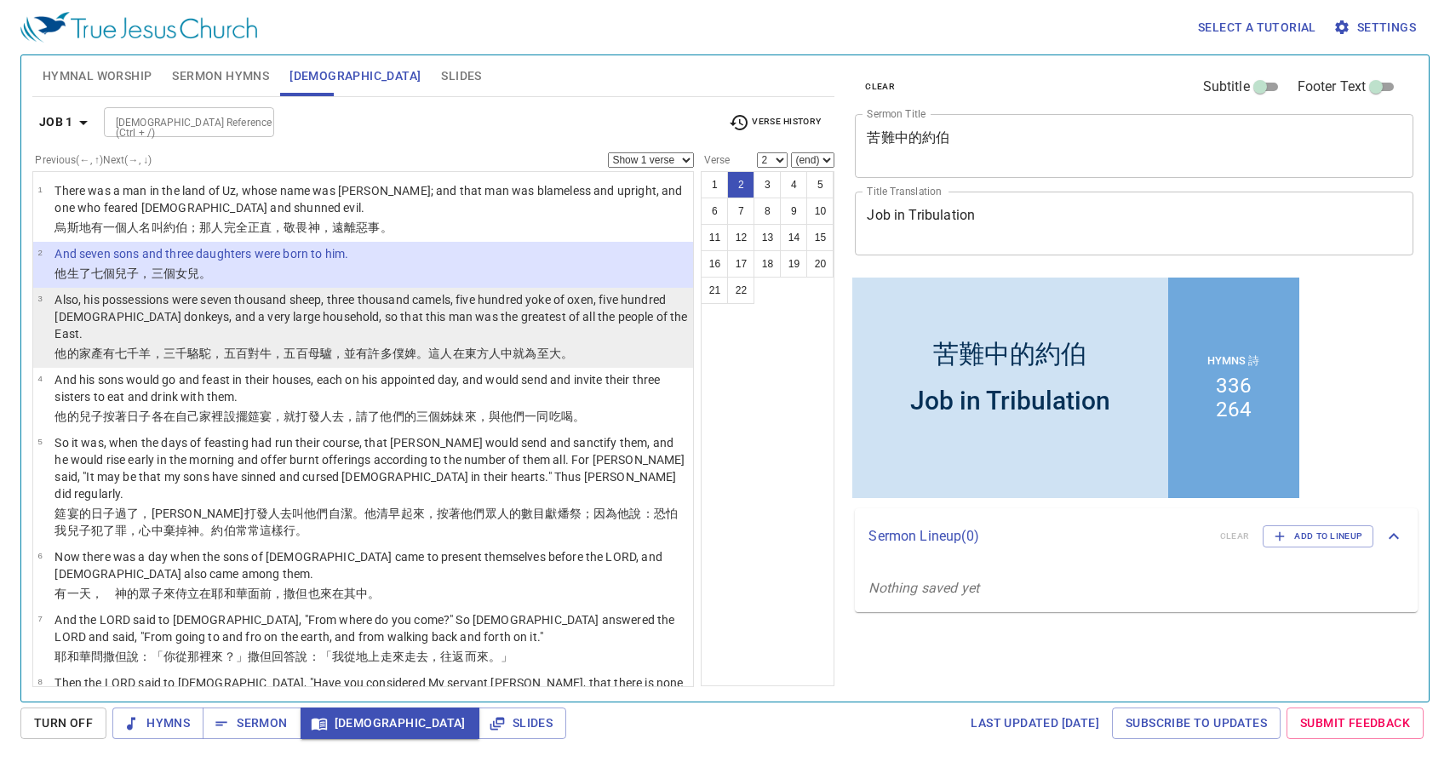
click at [336, 326] on td "Also, his possessions were seven thousand sheep, three thousand camels, five hu…" at bounding box center [372, 318] width 634 height 54
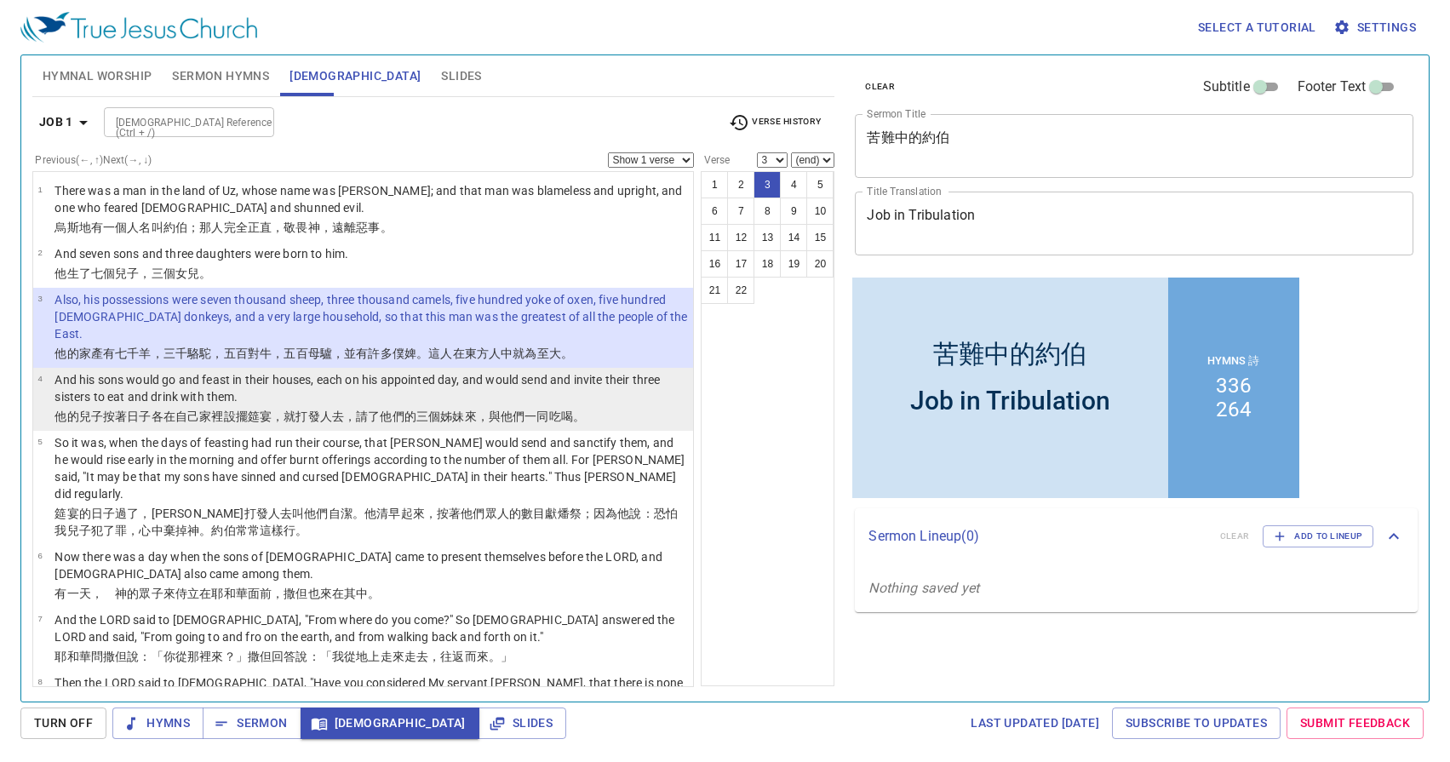
click at [339, 372] on p "And his sons would go and feast in their houses, each on his appointed day, and…" at bounding box center [372, 388] width 634 height 34
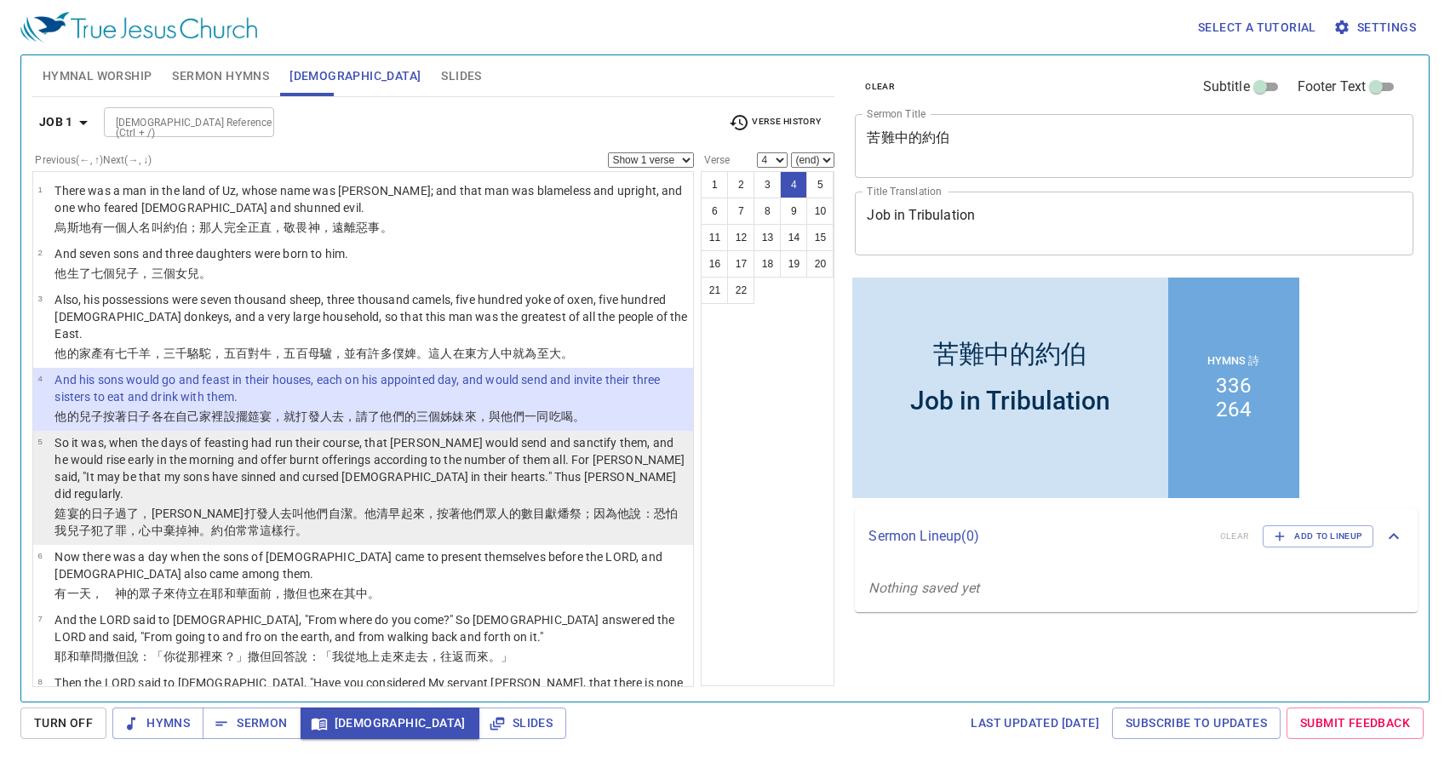
click at [336, 461] on p "So it was, when the days of feasting had run their course, that Job would send …" at bounding box center [372, 468] width 634 height 68
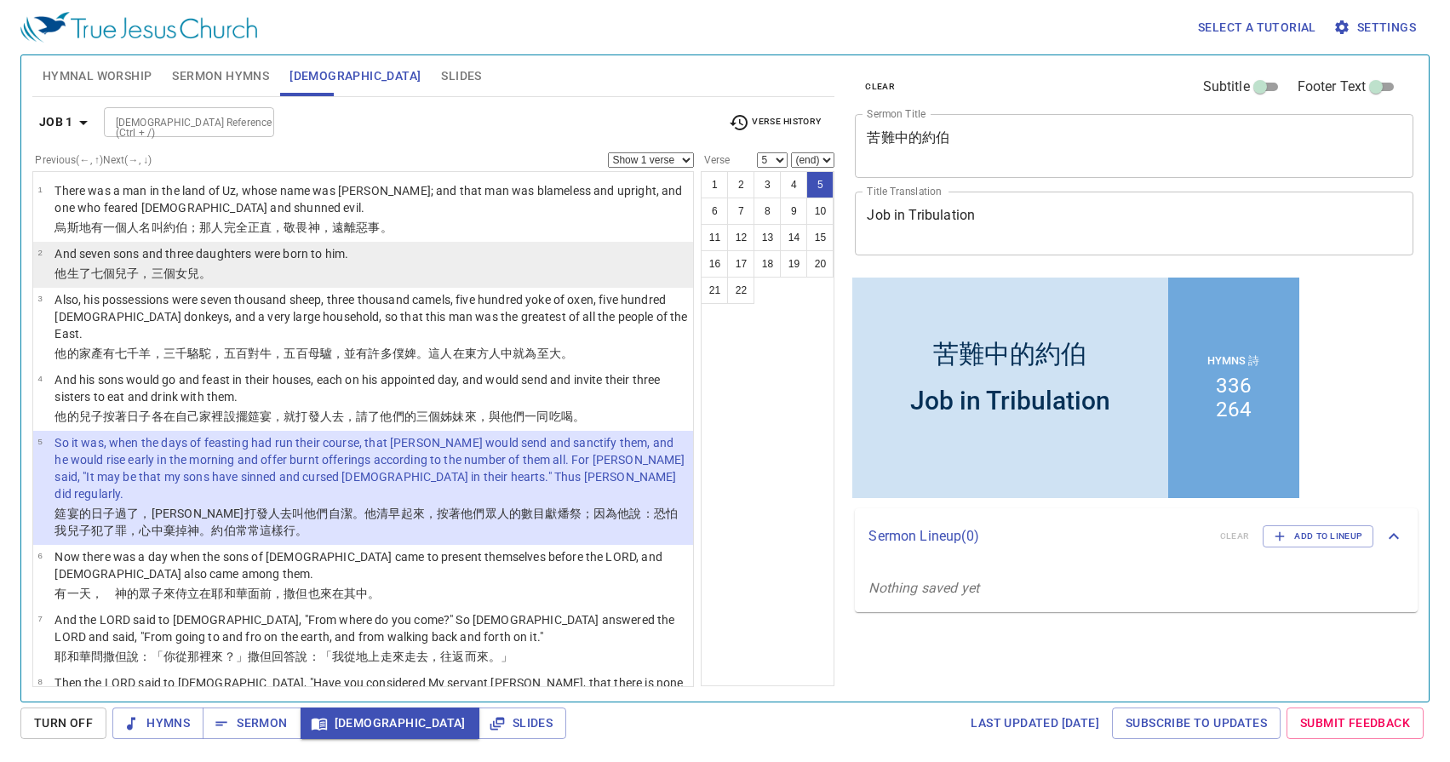
click at [402, 266] on li "2 And seven sons and three daughters were born to him. 他生了 七個 兒子 ，三個 女兒 。" at bounding box center [363, 265] width 661 height 46
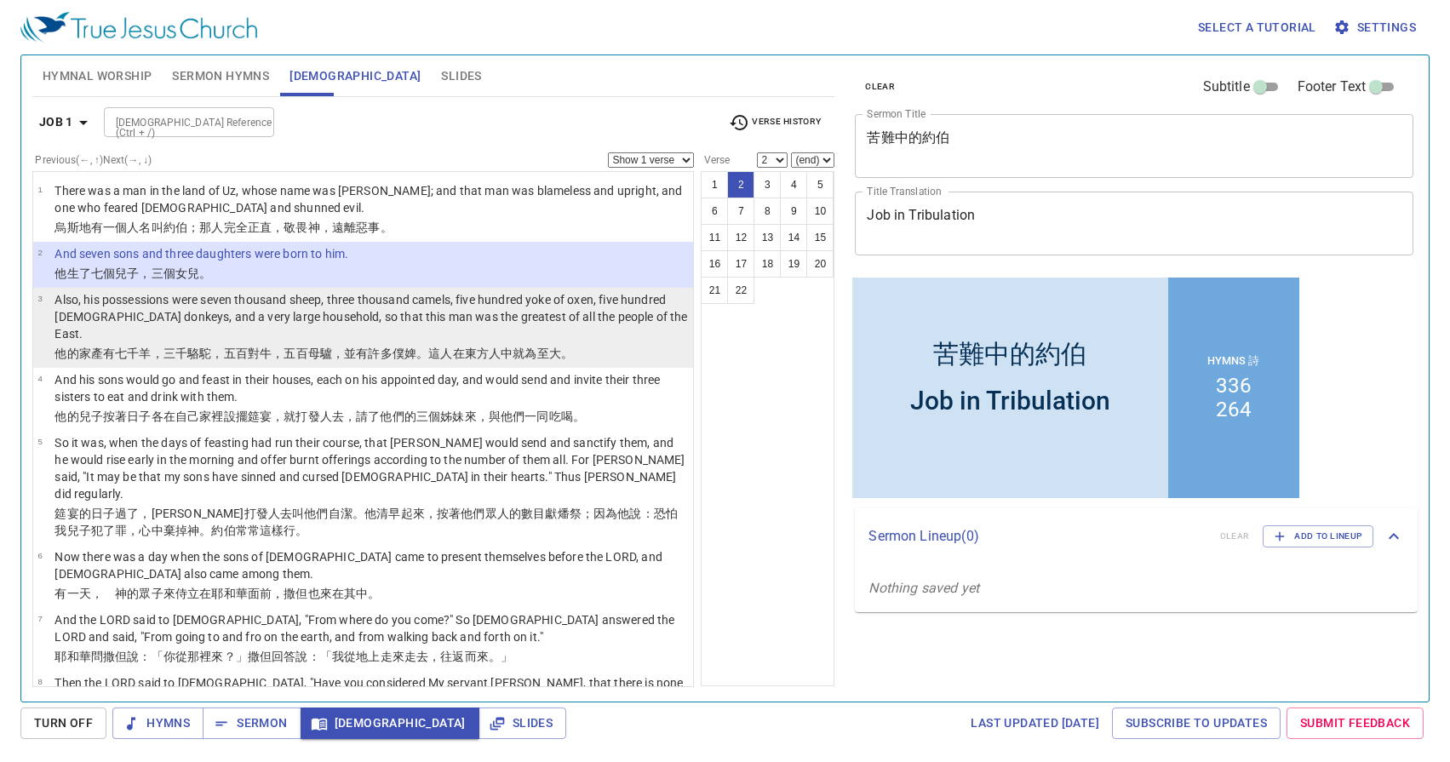
click at [400, 319] on p "Also, his possessions were seven thousand sheep, three thousand camels, five hu…" at bounding box center [372, 316] width 634 height 51
select select "3"
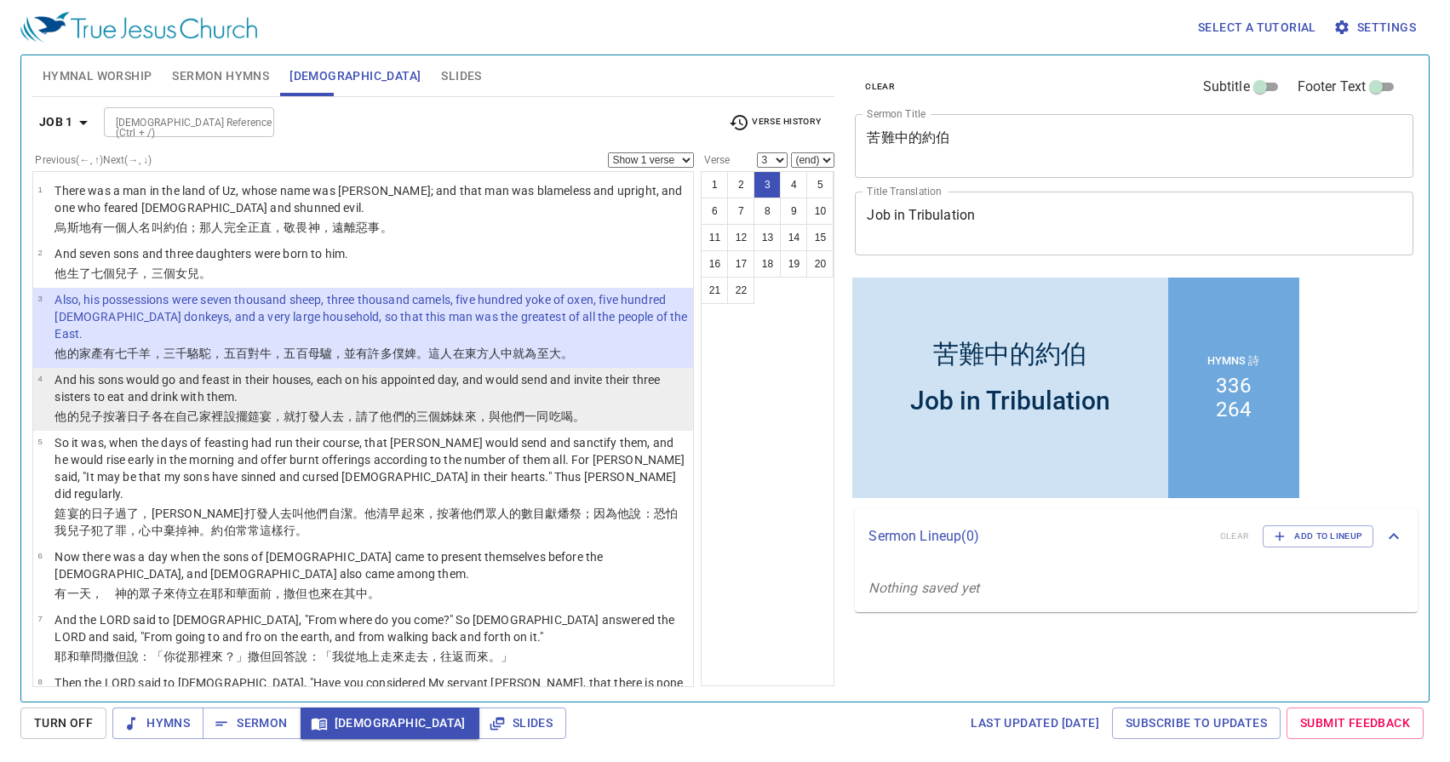
click at [527, 410] on wh269 "來，與他們一同吃 喝 。" at bounding box center [525, 417] width 121 height 14
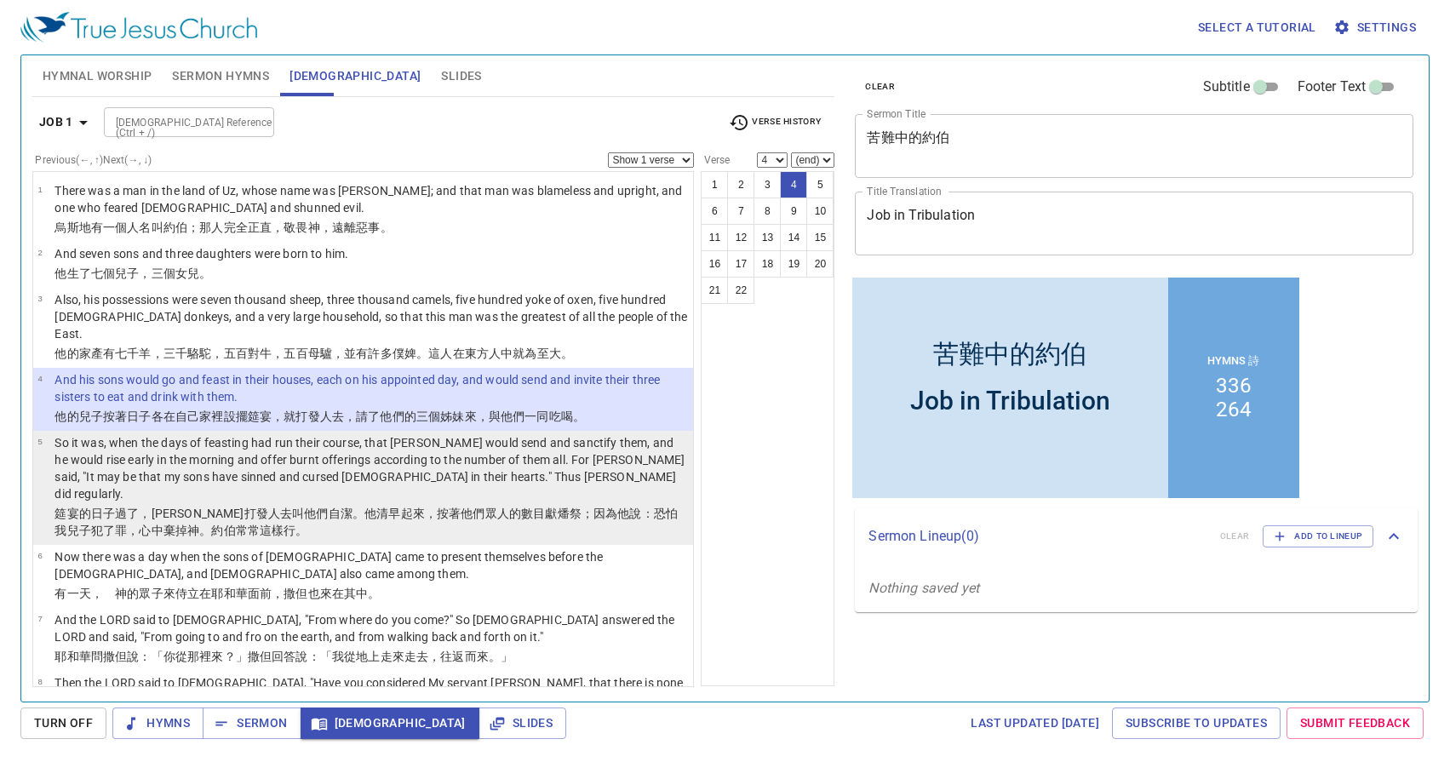
click at [530, 441] on p "So it was, when the days of feasting had run their course, that Job would send …" at bounding box center [372, 468] width 634 height 68
select select "5"
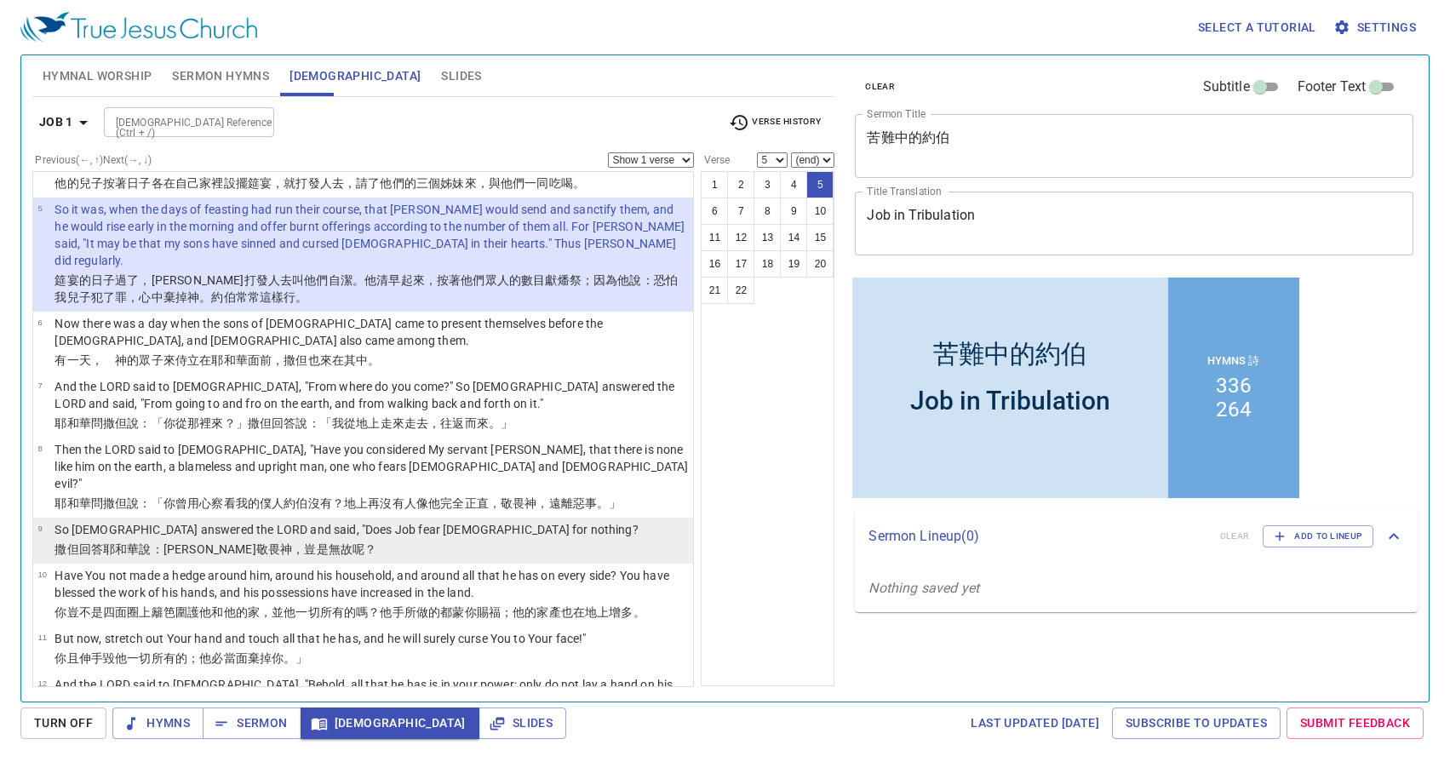
scroll to position [231, 0]
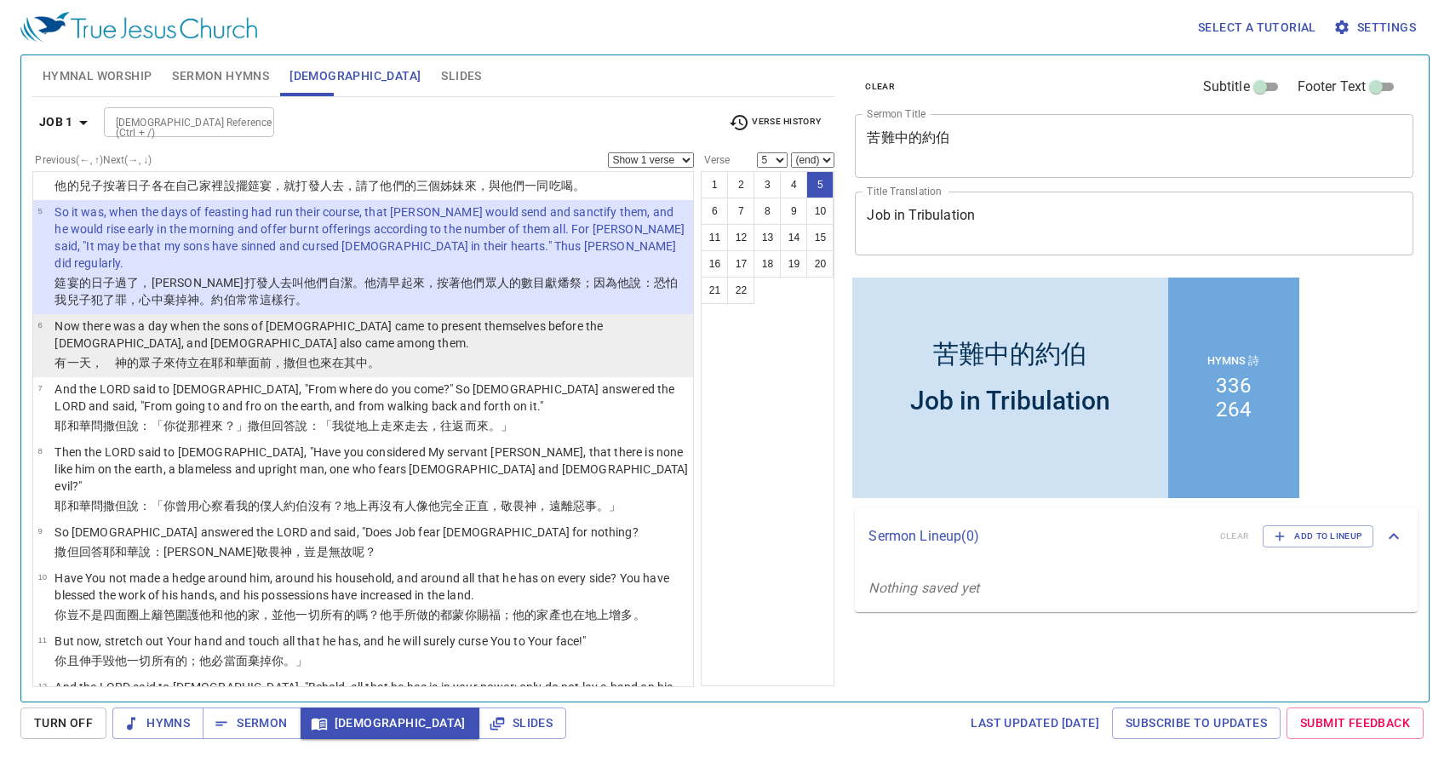
click at [534, 354] on p "有一天 ，　神 的眾子 來 侍立 在耶和華 面前，撒但 也來 在其中 。" at bounding box center [372, 362] width 634 height 17
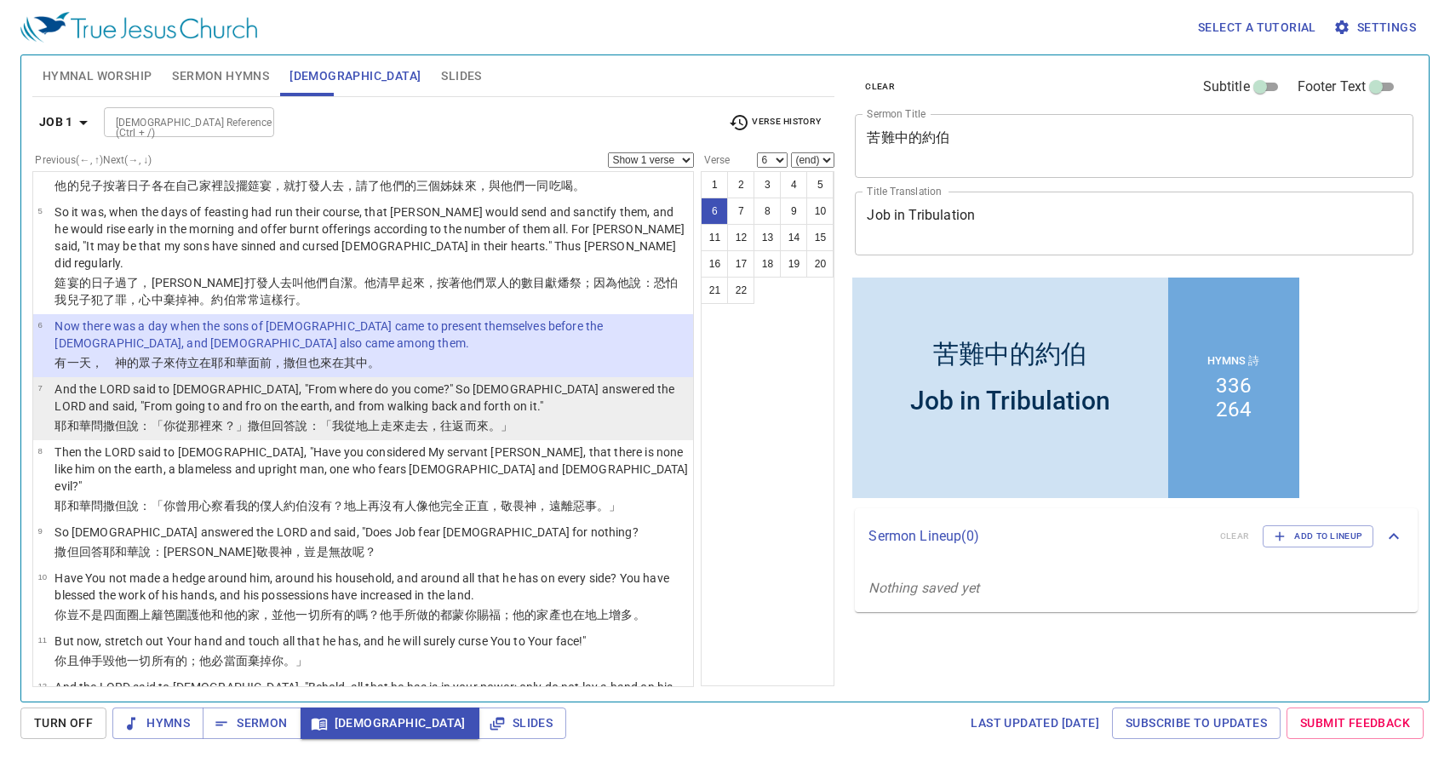
click at [524, 381] on p "And the LORD said to [DEMOGRAPHIC_DATA], "From where do you come?" So [DEMOGRAP…" at bounding box center [372, 398] width 634 height 34
select select "7"
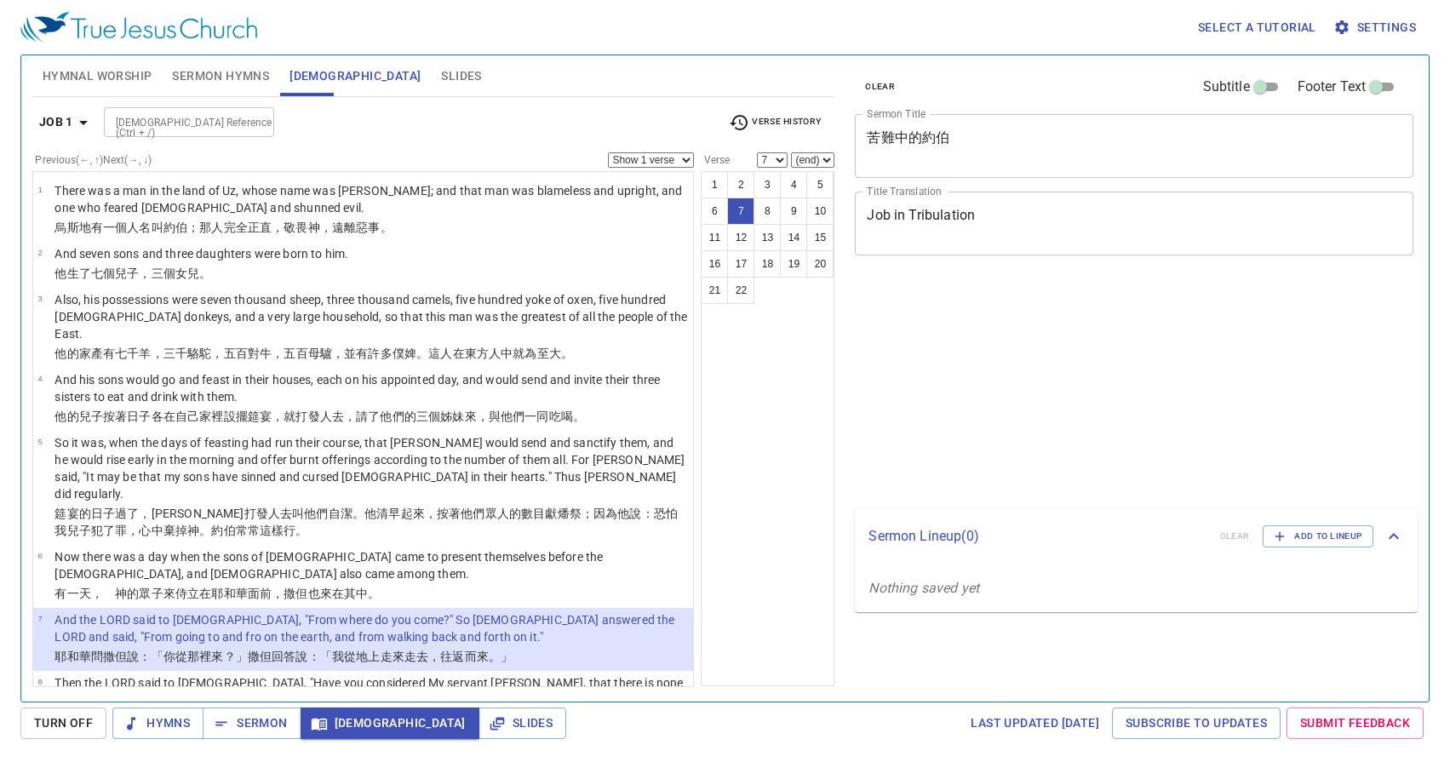
select select "7"
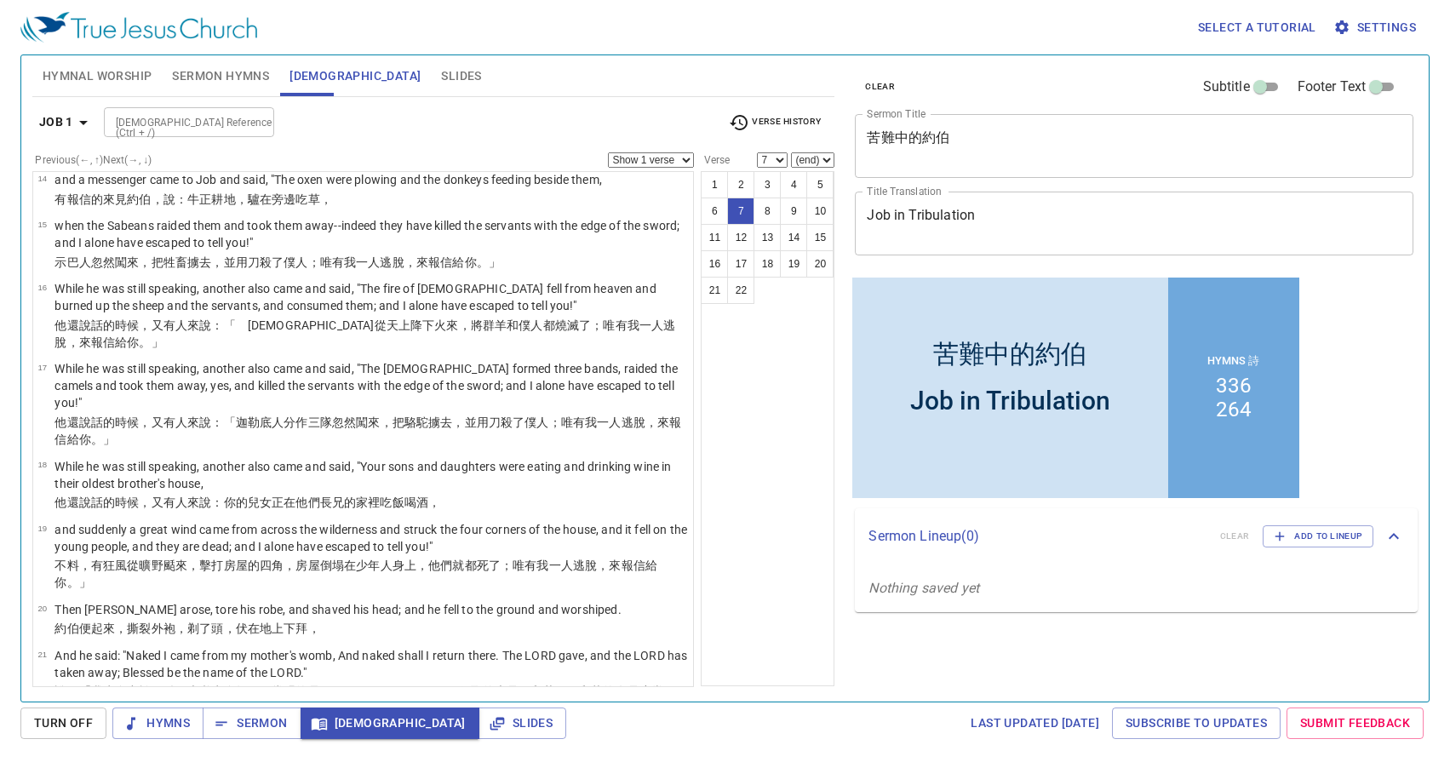
scroll to position [852, 0]
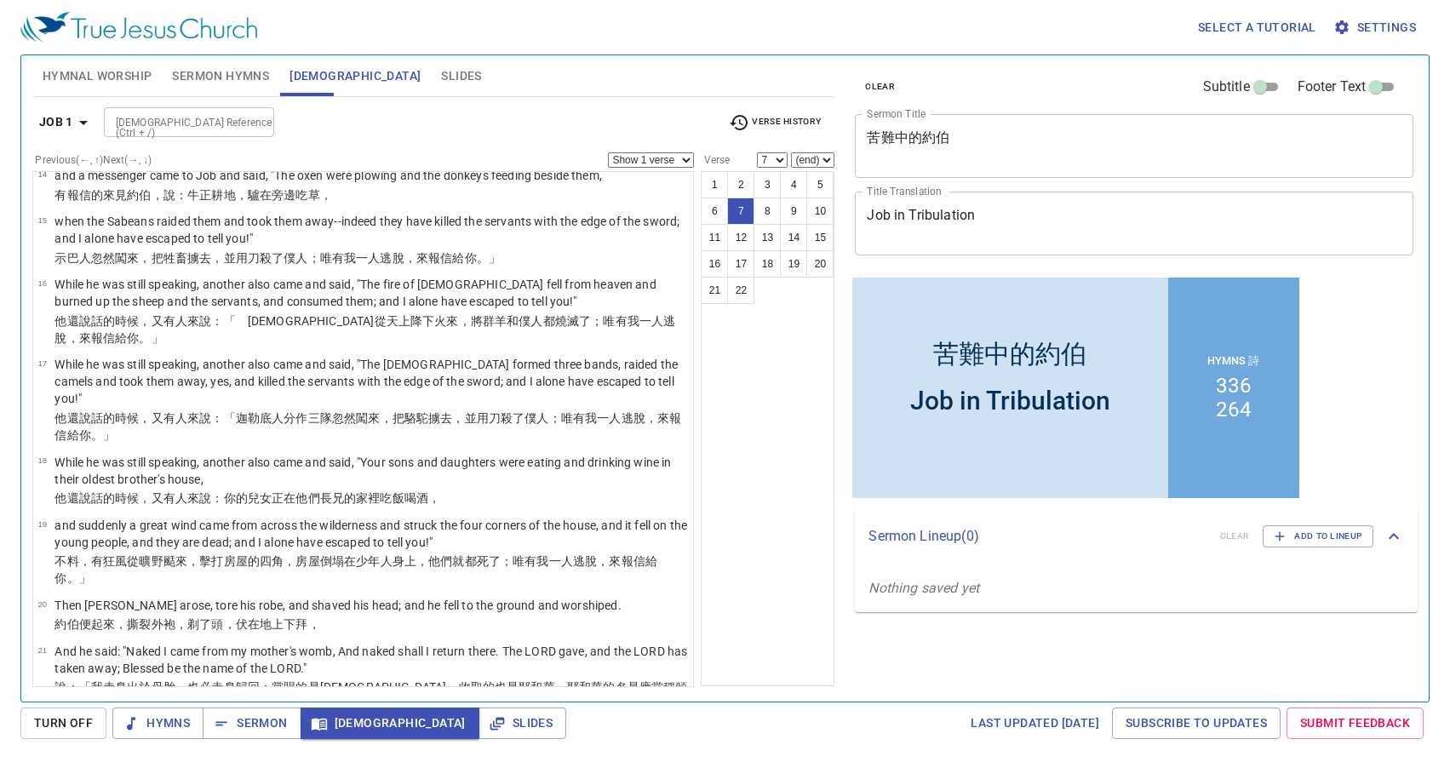
click at [765, 491] on div "1 2 3 4 5 6 7 8 9 10 11 12 13 14 15 16 17 18 19 20 21 22" at bounding box center [768, 428] width 134 height 515
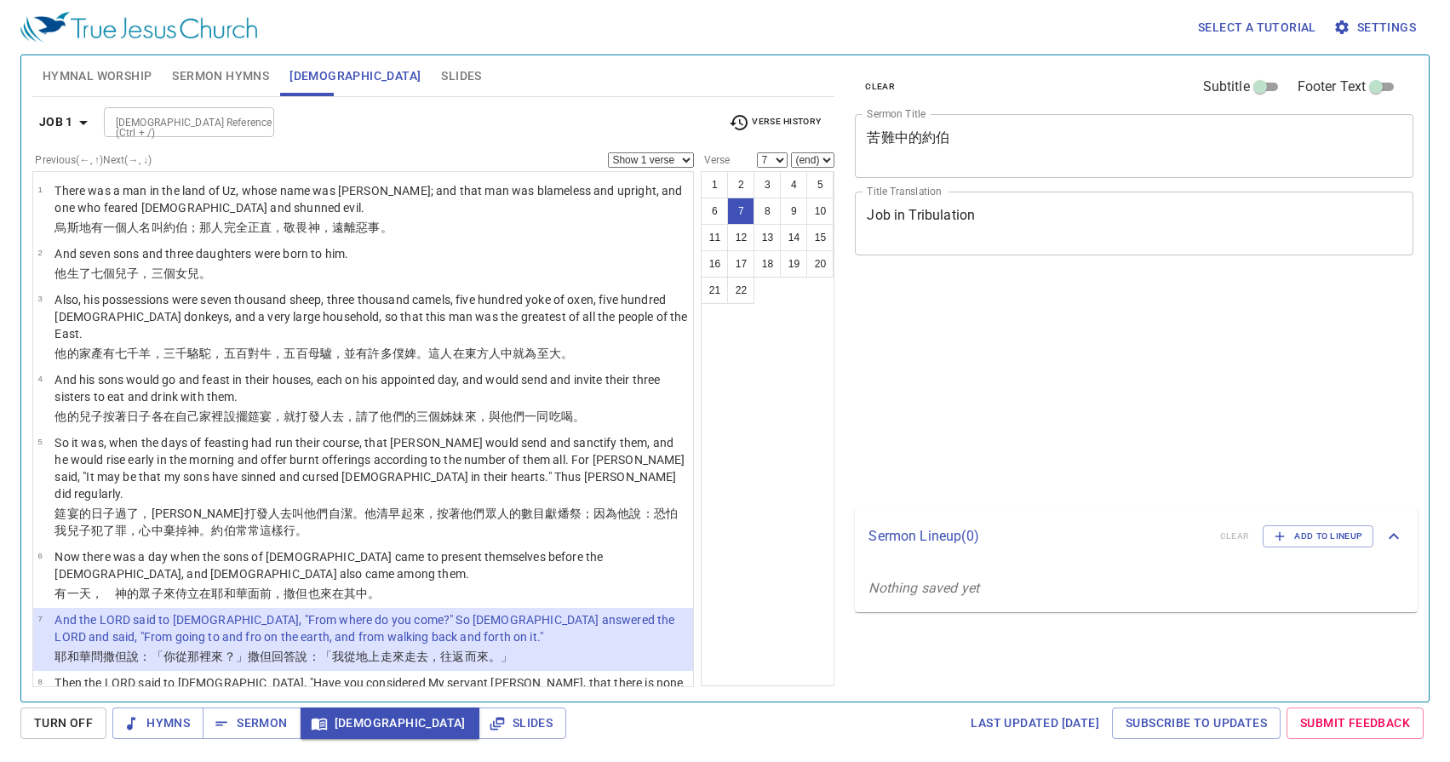
select select "7"
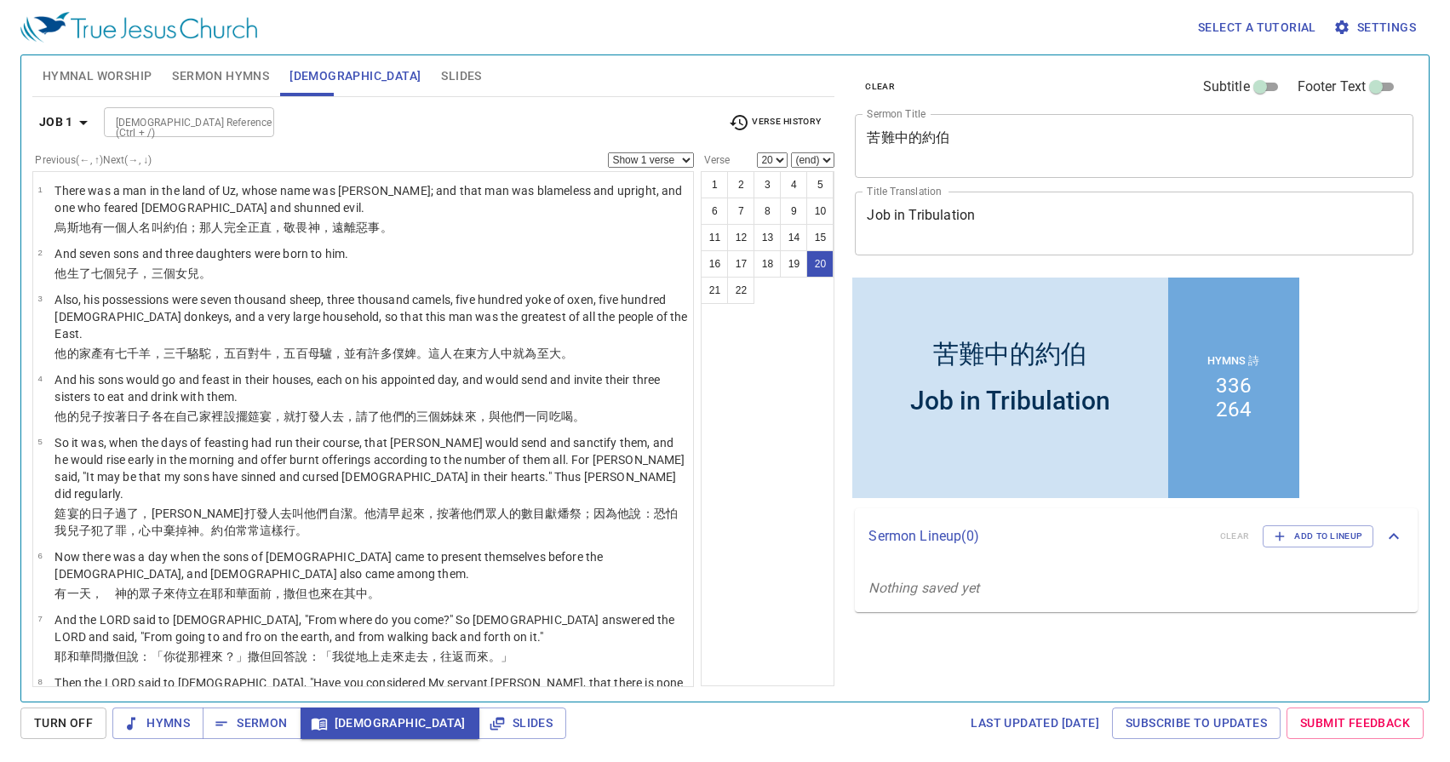
scroll to position [848, 0]
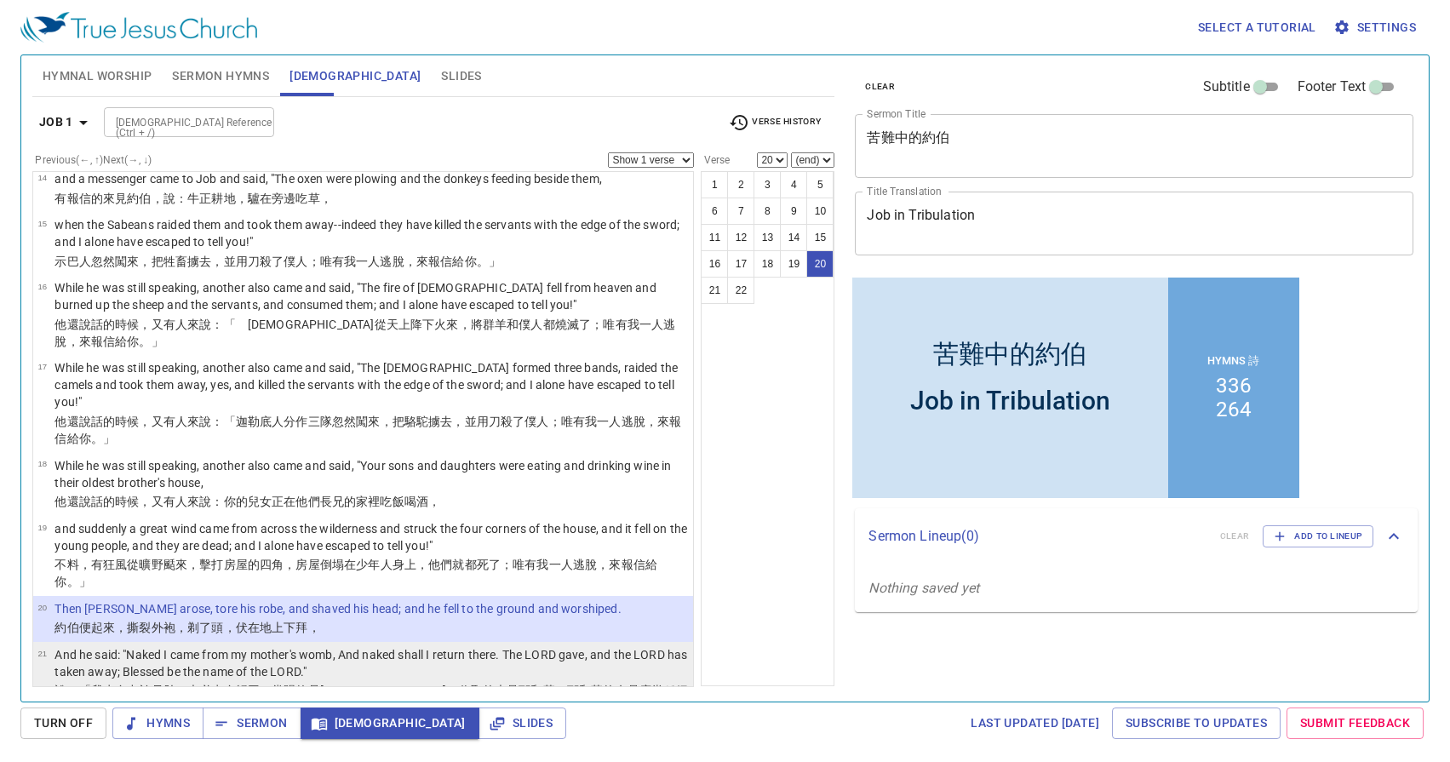
click at [235, 646] on p "And he said: "Naked I came from my mother's womb, And naked shall I return ther…" at bounding box center [372, 663] width 634 height 34
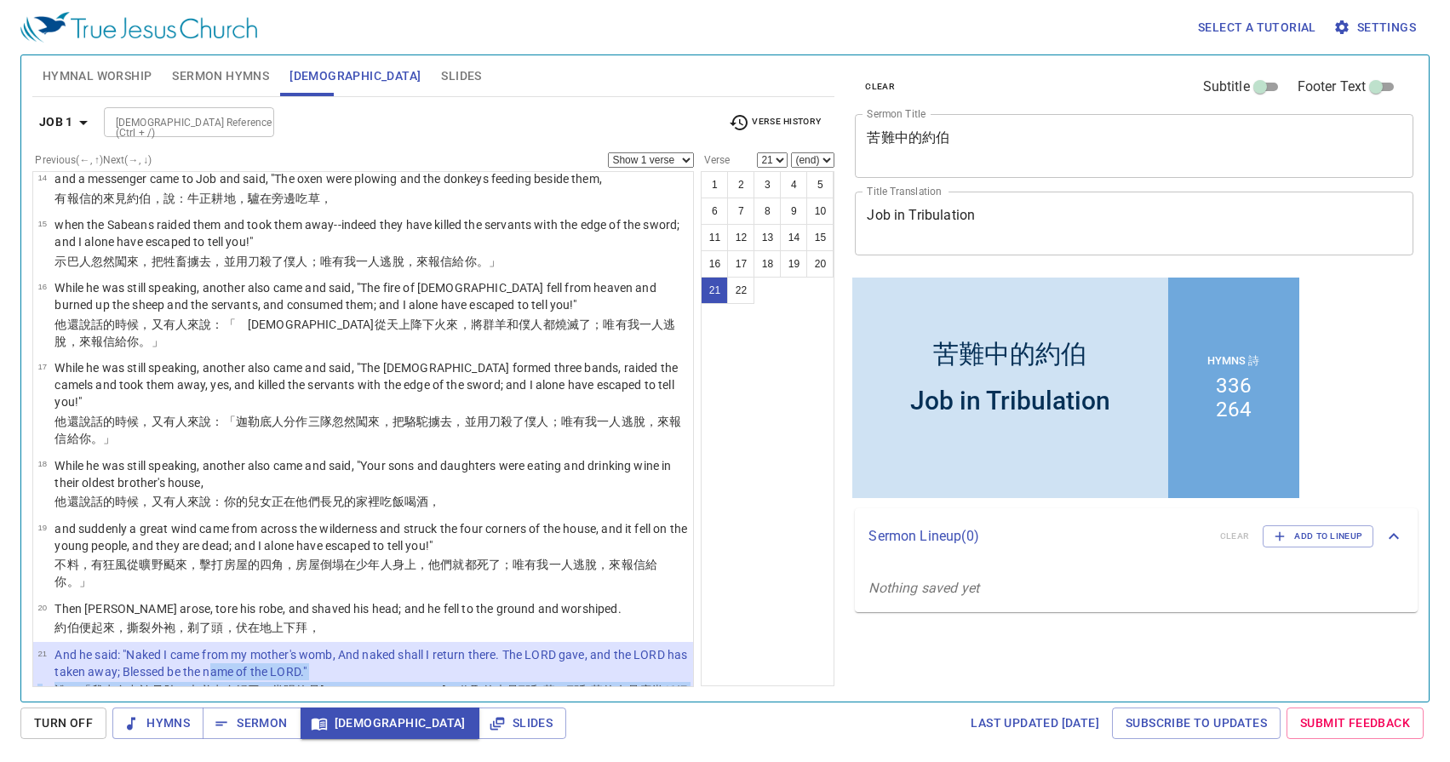
click at [328, 726] on p "In all this Job did not sin nor charge [DEMOGRAPHIC_DATA] with wrong." at bounding box center [351, 734] width 593 height 17
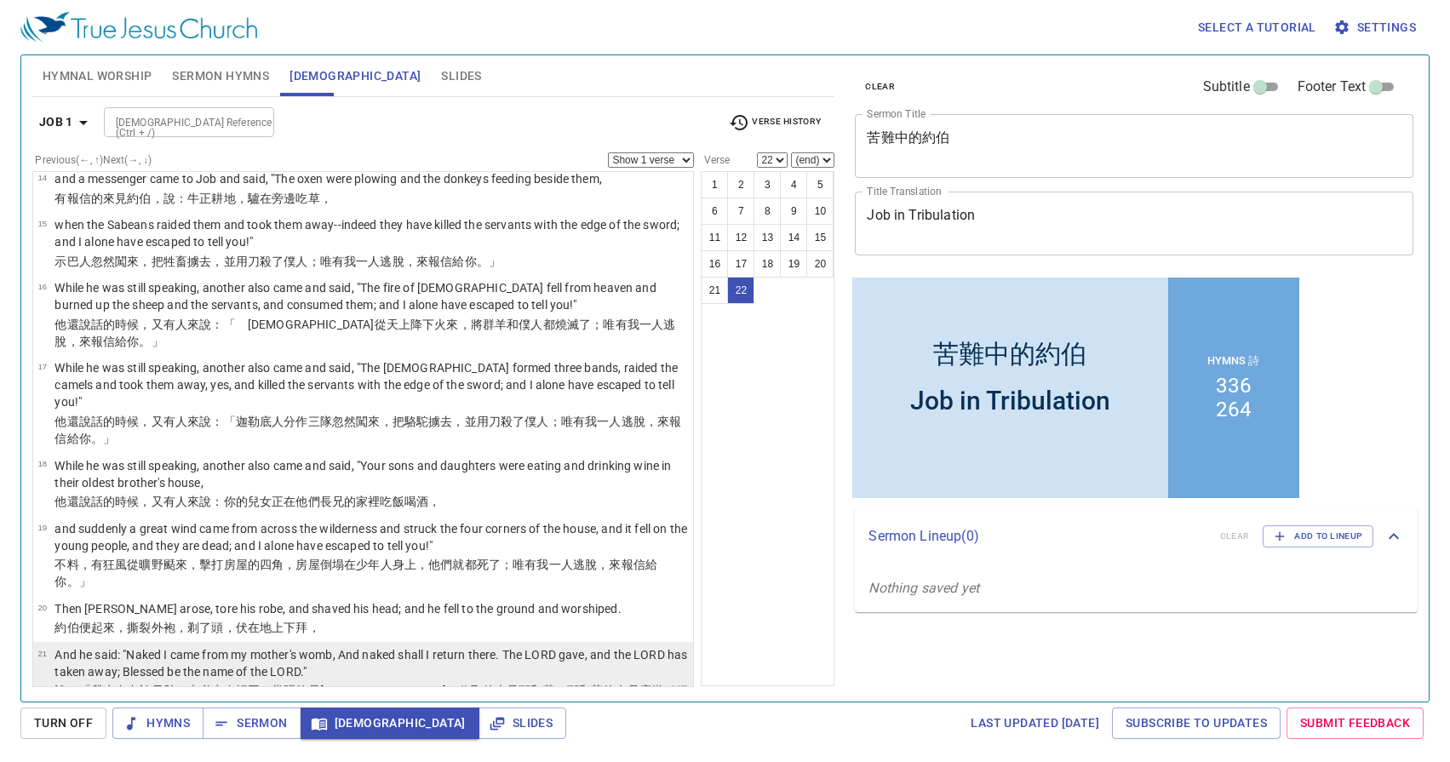
click at [416, 646] on p "And he said: "Naked I came from my mother's womb, And naked shall I return ther…" at bounding box center [372, 663] width 634 height 34
select select "21"
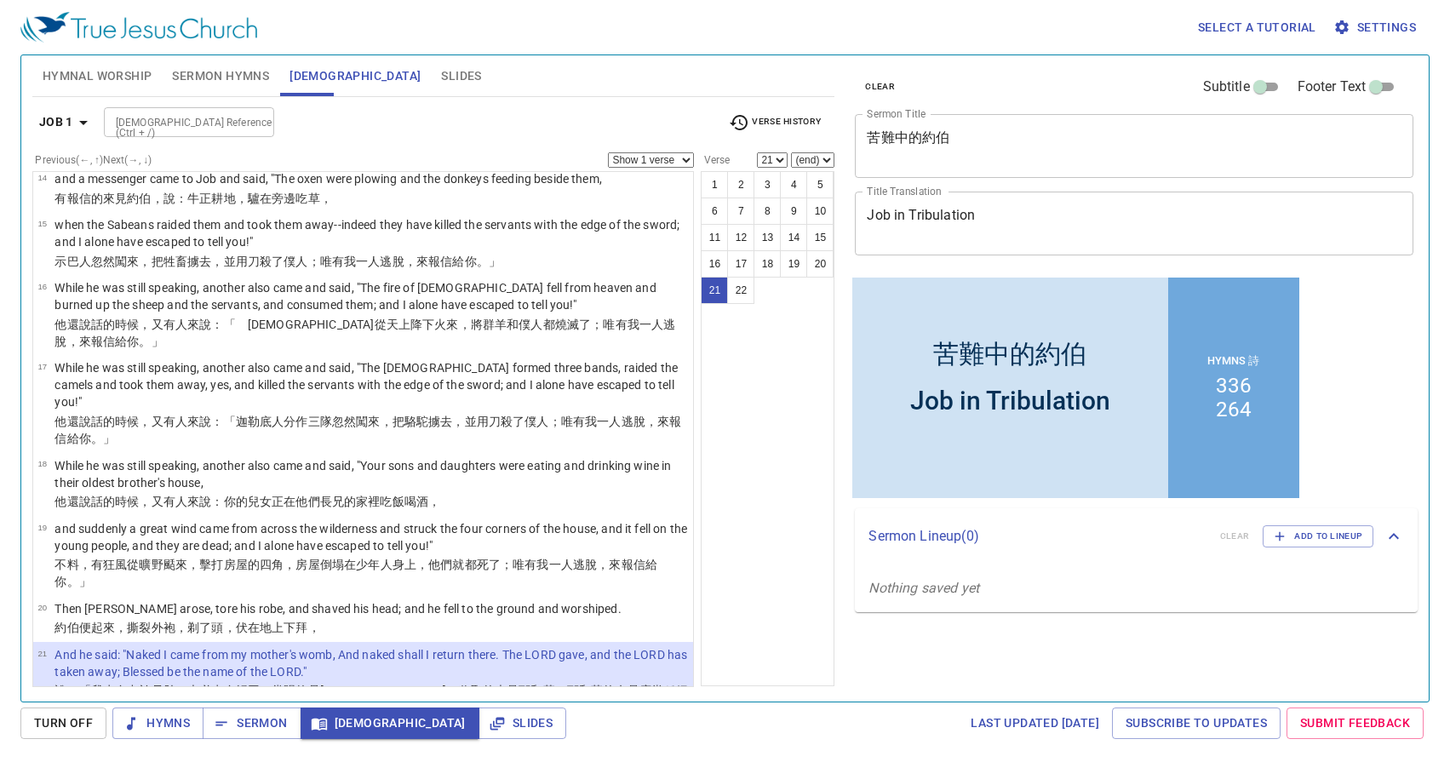
click at [670, 164] on select "Show 1 verse Show 2 verses Show 3 verses Show 4 verses Show 5 verses" at bounding box center [651, 159] width 86 height 15
select select "2"
click at [608, 152] on select "Show 1 verse Show 2 verses Show 3 verses Show 4 verses Show 5 verses" at bounding box center [651, 159] width 86 height 15
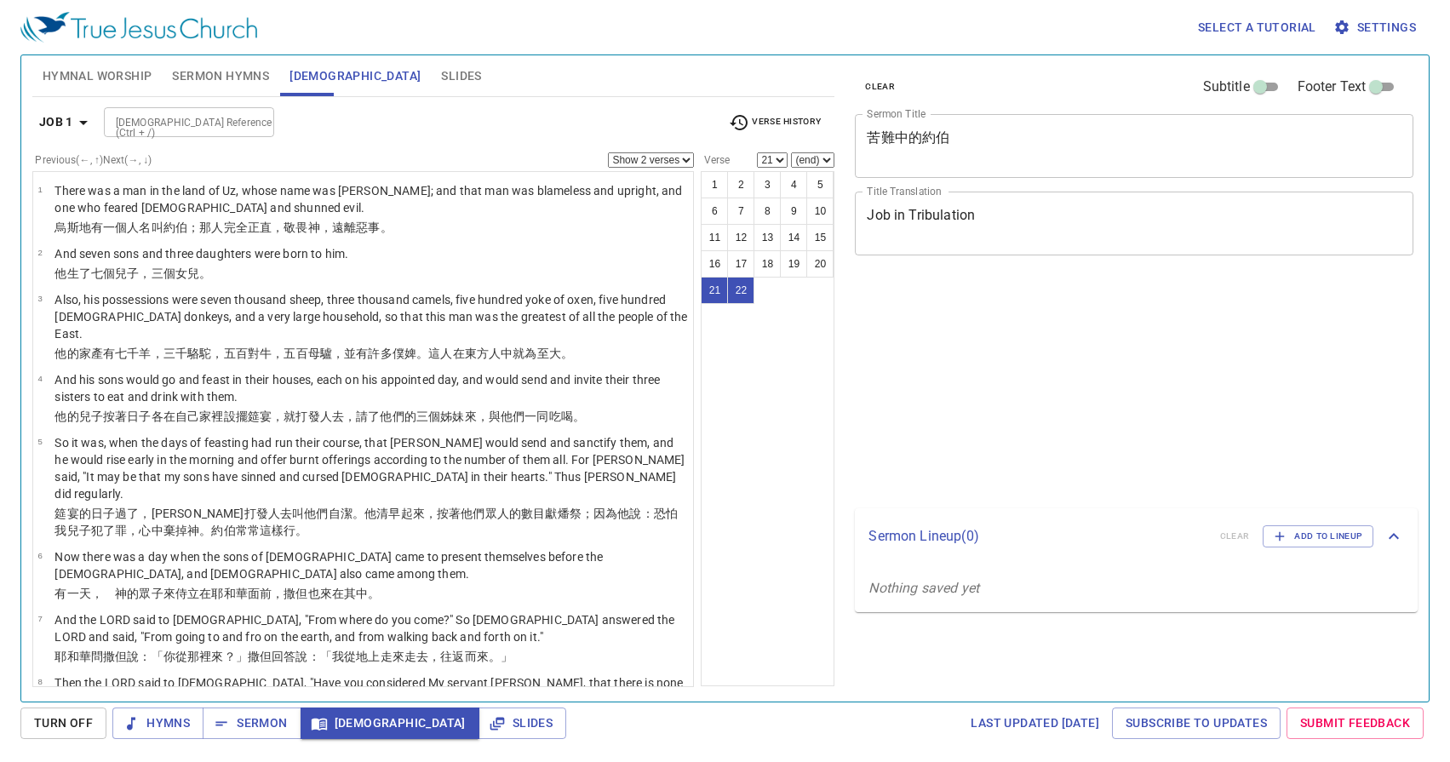
select select "2"
select select "21"
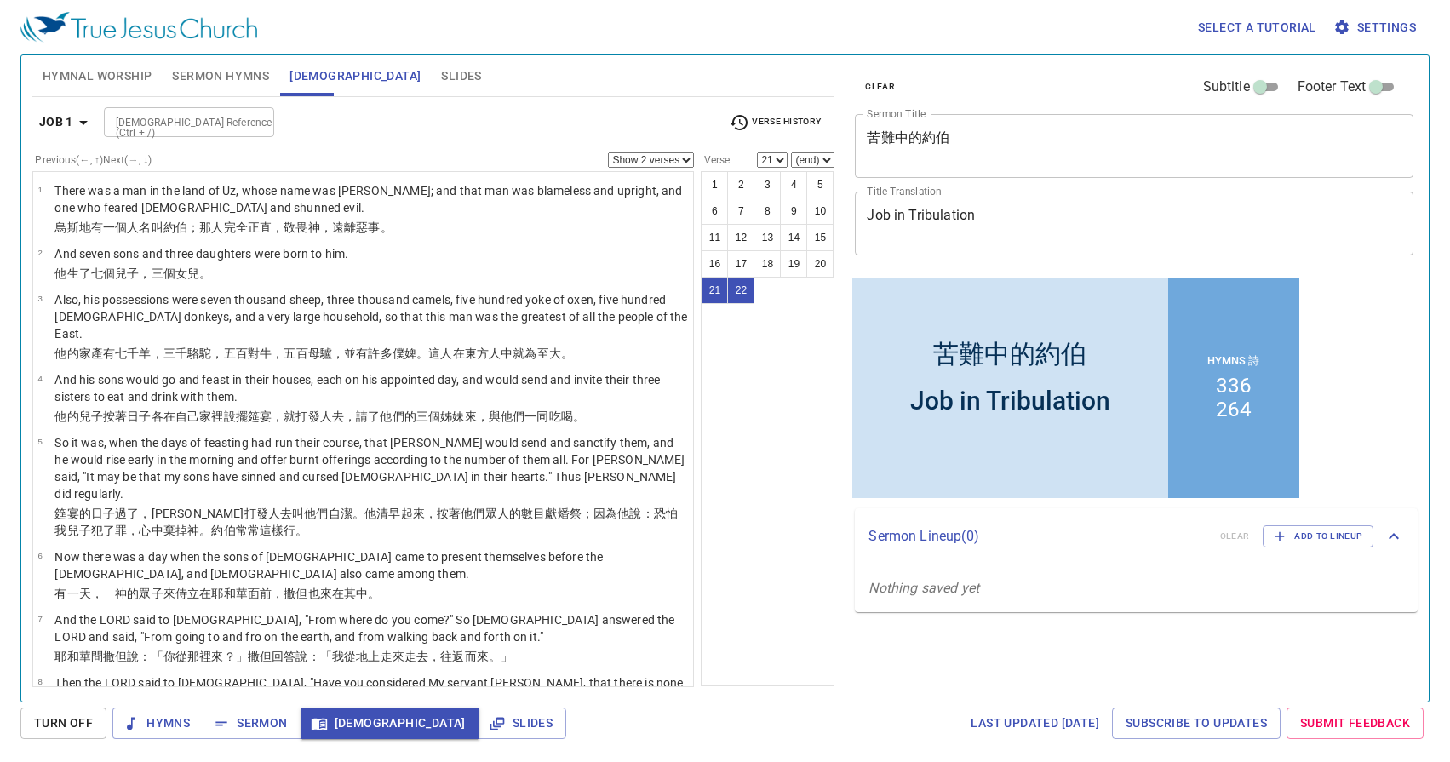
scroll to position [848, 0]
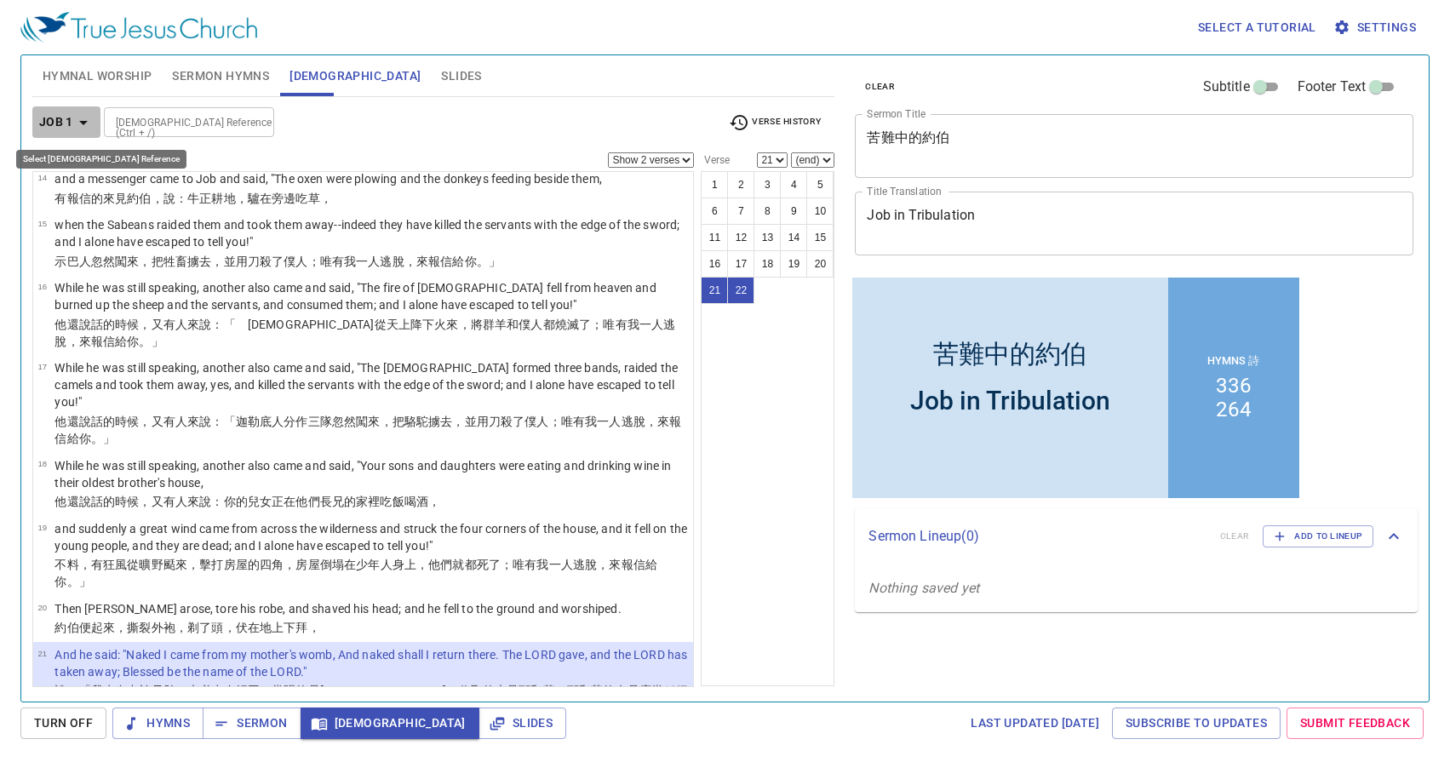
click at [59, 123] on b "Job 1" at bounding box center [56, 122] width 34 height 21
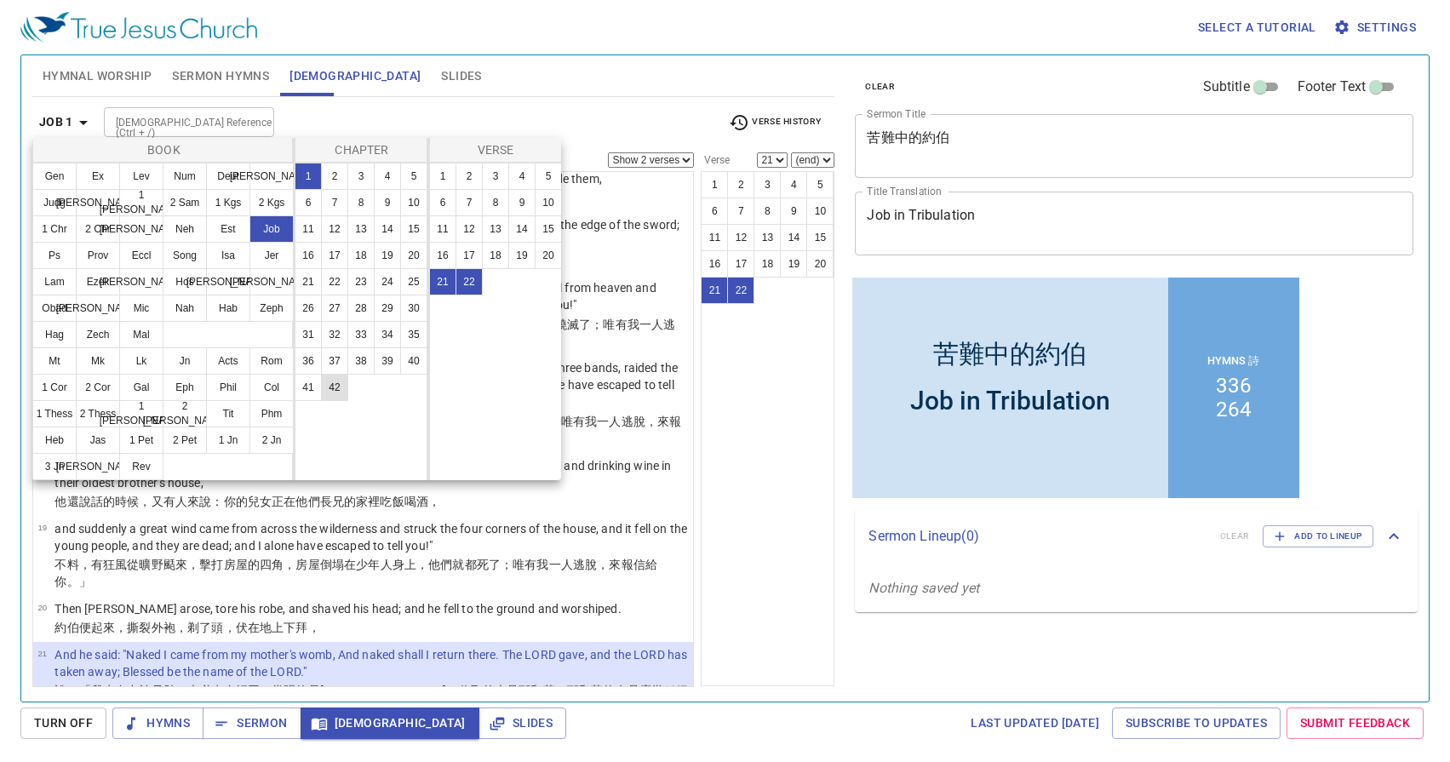
click at [342, 387] on button "42" at bounding box center [334, 387] width 27 height 27
select select "1"
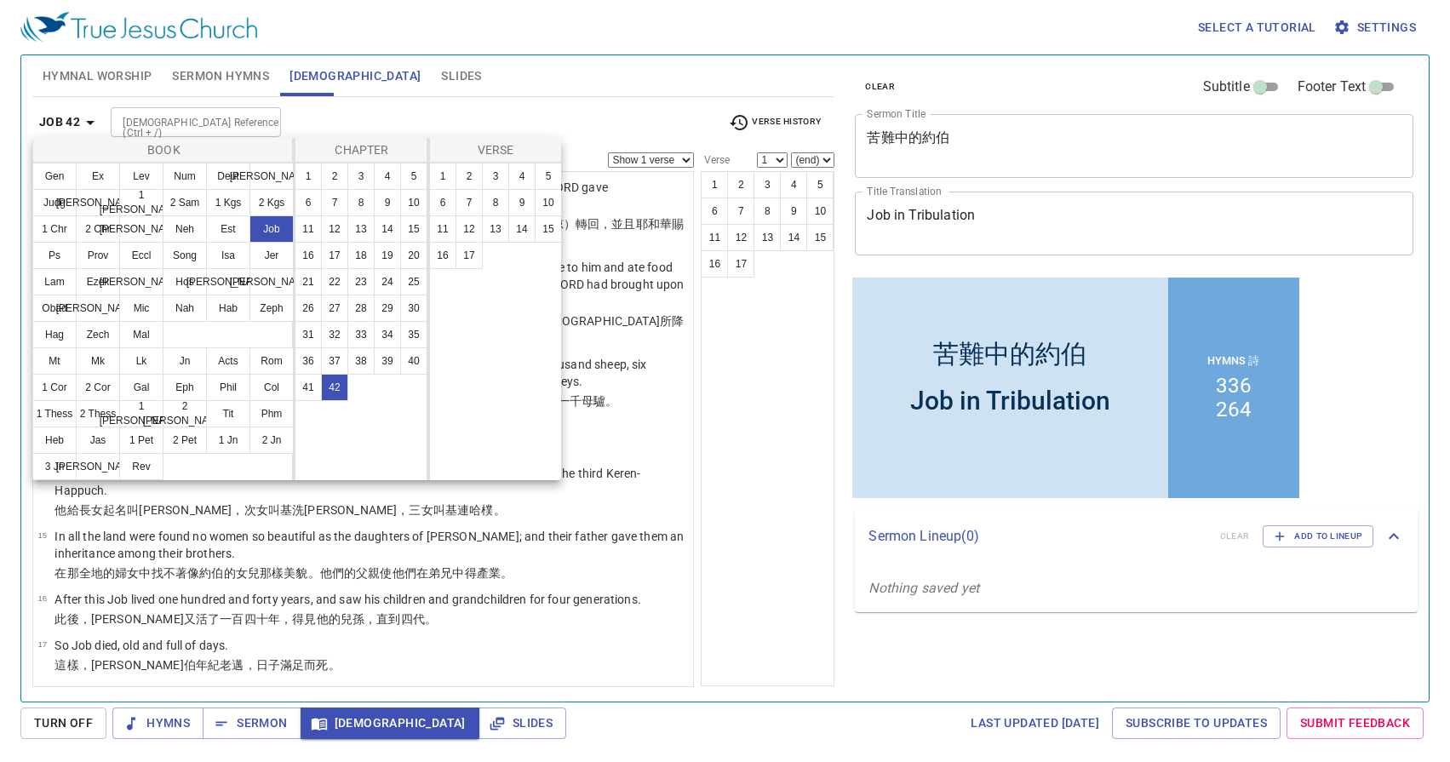
scroll to position [0, 0]
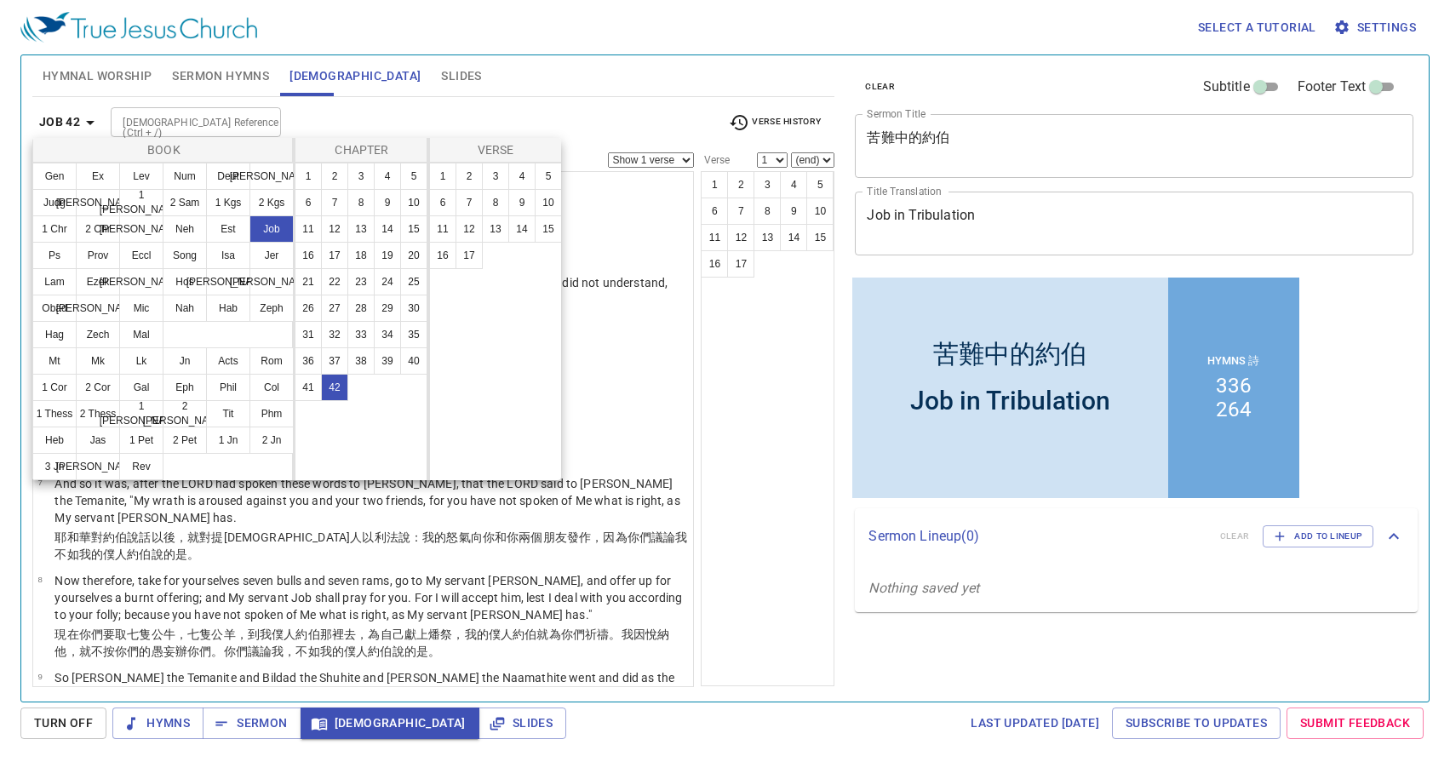
click at [554, 101] on div at bounding box center [725, 381] width 1450 height 762
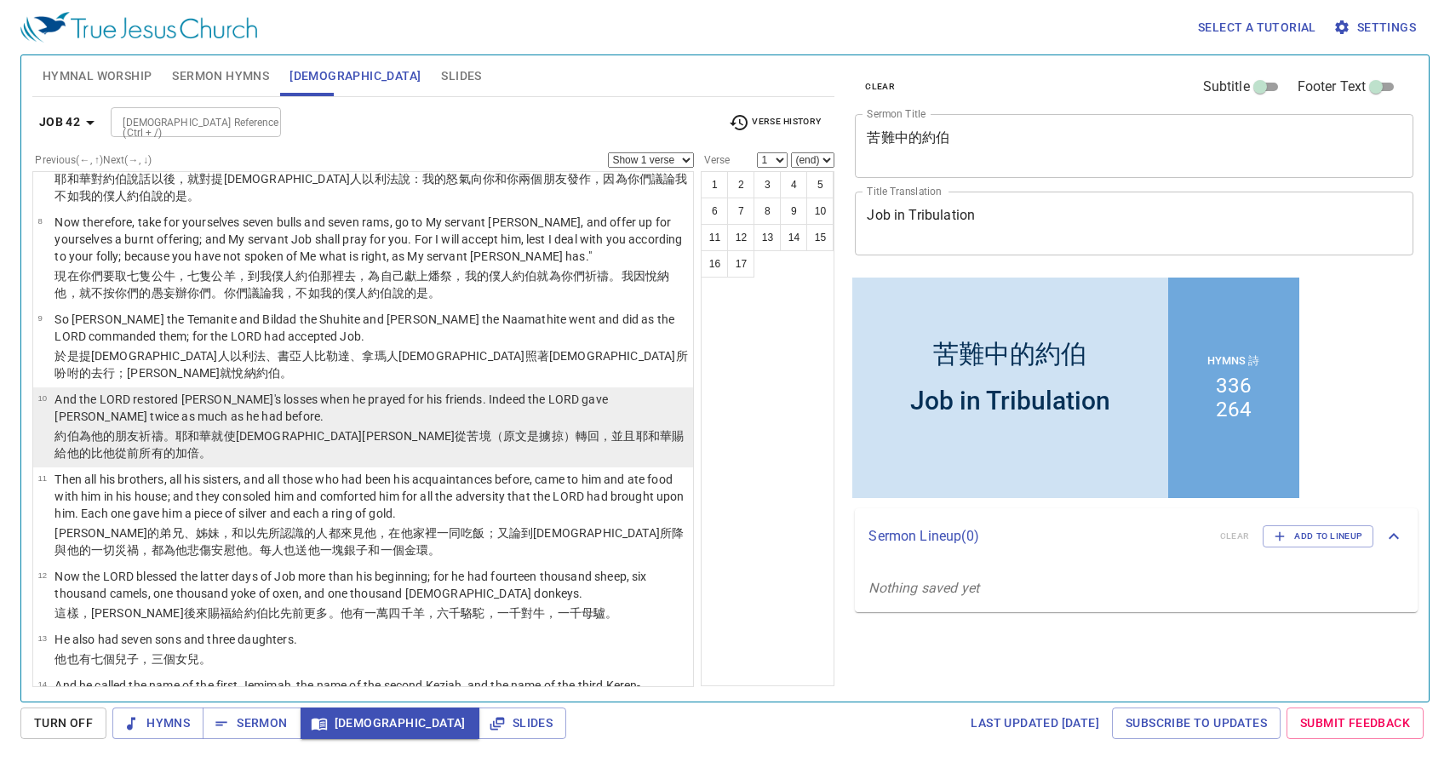
scroll to position [359, 0]
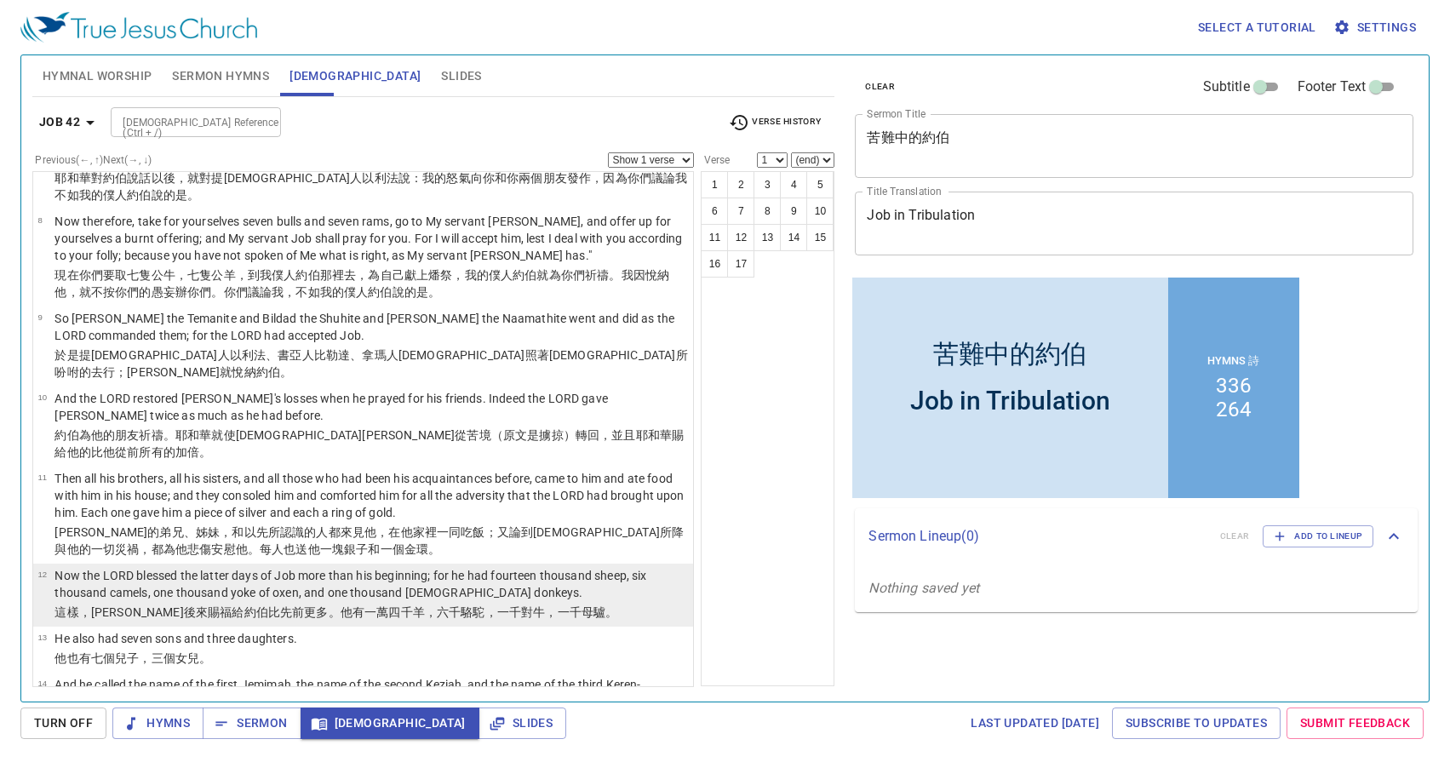
click at [308, 567] on p "Now the LORD blessed the latter days of Job more than his beginning; for he had…" at bounding box center [372, 584] width 634 height 34
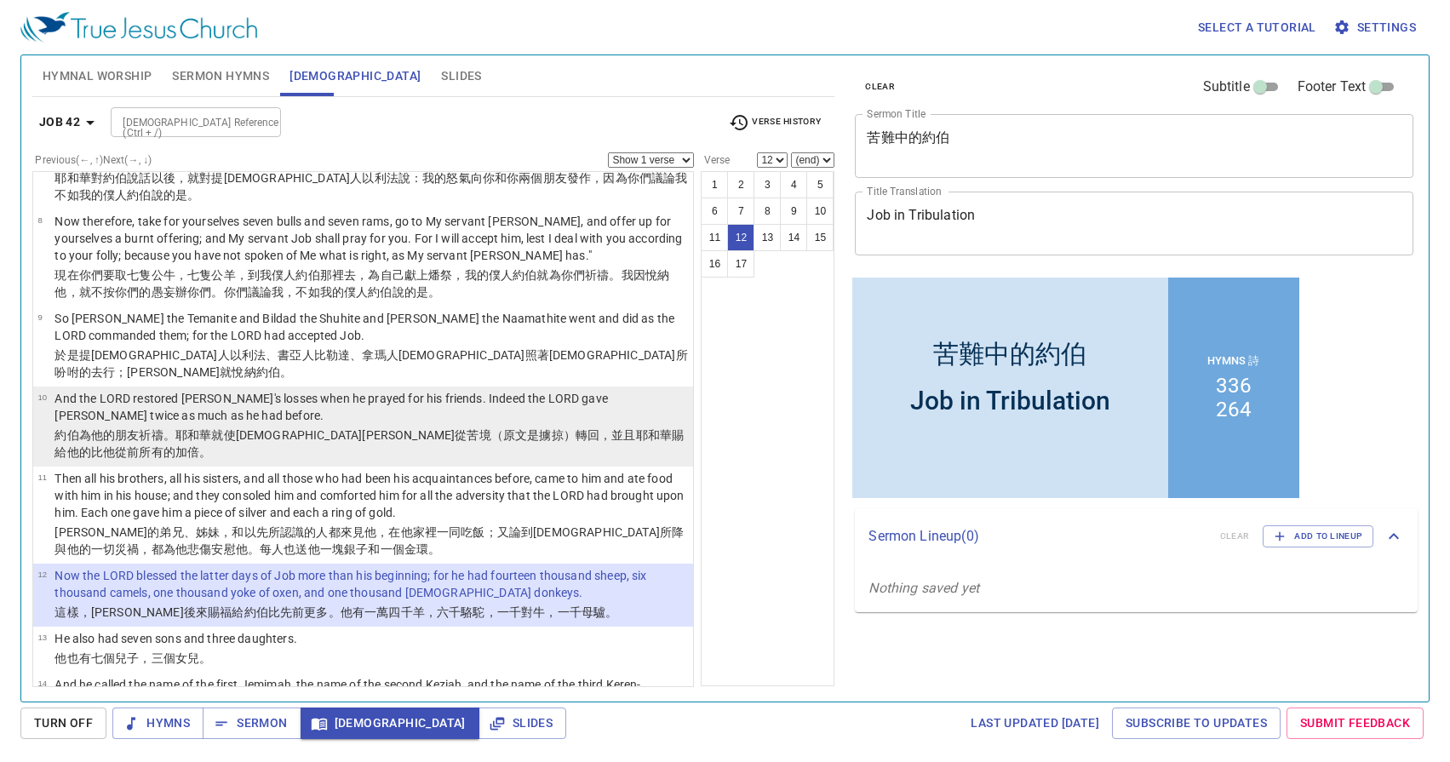
click at [632, 405] on p "And the LORD restored Job's losses when he prayed for his friends. Indeed the L…" at bounding box center [372, 407] width 634 height 34
select select "10"
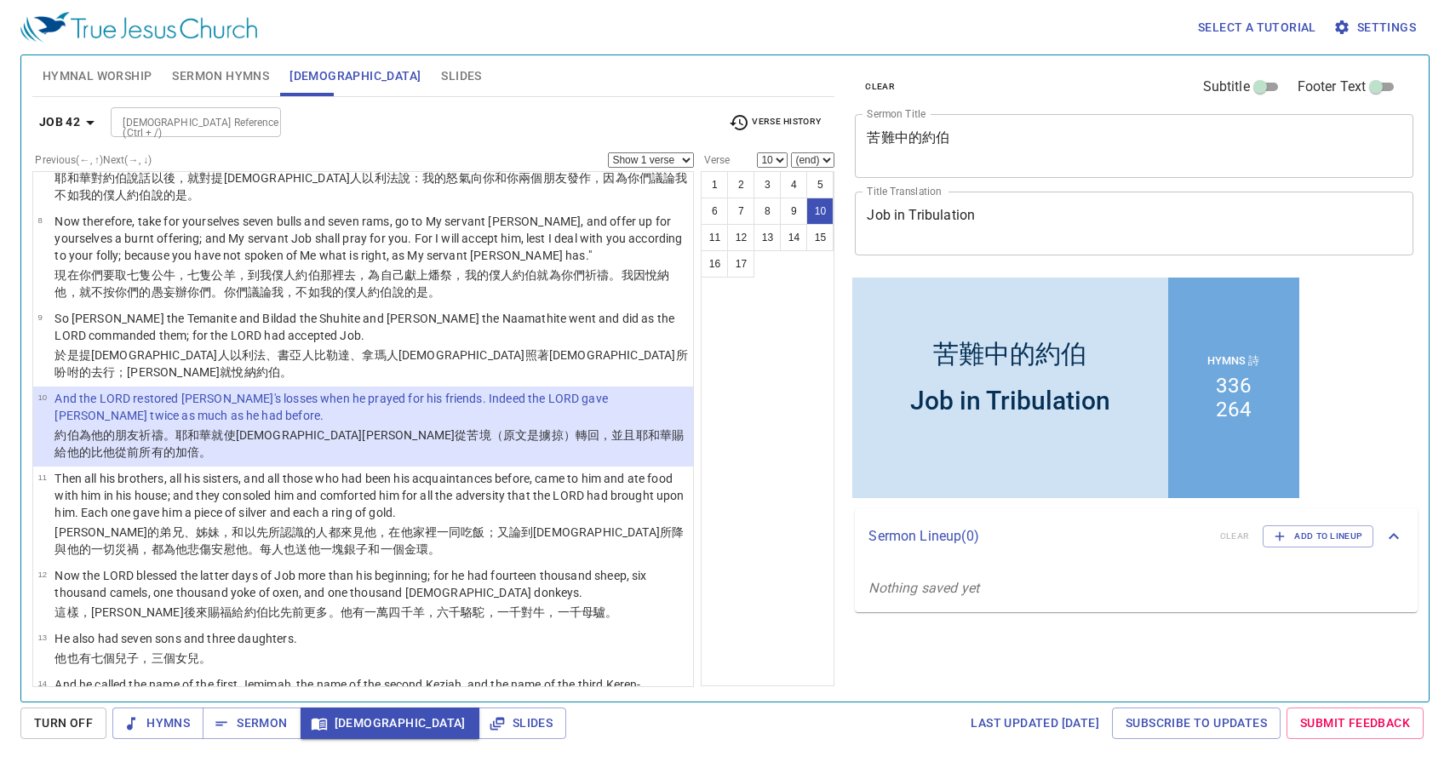
click at [227, 123] on input "[DEMOGRAPHIC_DATA] Reference (Ctrl + /)" at bounding box center [182, 122] width 132 height 20
type input "acts 14 22"
select select "22"
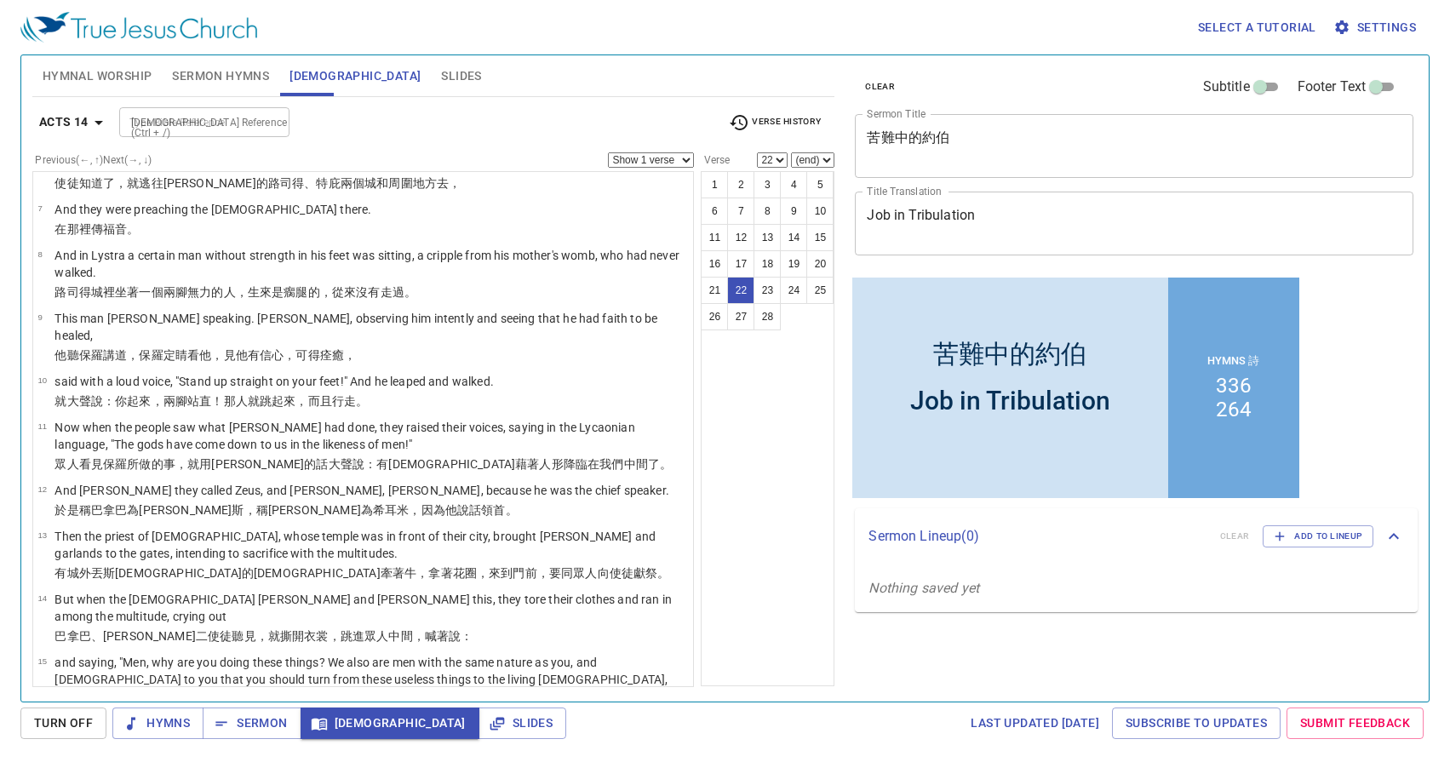
scroll to position [968, 0]
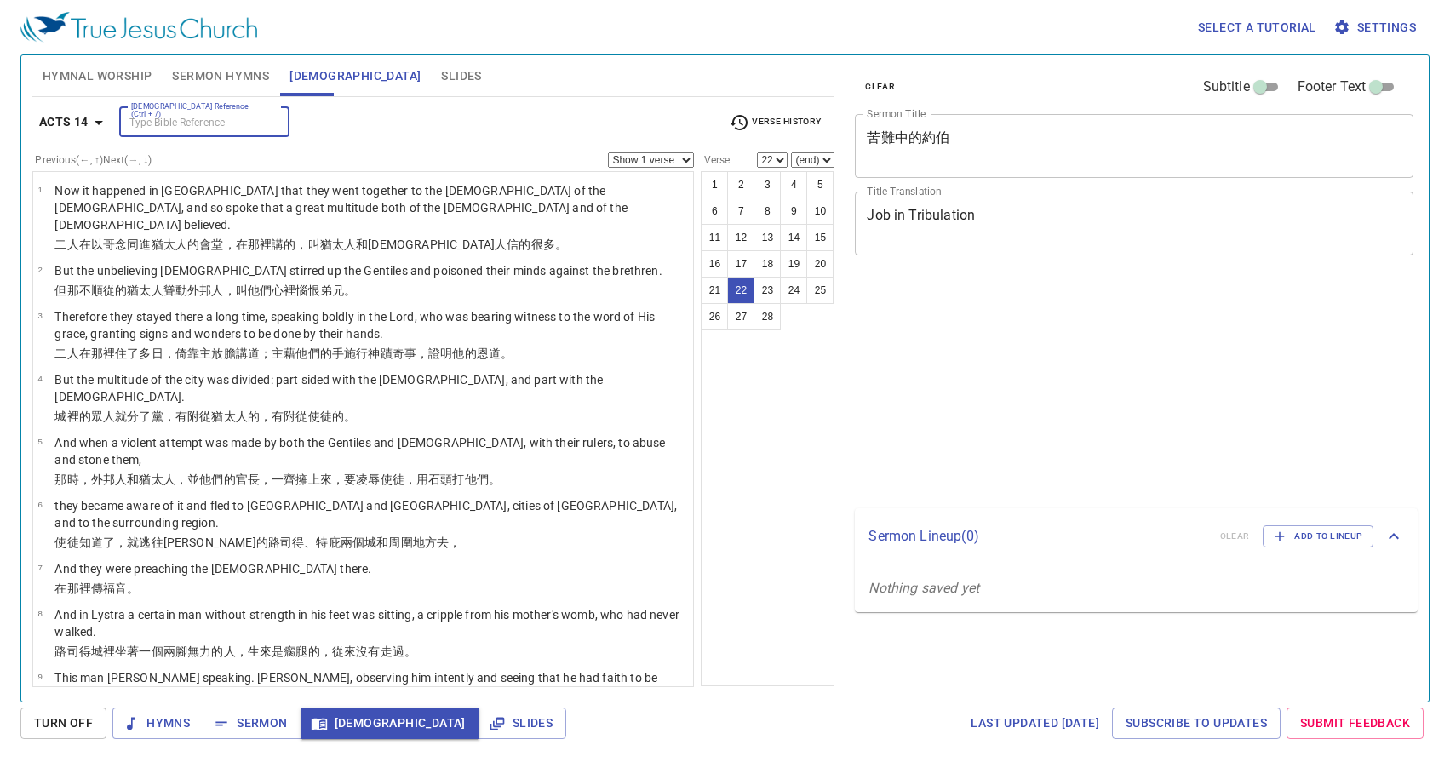
select select "22"
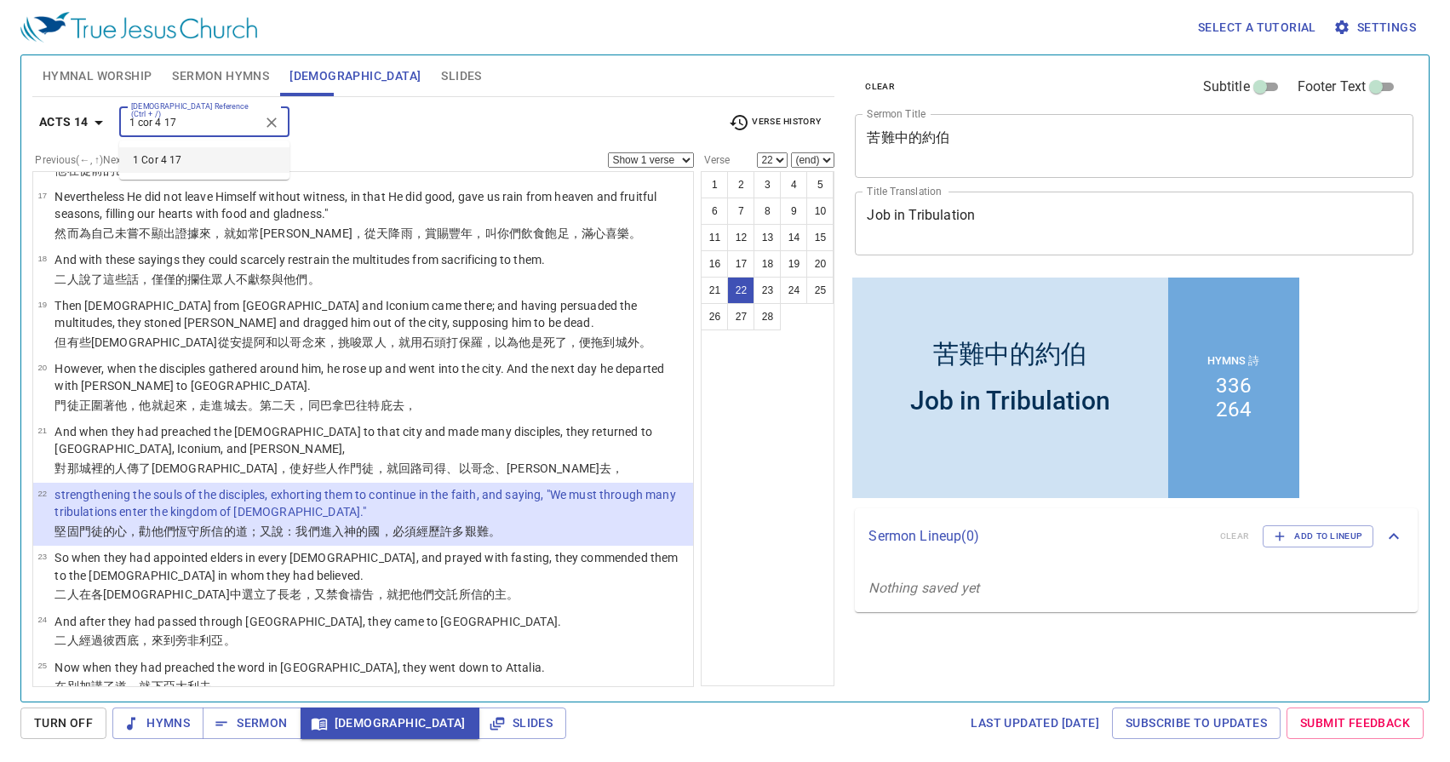
type input "1 cor 4 17"
select select "17"
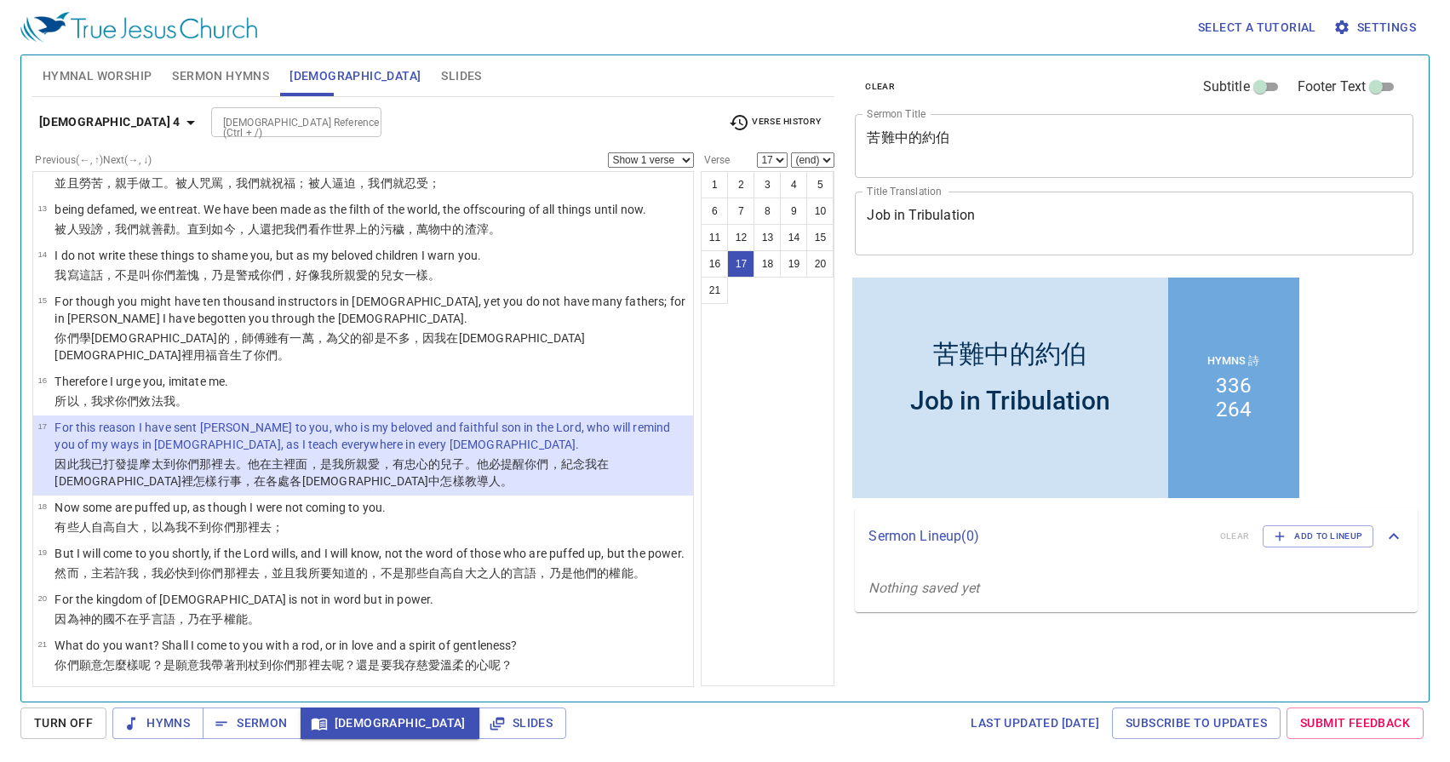
scroll to position [686, 0]
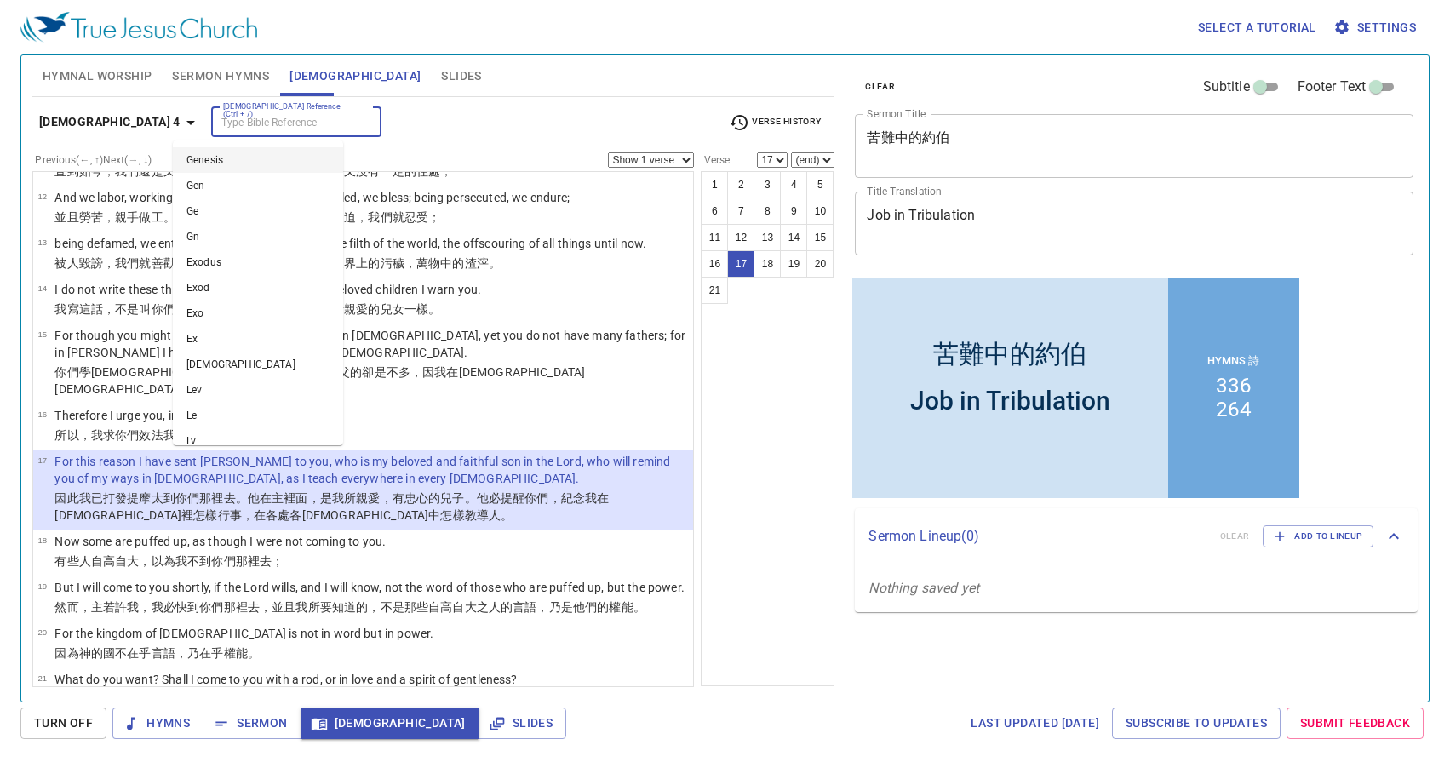
click at [216, 117] on input "[DEMOGRAPHIC_DATA] Reference (Ctrl + /)" at bounding box center [282, 122] width 132 height 20
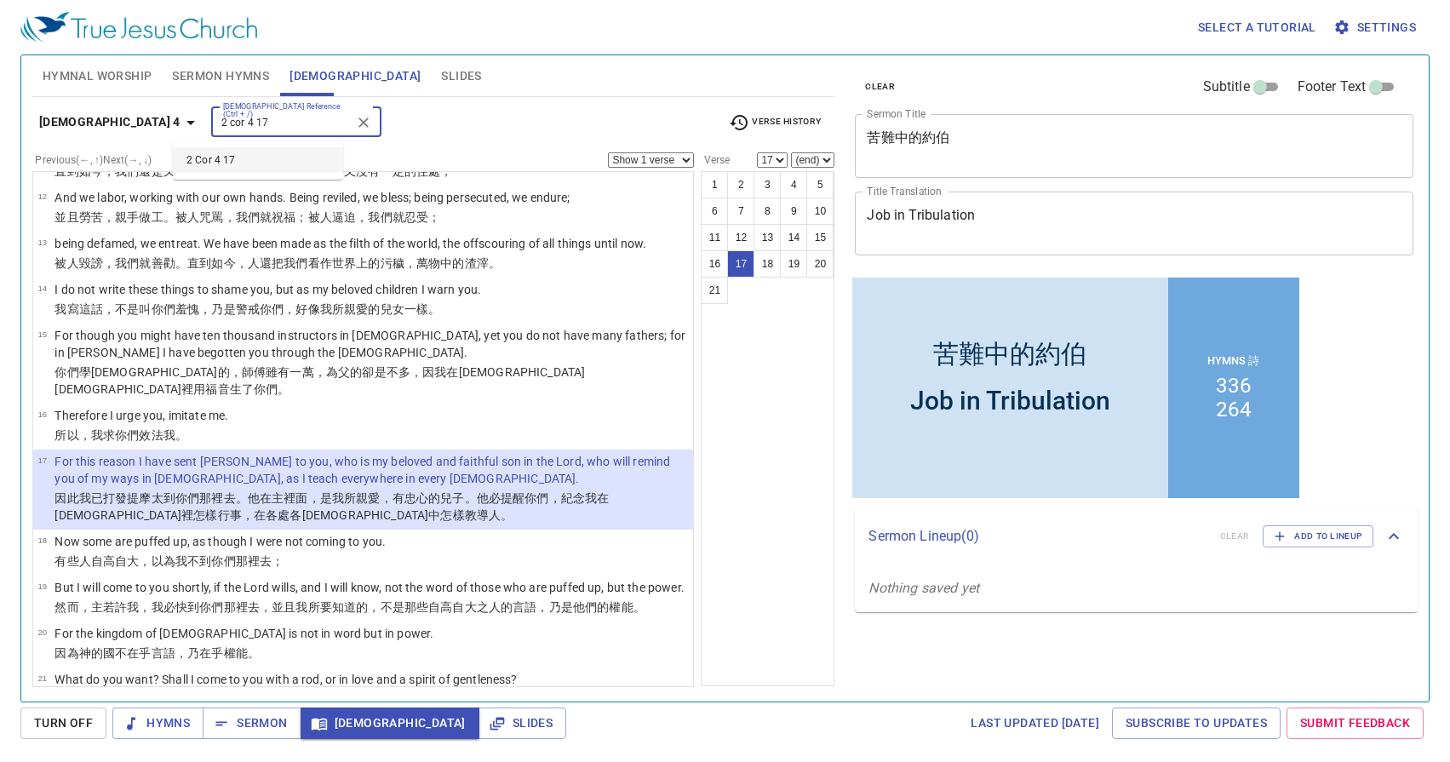
type input "2 cor 4 17"
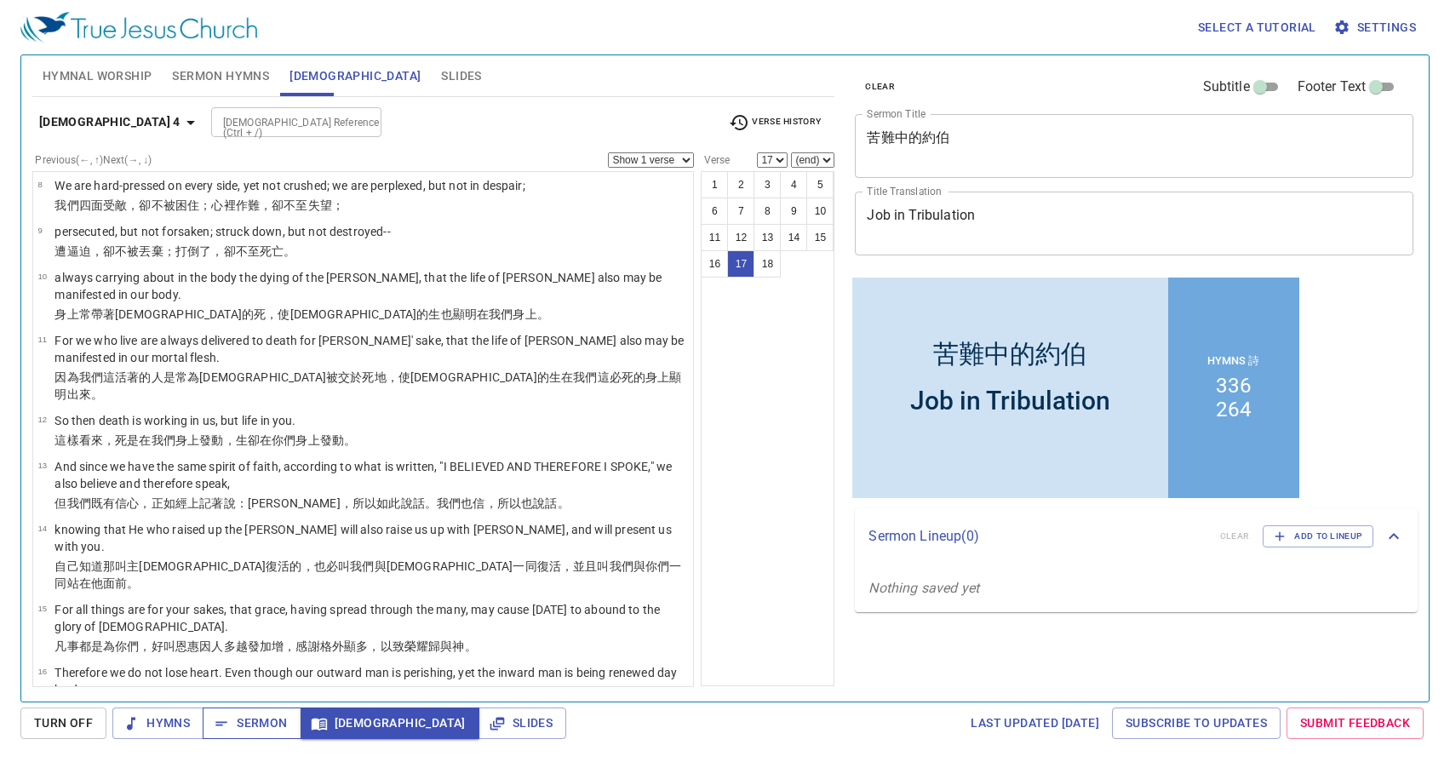
click at [252, 720] on span "Sermon" at bounding box center [251, 723] width 71 height 21
click at [441, 66] on span "Slides" at bounding box center [461, 76] width 40 height 21
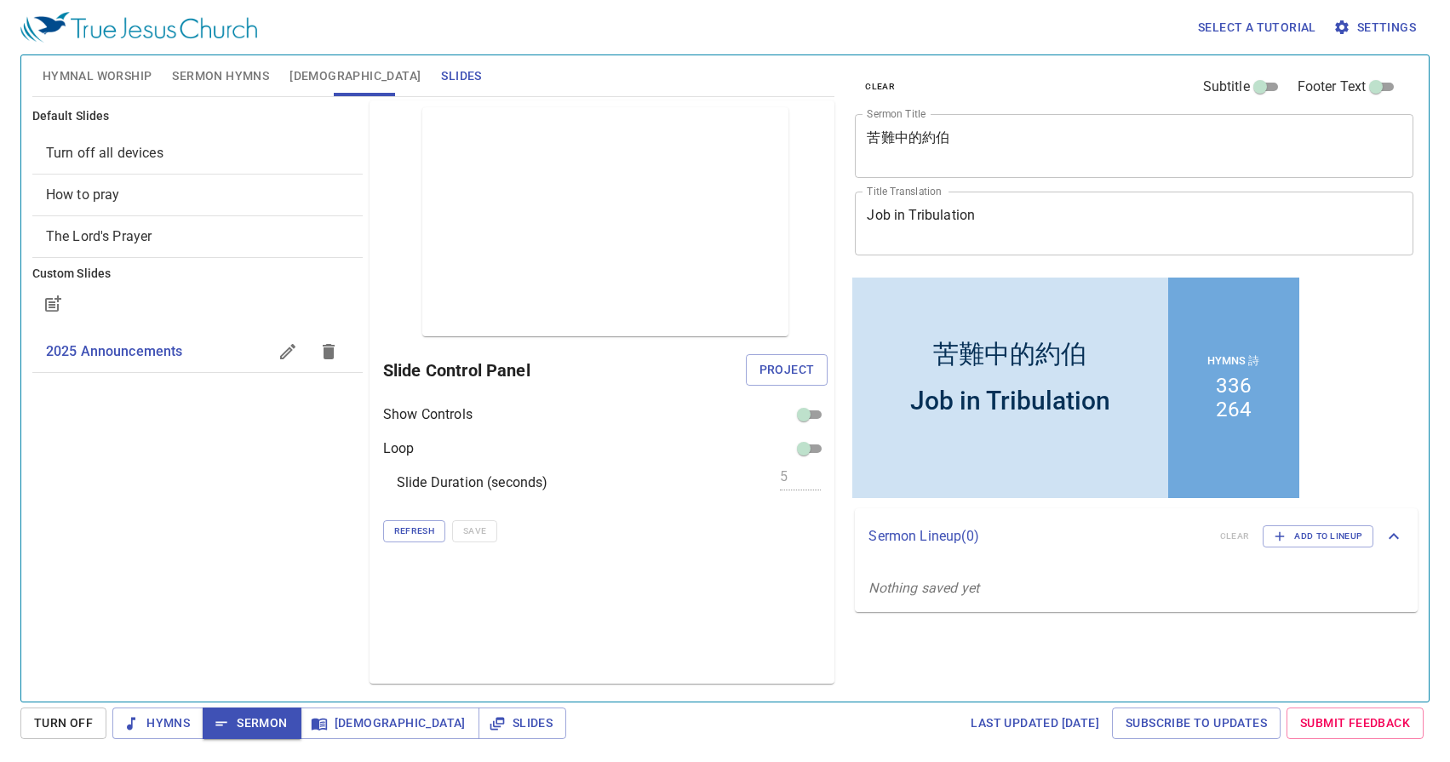
drag, startPoint x: 181, startPoint y: 184, endPoint x: 390, endPoint y: 187, distance: 208.7
click at [390, 187] on div "Default Slides Turn off all devices How to pray The Lord's Prayer Custom Slides…" at bounding box center [434, 392] width 810 height 590
click at [390, 187] on div "Preview Only Slide Control Panel Project Show Controls Loop Slide Duration (sec…" at bounding box center [603, 391] width 466 height 583
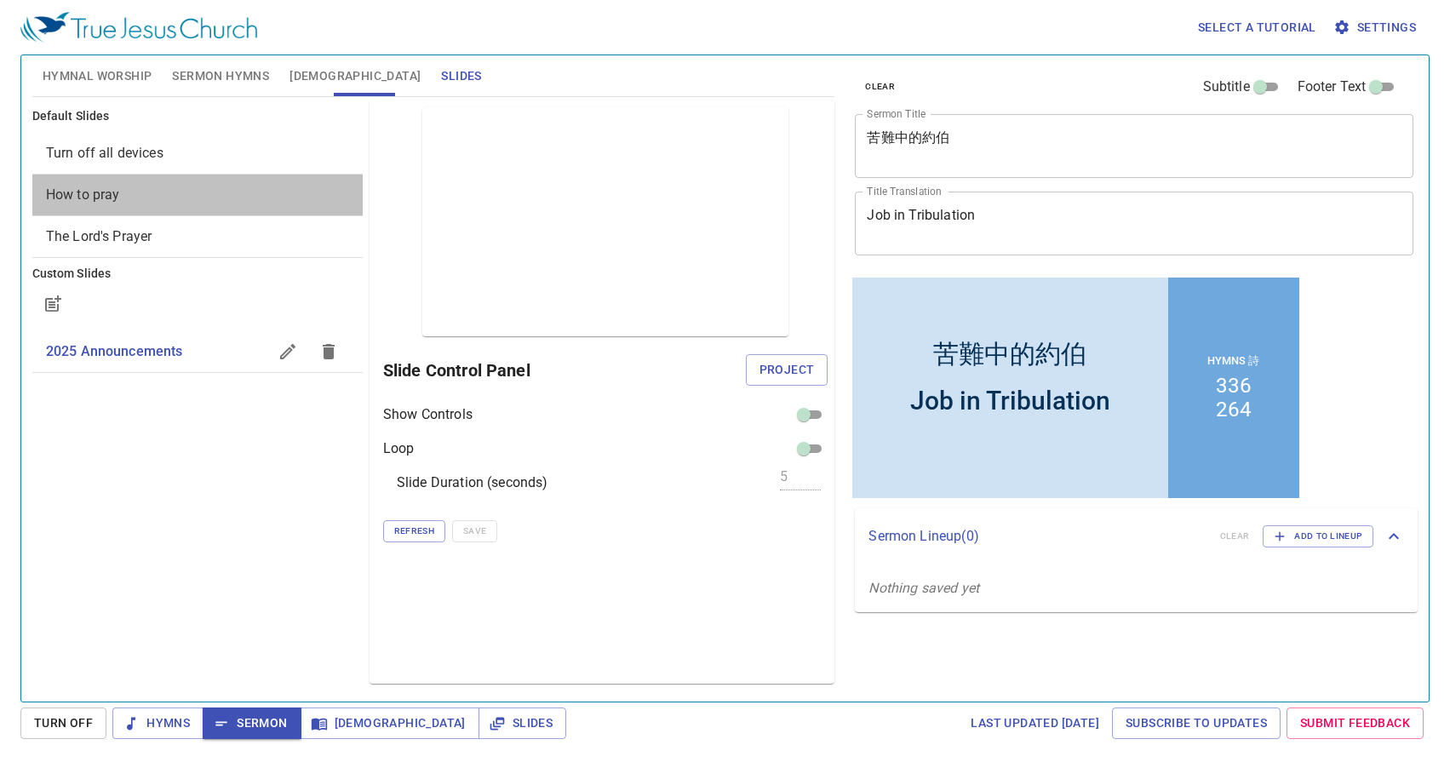
click at [222, 185] on span "How to pray" at bounding box center [197, 195] width 303 height 20
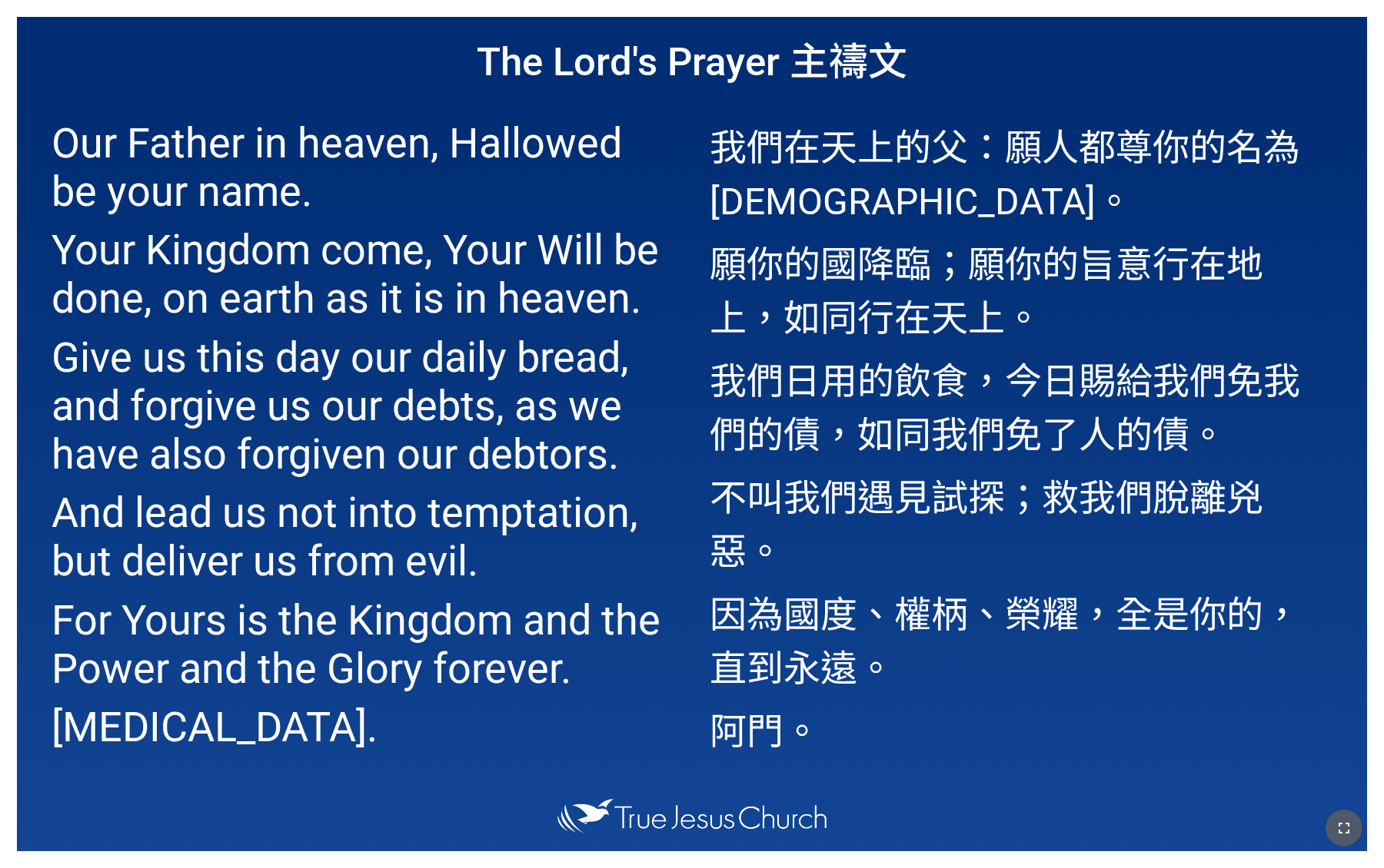
click at [1338, 821] on icon "button" at bounding box center [1343, 828] width 18 height 18
click at [738, 181] on p "我們在天上的父：願人都尊你的名為[DEMOGRAPHIC_DATA]。" at bounding box center [1021, 171] width 623 height 107
click at [1340, 821] on icon "button" at bounding box center [1343, 828] width 18 height 18
click at [801, 125] on p "我們在天上的父：願人都尊你的名為[DEMOGRAPHIC_DATA]。" at bounding box center [1021, 171] width 623 height 107
click at [1339, 834] on icon "button" at bounding box center [1343, 828] width 18 height 18
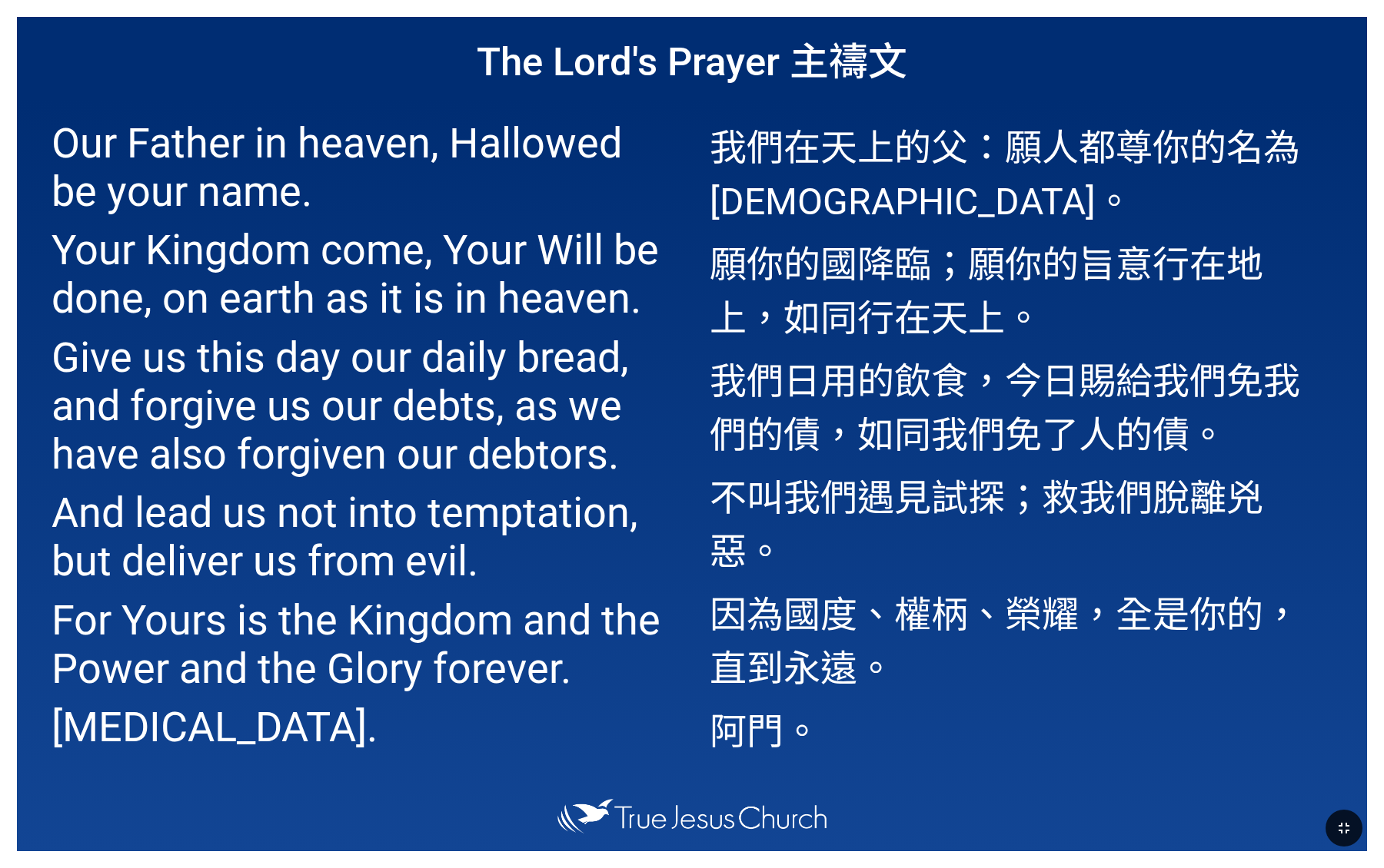
click at [801, 62] on h1 "The Lord's Prayer 主禱文" at bounding box center [692, 59] width 1350 height 83
click at [829, 270] on p "願你的國降臨；願你的旨意行在地上，如同行在天上。" at bounding box center [1021, 288] width 623 height 107
